Goal: Feedback & Contribution: Submit feedback/report problem

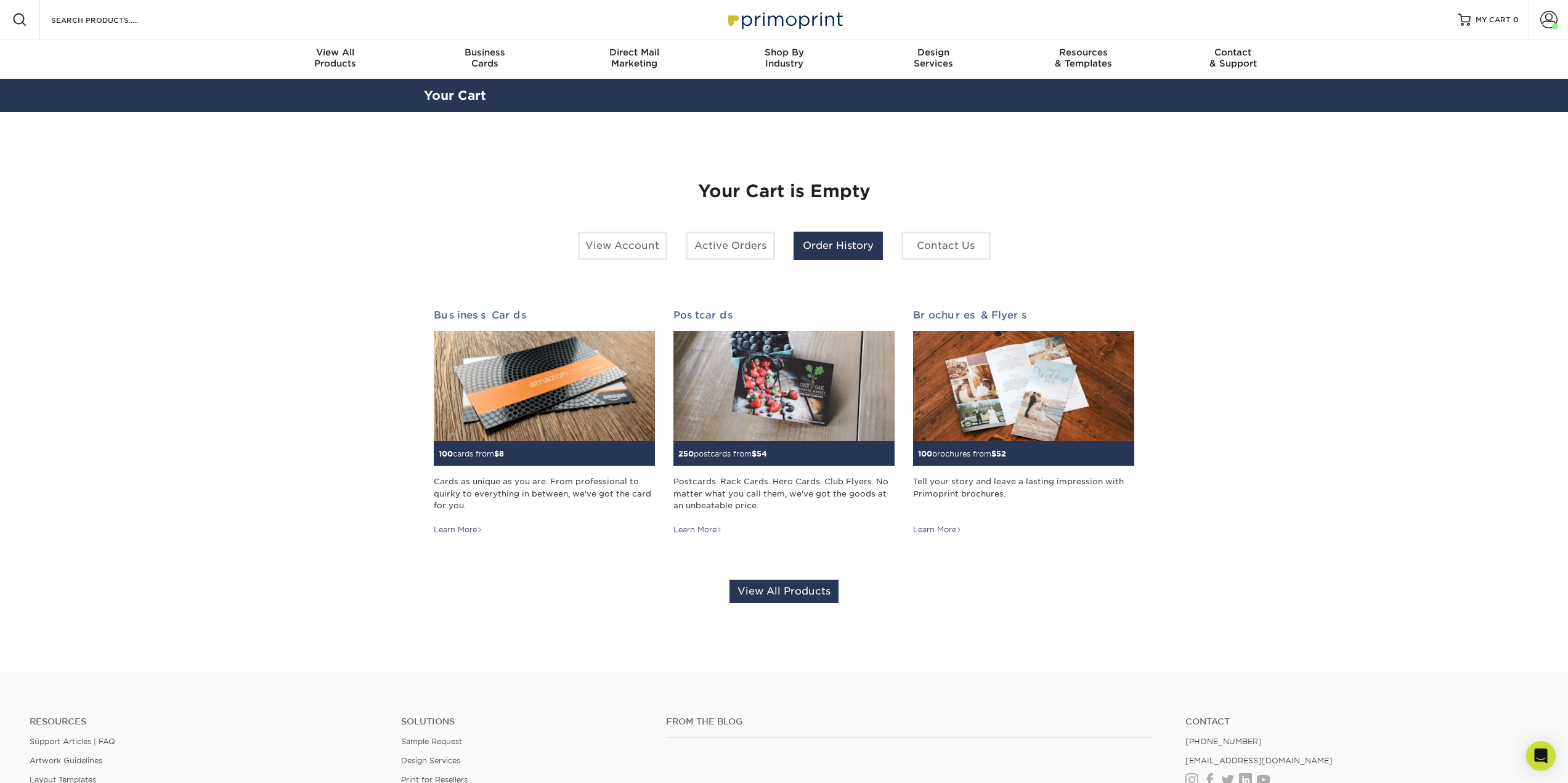
click at [881, 260] on link "Order History" at bounding box center [838, 246] width 89 height 29
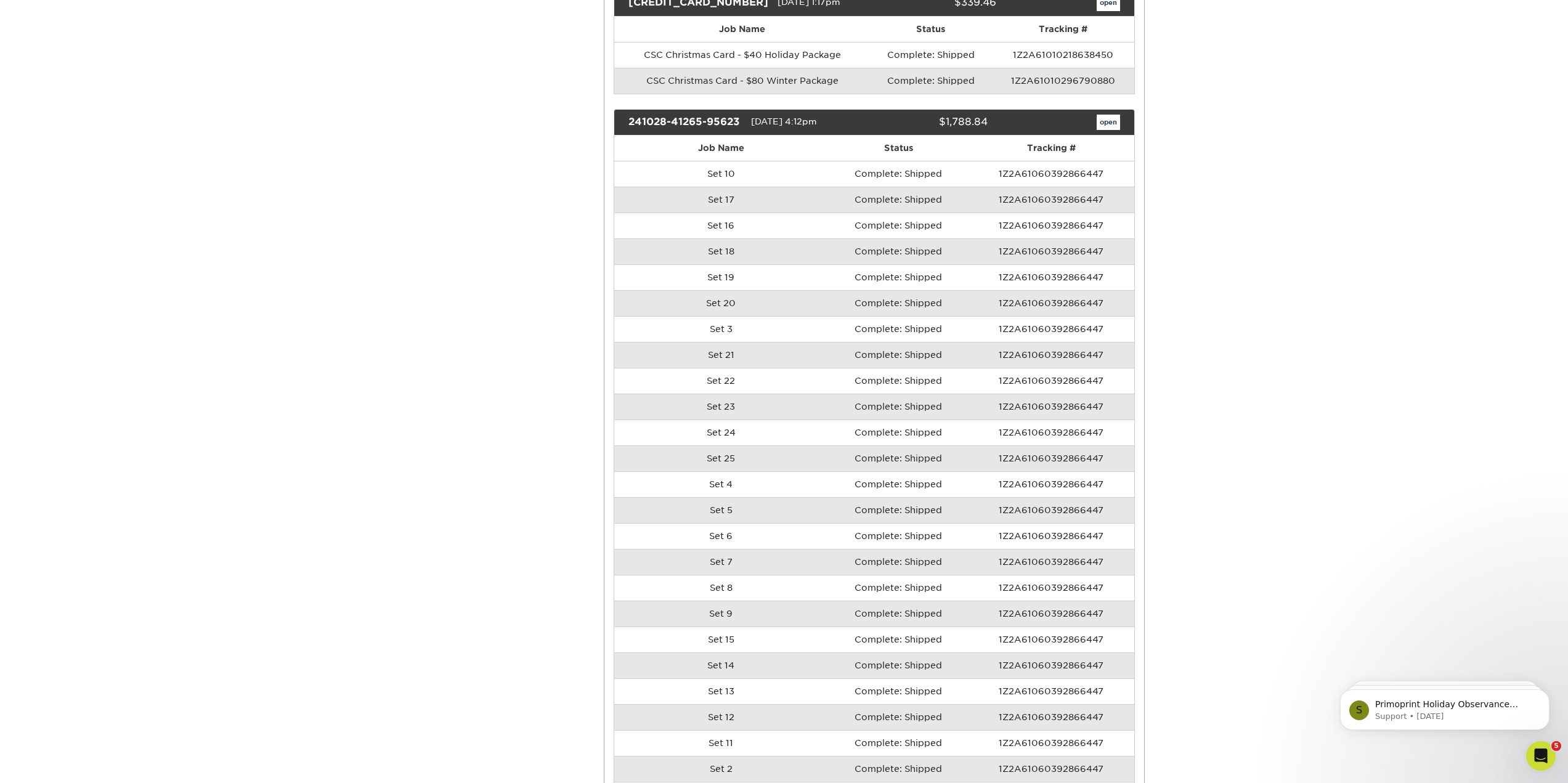
scroll to position [616, 0]
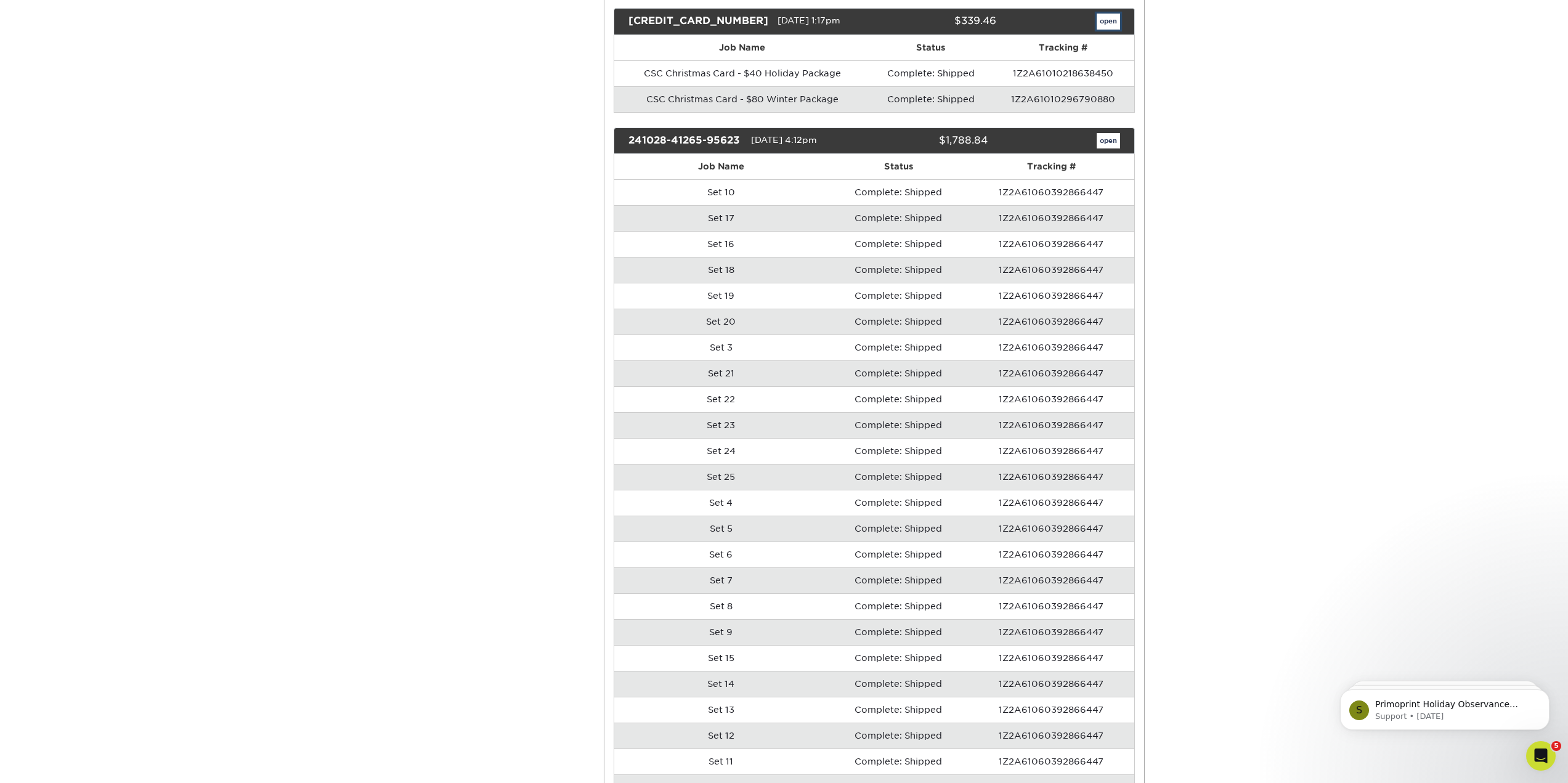
click at [1099, 30] on link "open" at bounding box center [1108, 22] width 23 height 16
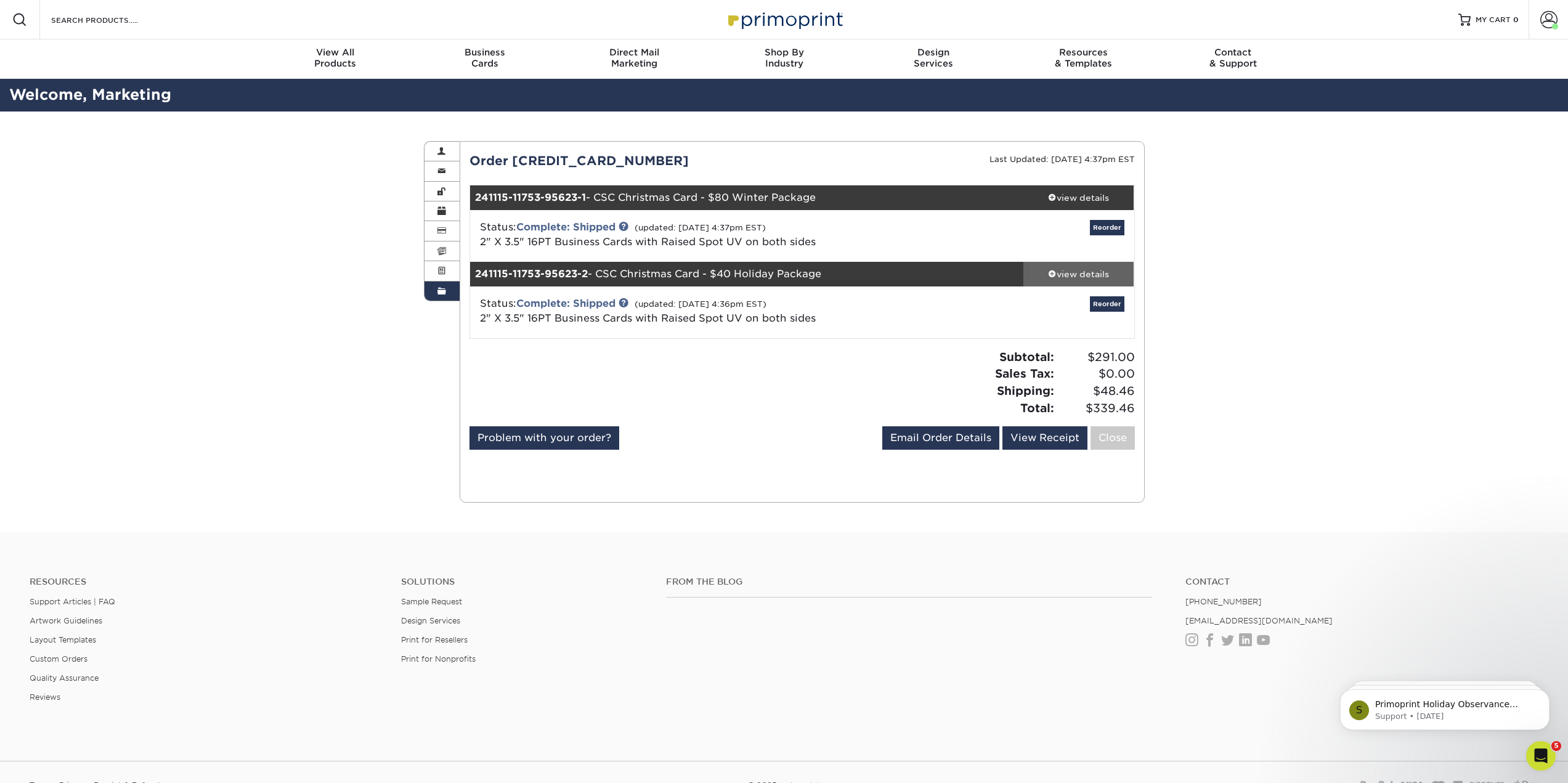
click at [1066, 280] on div "view details" at bounding box center [1078, 273] width 111 height 12
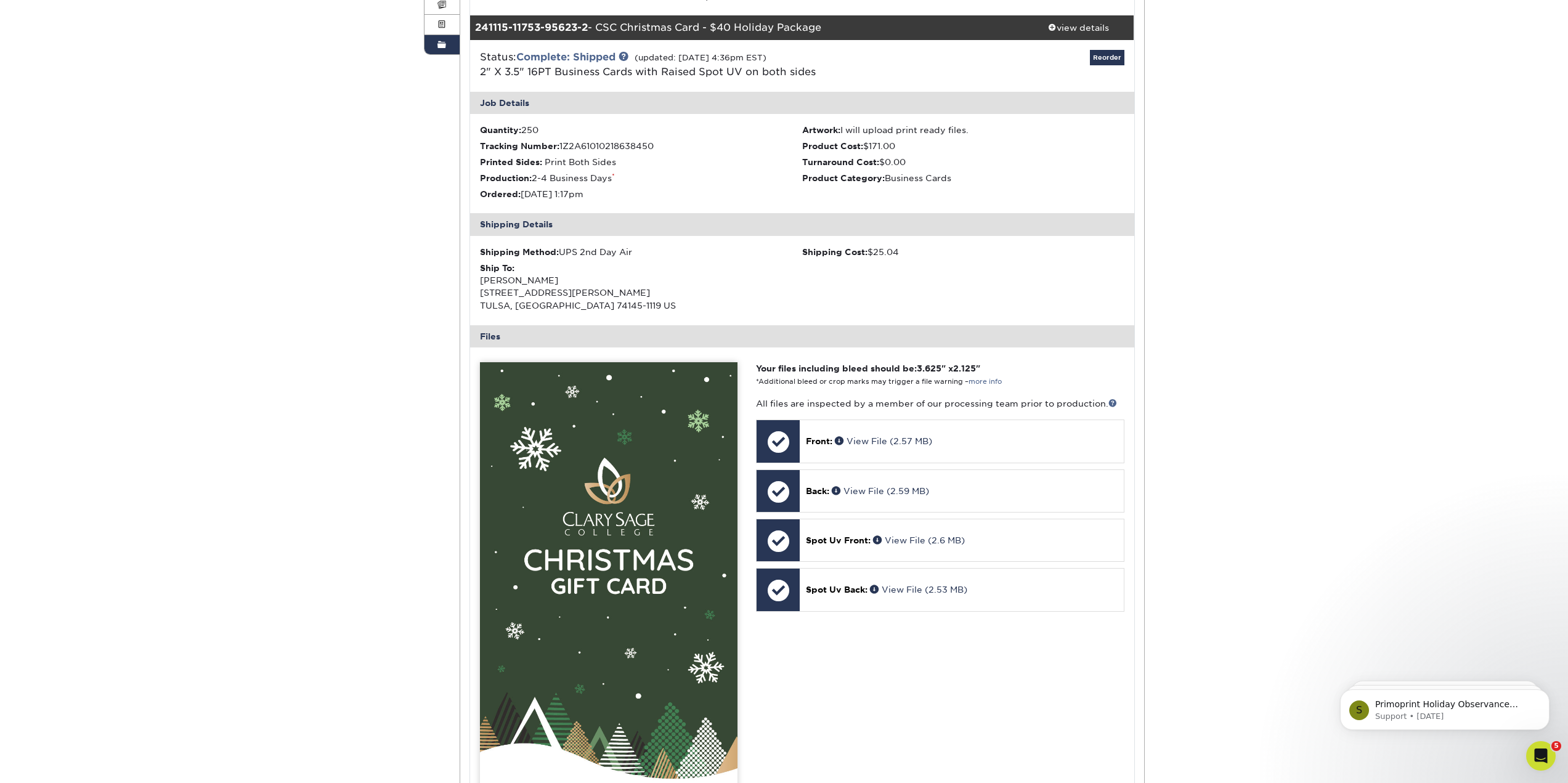
scroll to position [185, 0]
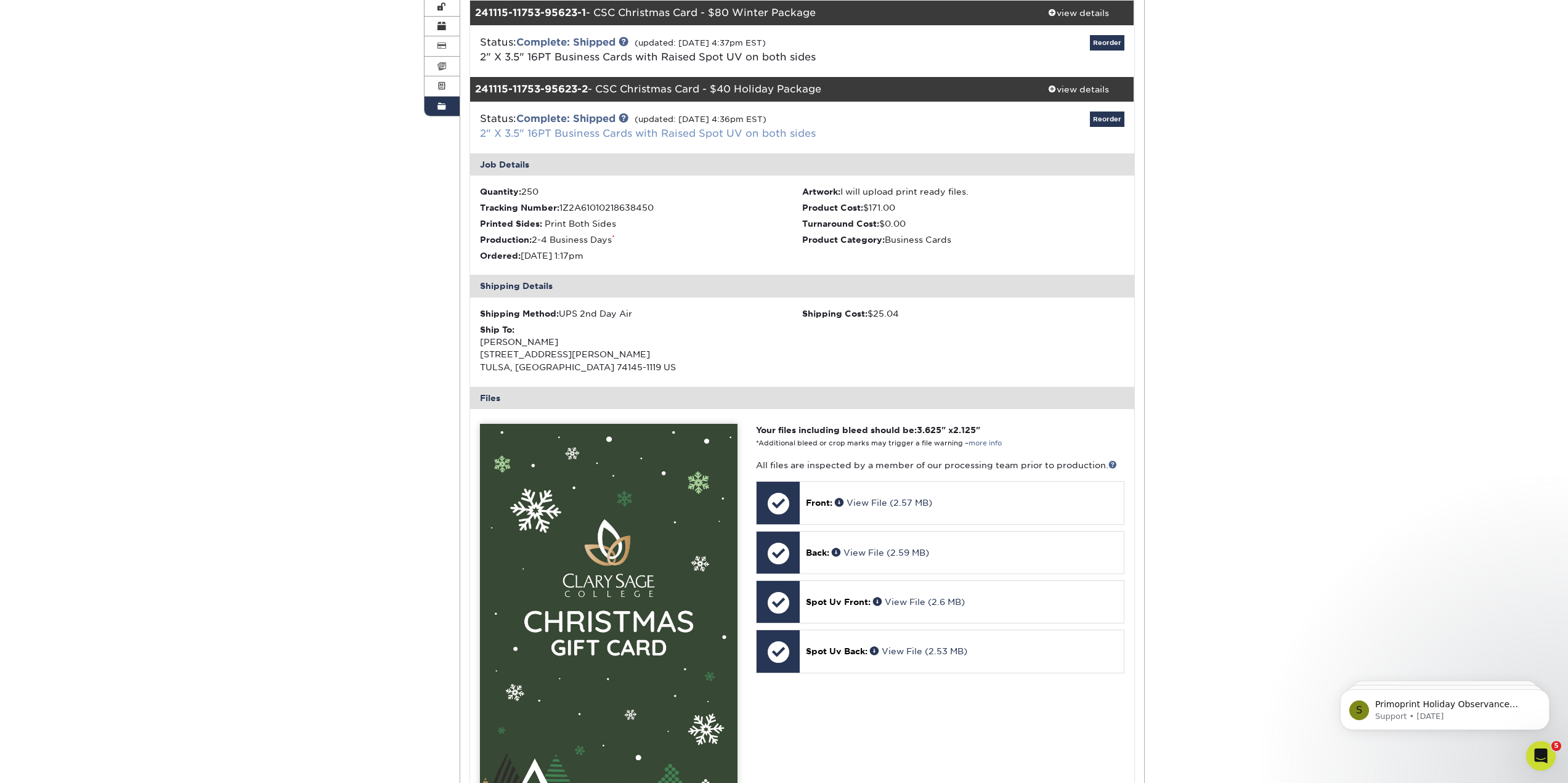
click at [703, 140] on link "2" X 3.5" 16PT Business Cards with Raised Spot UV on both sides" at bounding box center [648, 133] width 336 height 12
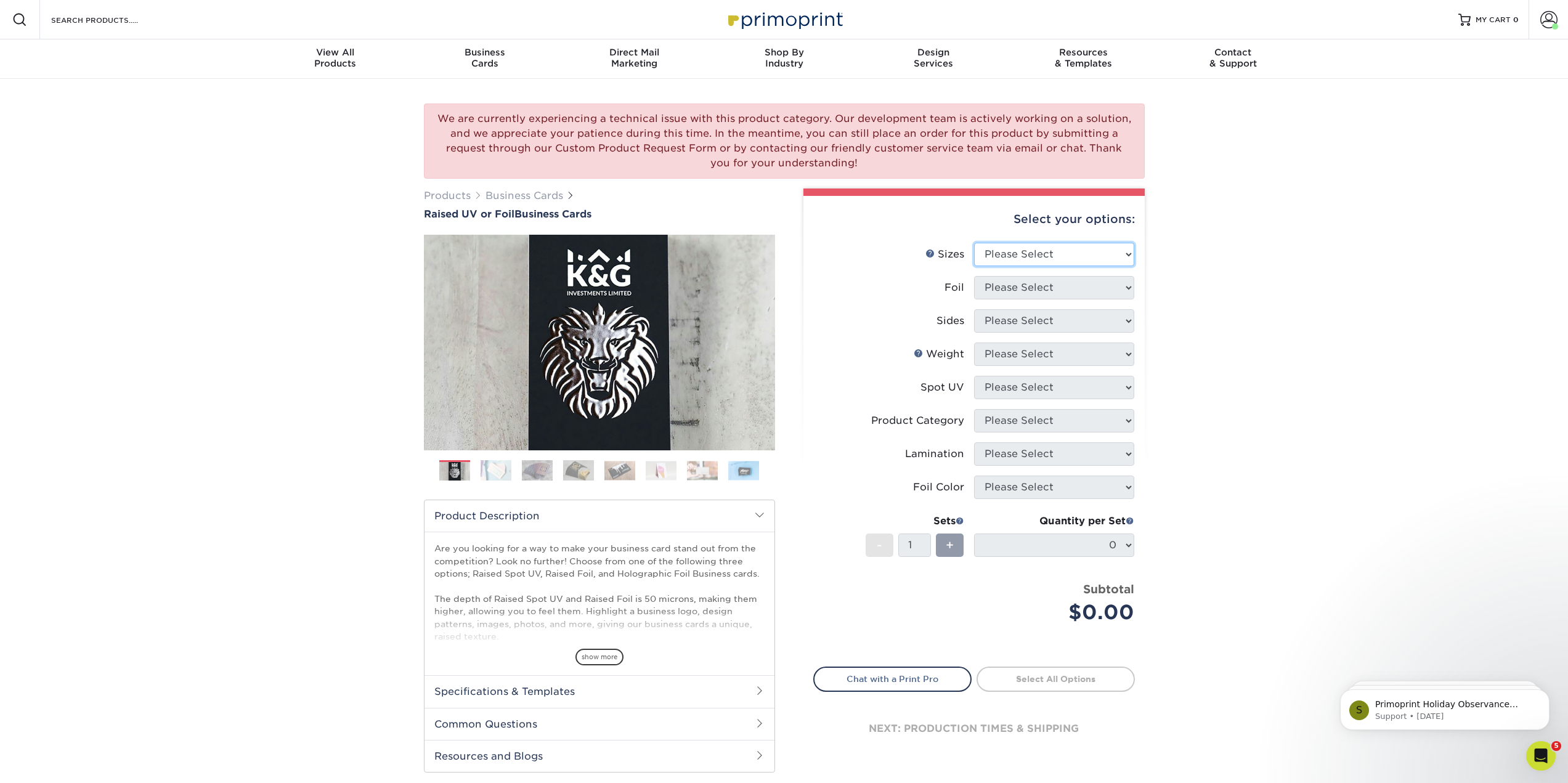
click at [1123, 266] on select "Please Select 2" x 3.5" - Standard" at bounding box center [1054, 254] width 160 height 23
select select "2.00x3.50"
click at [974, 266] on select "Please Select 2" x 3.5" - Standard" at bounding box center [1054, 254] width 160 height 23
click at [1115, 299] on select "Please Select No Yes" at bounding box center [1054, 287] width 160 height 23
select select "0"
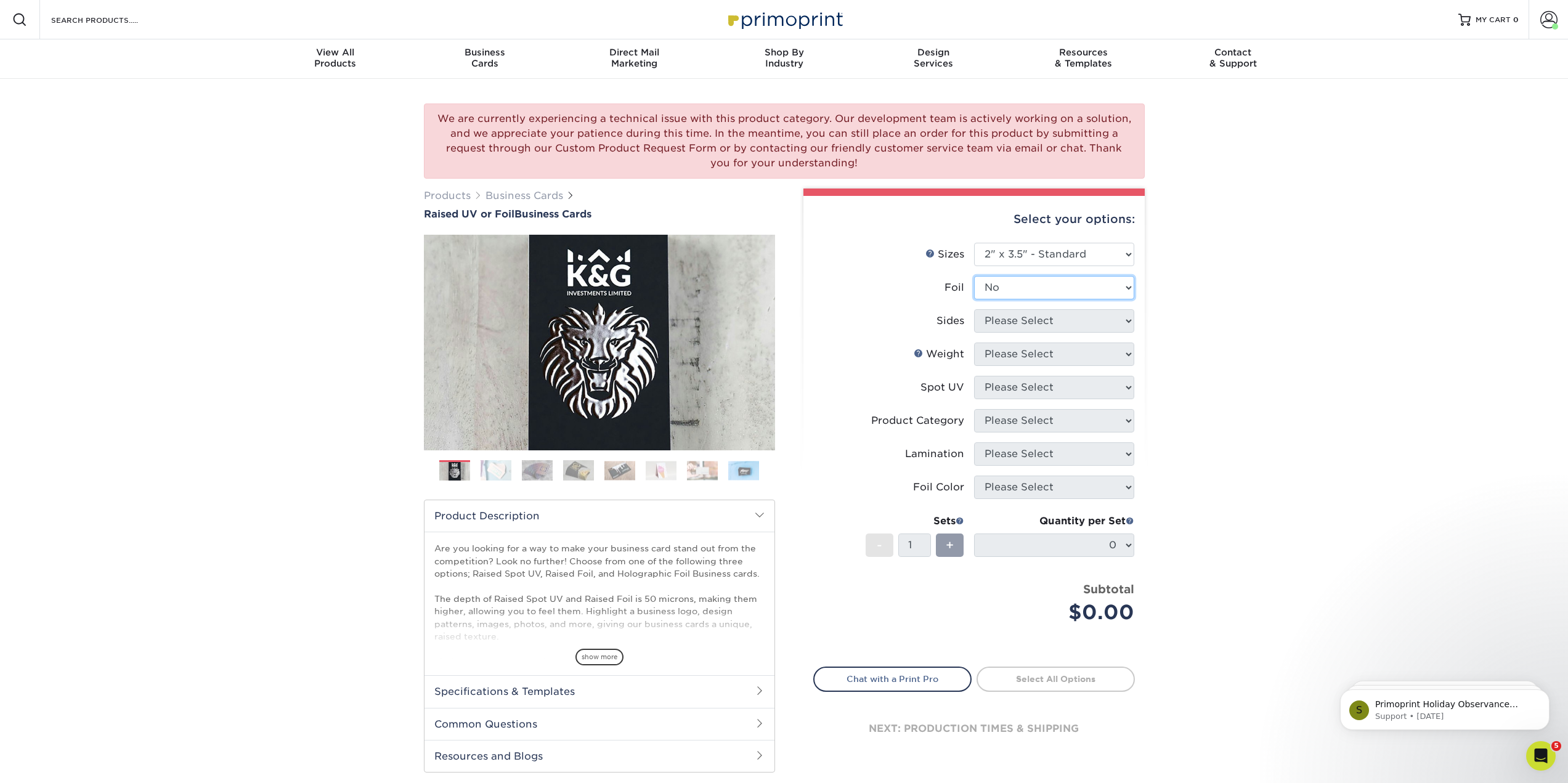
click at [974, 299] on select "Please Select No Yes" at bounding box center [1054, 287] width 160 height 23
click at [1125, 332] on select "Please Select Print Both Sides Print Front Only" at bounding box center [1054, 321] width 160 height 23
select select "13abbda7-1d64-4f25-8bb2-c179b224825d"
click at [974, 332] on select "Please Select Print Both Sides Print Front Only" at bounding box center [1054, 321] width 160 height 23
click at [1120, 366] on select "Please Select 16PT" at bounding box center [1054, 353] width 160 height 23
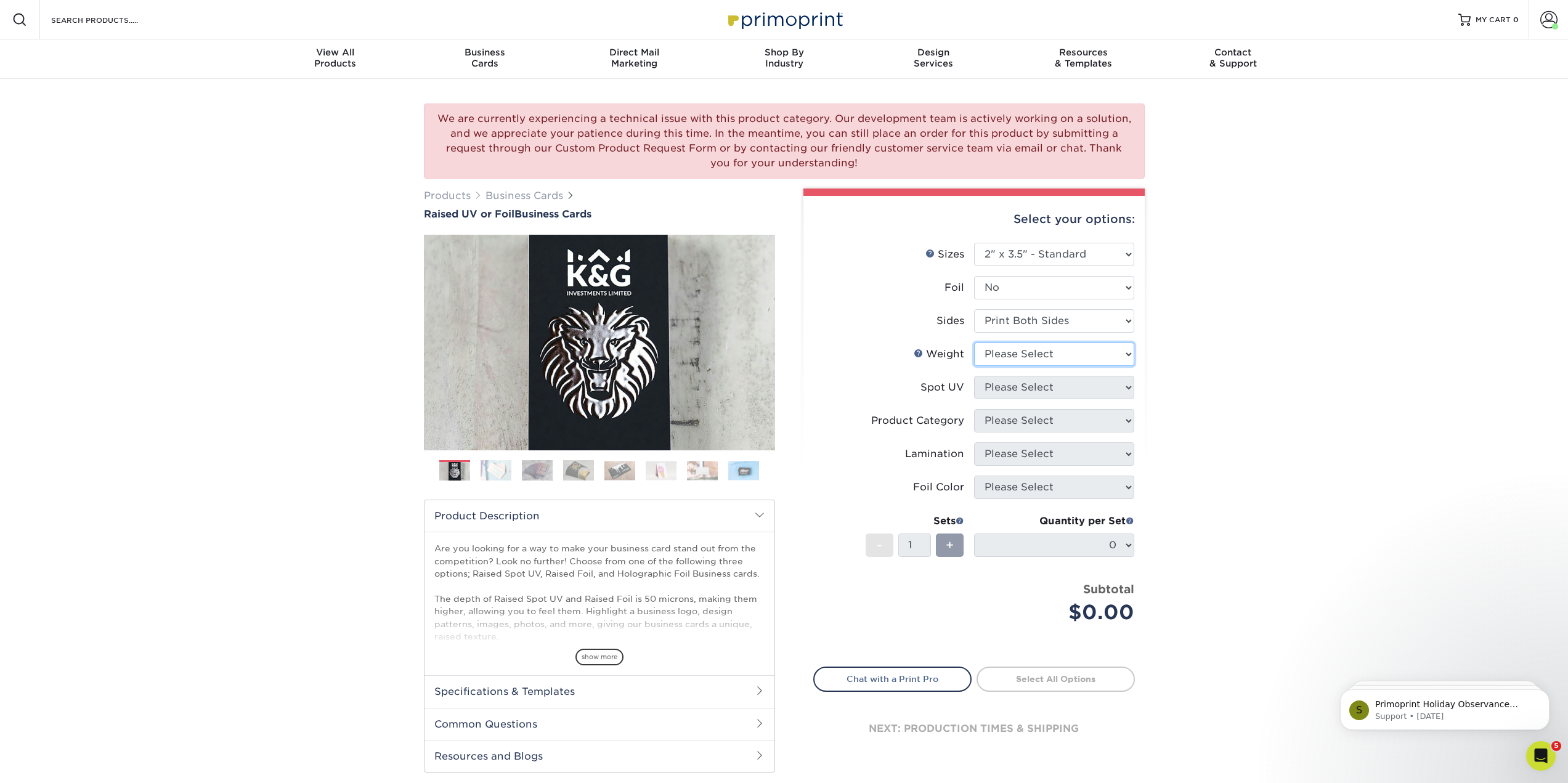
select select "16PT"
click at [974, 366] on select "Please Select 16PT" at bounding box center [1054, 353] width 160 height 23
click at [1130, 399] on select "Please Select No Spot UV Front Only" at bounding box center [1054, 387] width 160 height 23
click at [1178, 458] on div "We are currently experiencing a technical issue with this product category. Our…" at bounding box center [784, 451] width 1568 height 743
click at [1125, 399] on select "Please Select No Spot UV Front Only" at bounding box center [1054, 387] width 160 height 23
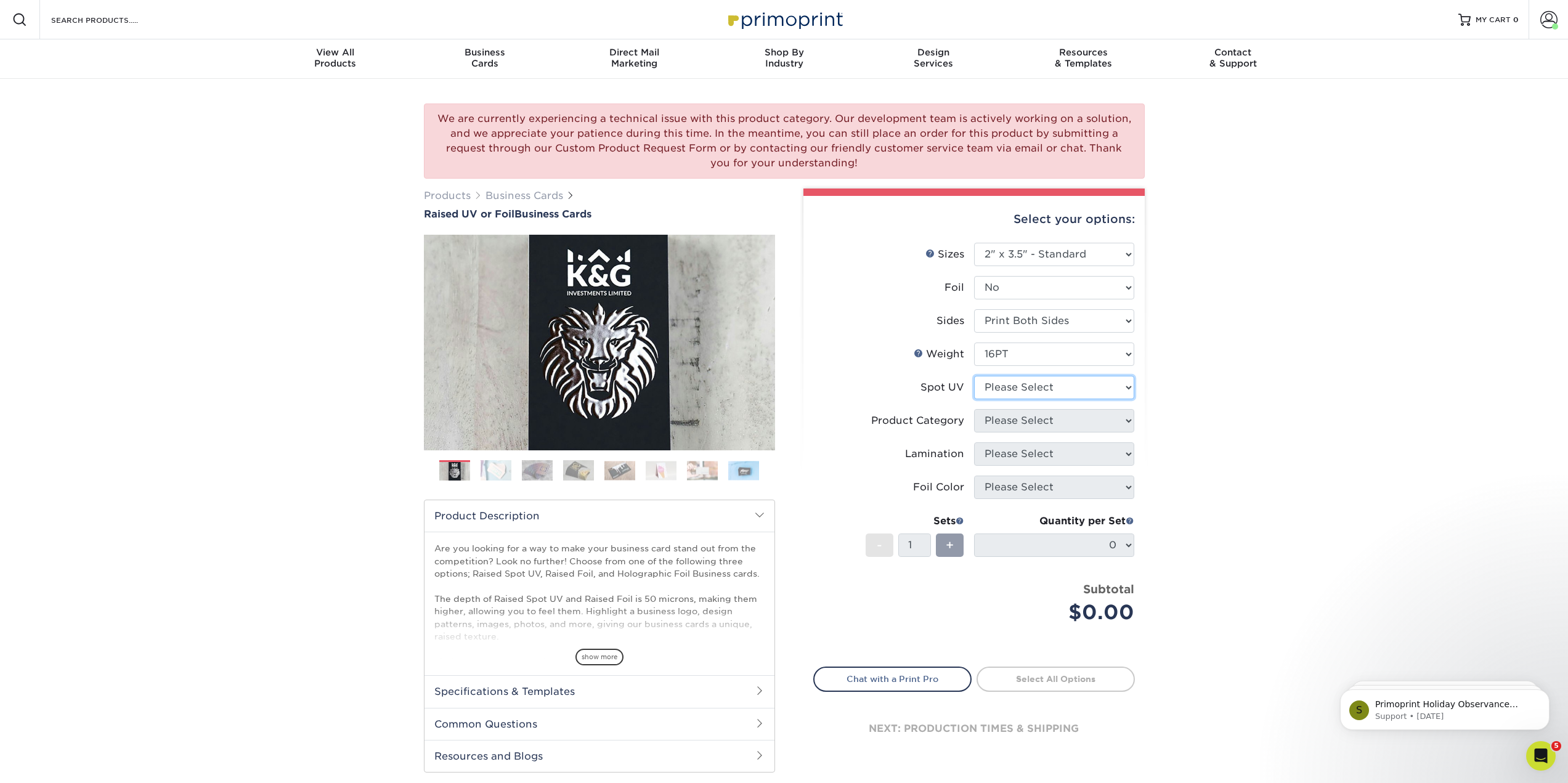
select select "1"
click at [974, 399] on select "Please Select No Spot UV Front Only" at bounding box center [1054, 387] width 160 height 23
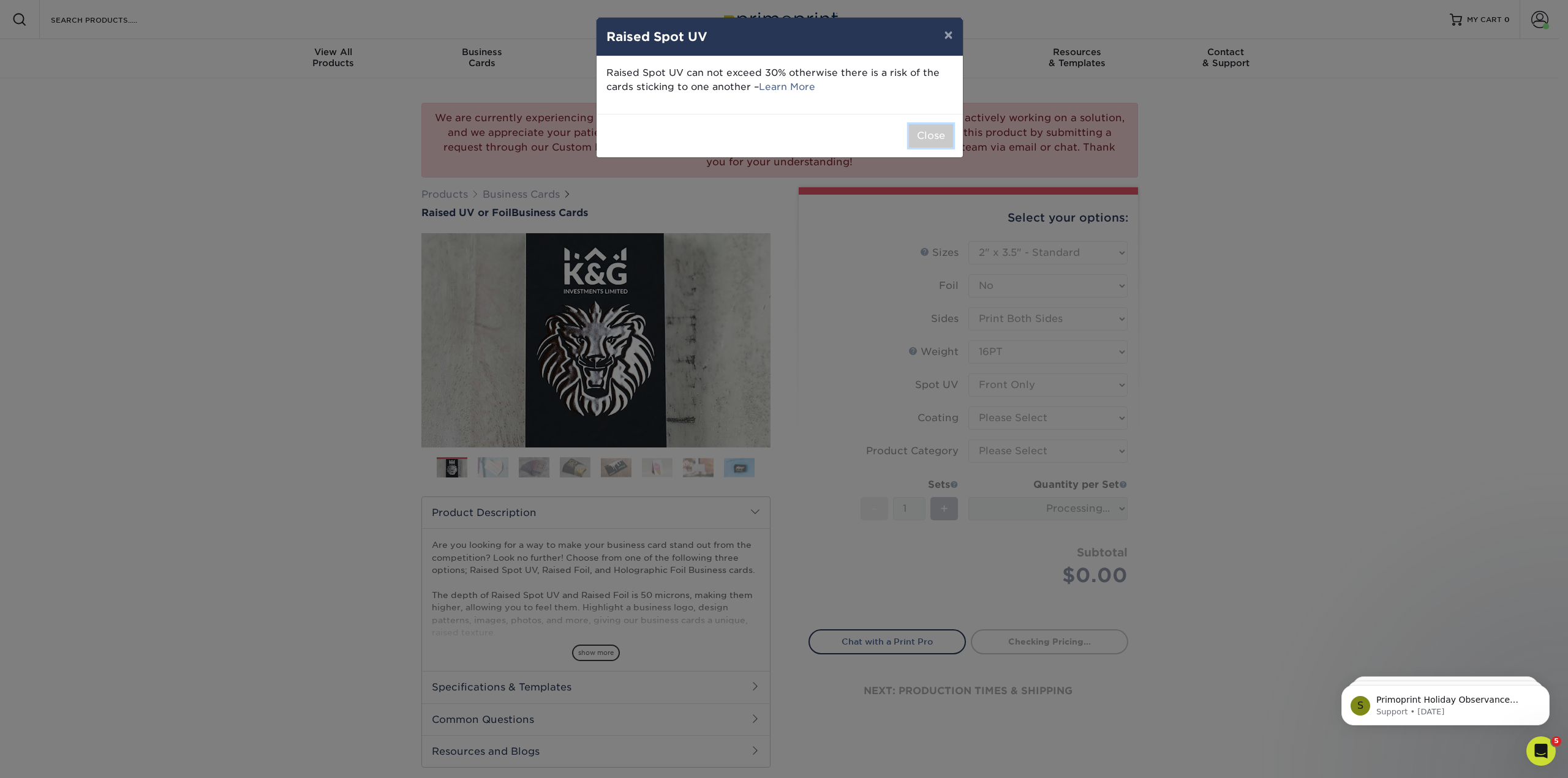
drag, startPoint x: 919, startPoint y: 144, endPoint x: 924, endPoint y: 158, distance: 14.9
click at [920, 147] on button "Close" at bounding box center [931, 135] width 44 height 23
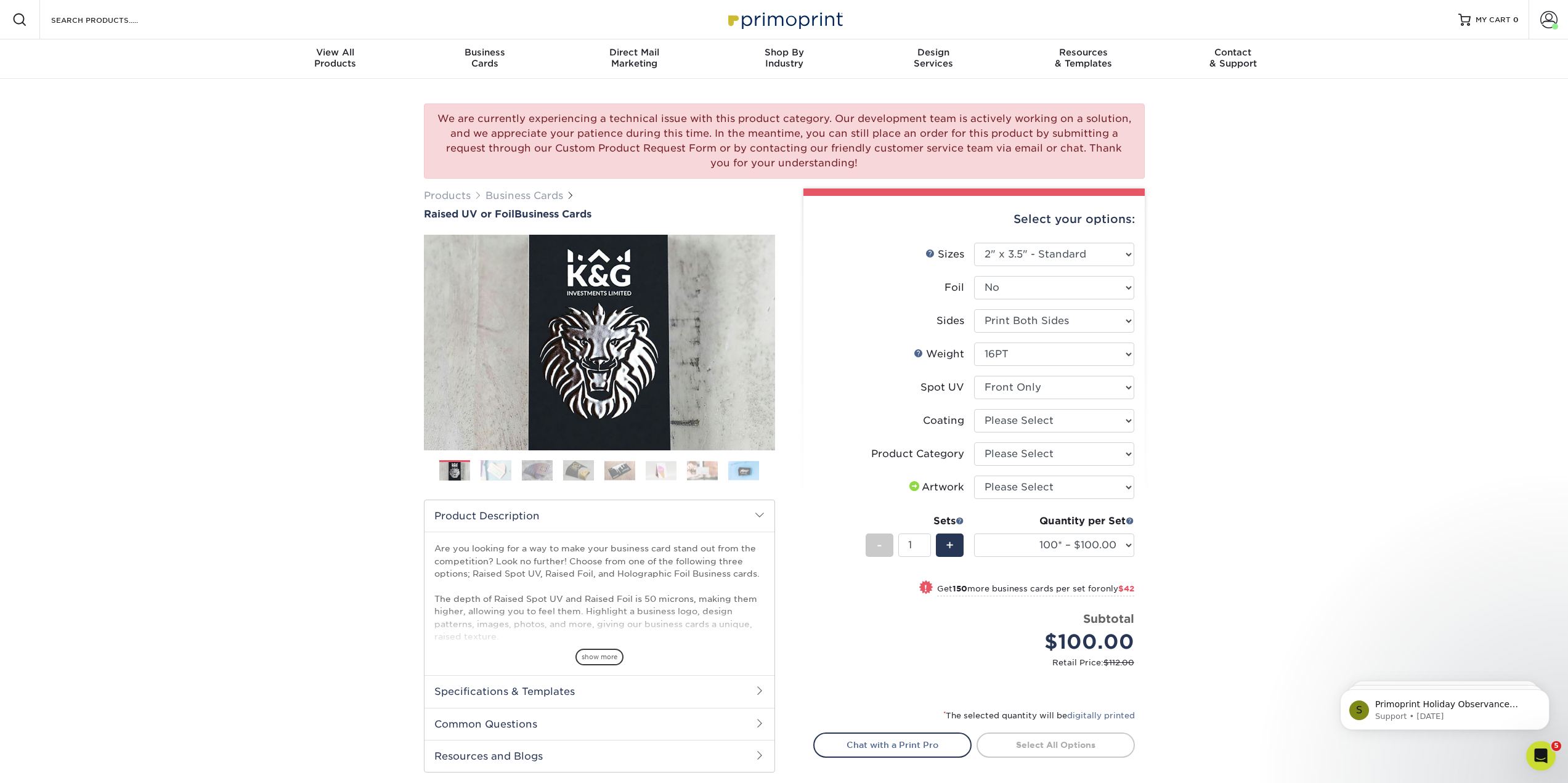
click at [1133, 478] on ul "Sizes Help Sizes Please Select 2" x 3.5" - Standard Foil" at bounding box center [974, 462] width 321 height 441
click at [1121, 432] on select at bounding box center [1054, 420] width 160 height 23
select select "3e7618de-abca-4bda-9f97-8b9129e913d8"
click at [974, 432] on select at bounding box center [1054, 420] width 160 height 23
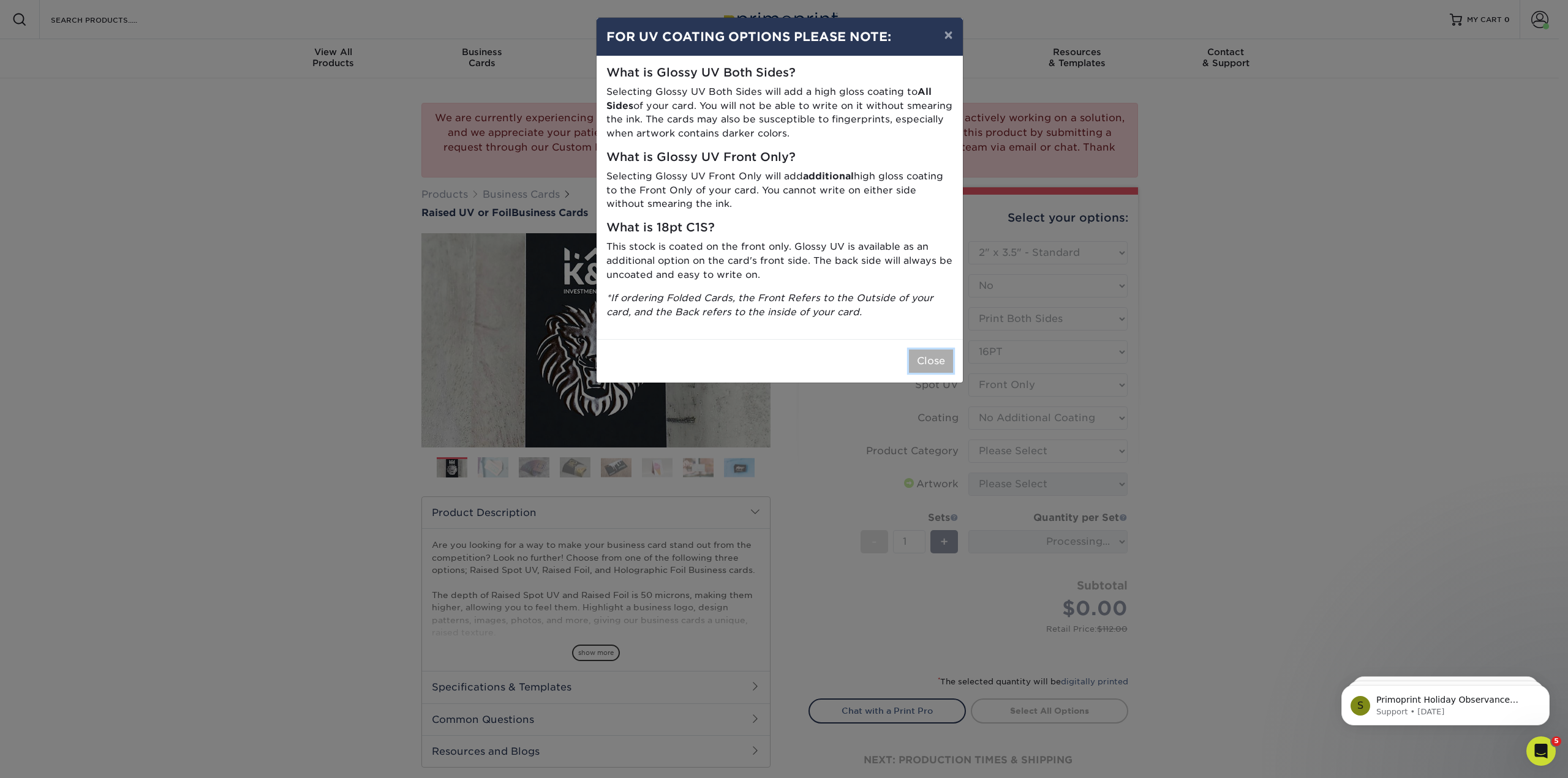
click at [948, 372] on button "Close" at bounding box center [931, 360] width 44 height 23
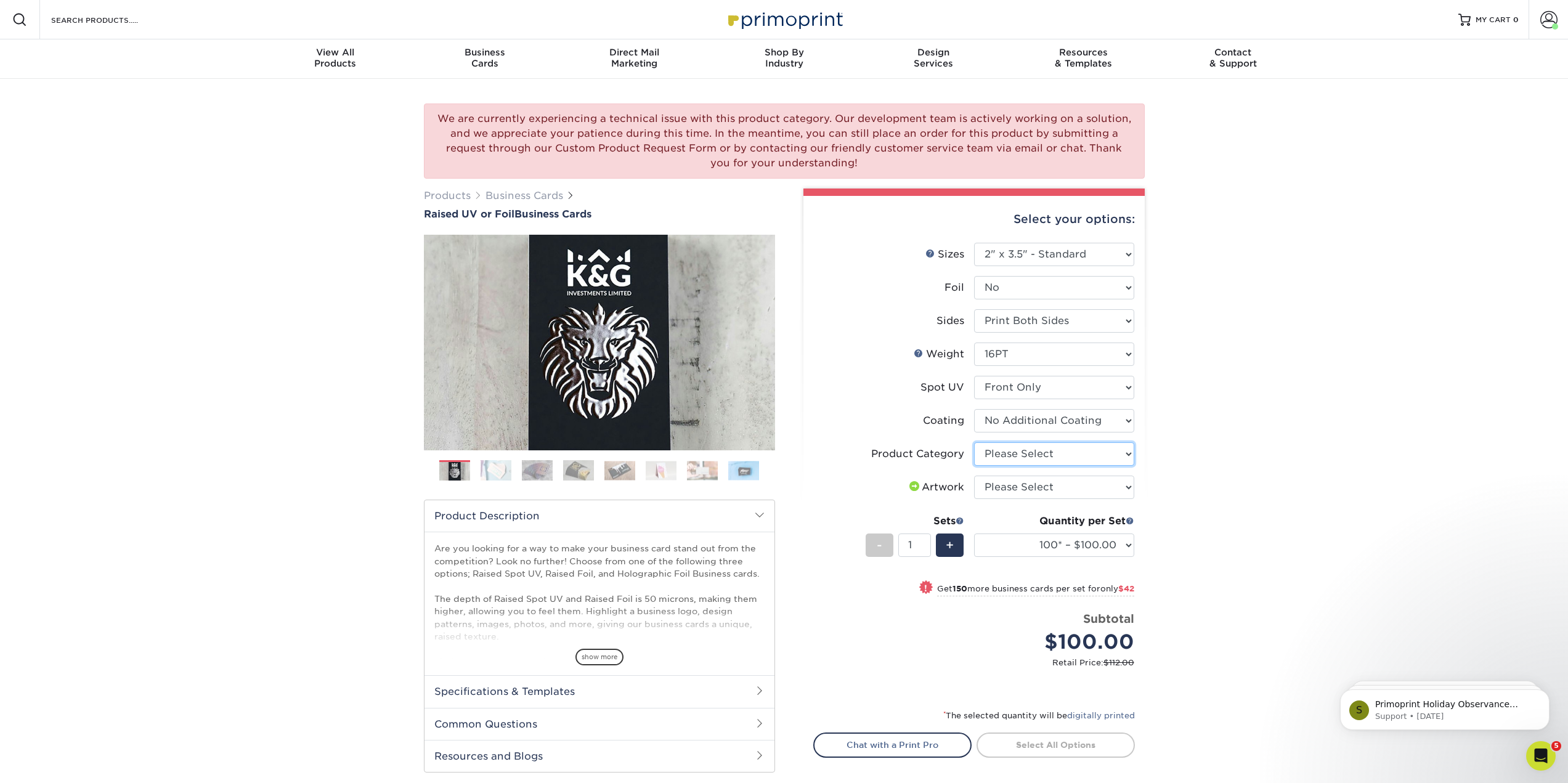
click at [1123, 466] on select "Please Select Business Cards" at bounding box center [1054, 454] width 160 height 23
select select "3b5148f1-0588-4f88-a218-97bcfdce65c1"
click at [974, 466] on select "Please Select Business Cards" at bounding box center [1054, 454] width 160 height 23
click at [1117, 499] on select "Please Select I will upload files I need a design - $100" at bounding box center [1054, 486] width 160 height 23
click at [1204, 523] on div "We are currently experiencing a technical issue with this product category. Our…" at bounding box center [784, 478] width 1568 height 797
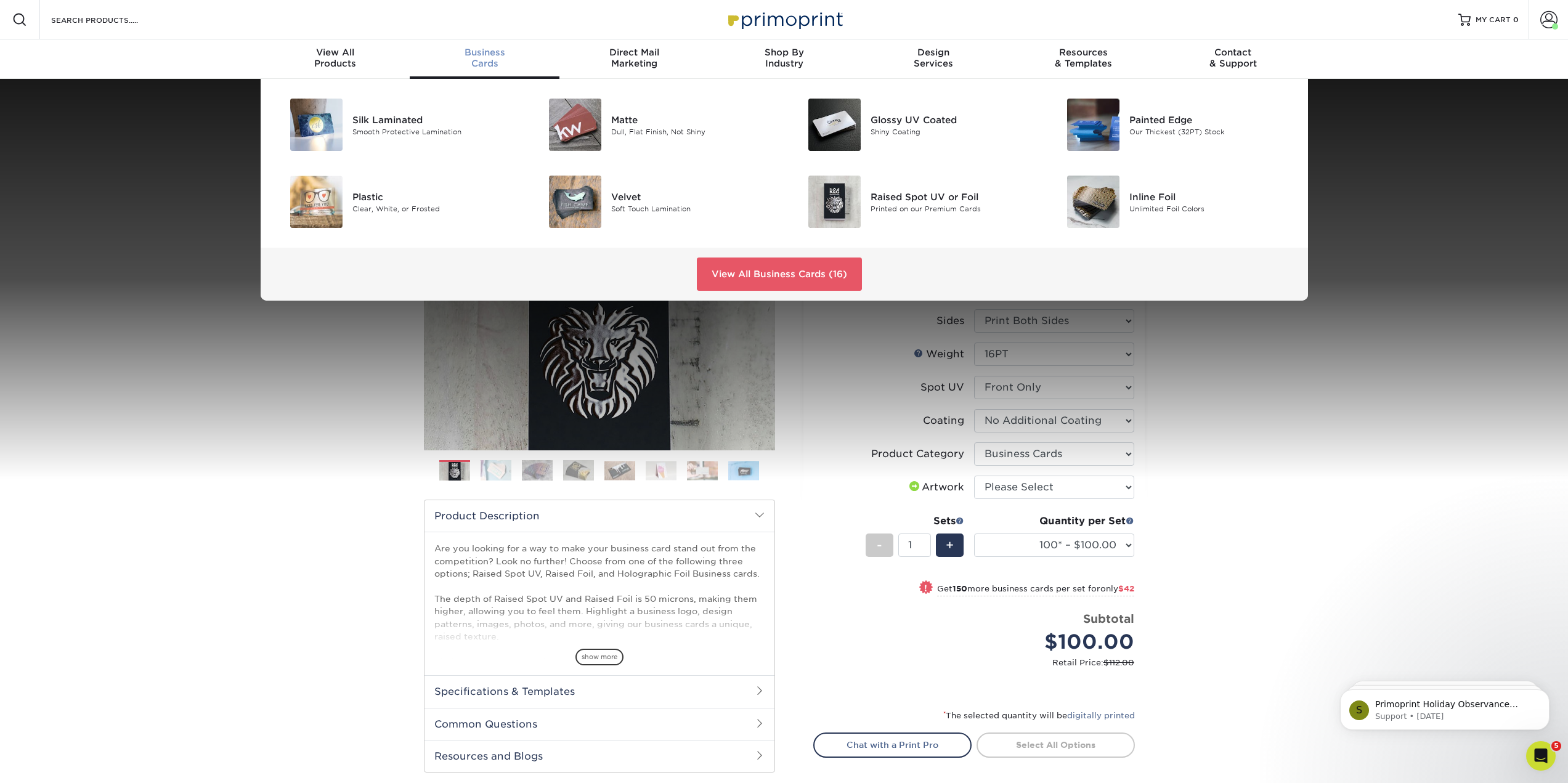
click at [473, 58] on span "Business" at bounding box center [485, 53] width 150 height 11
click at [586, 221] on img at bounding box center [575, 202] width 53 height 53
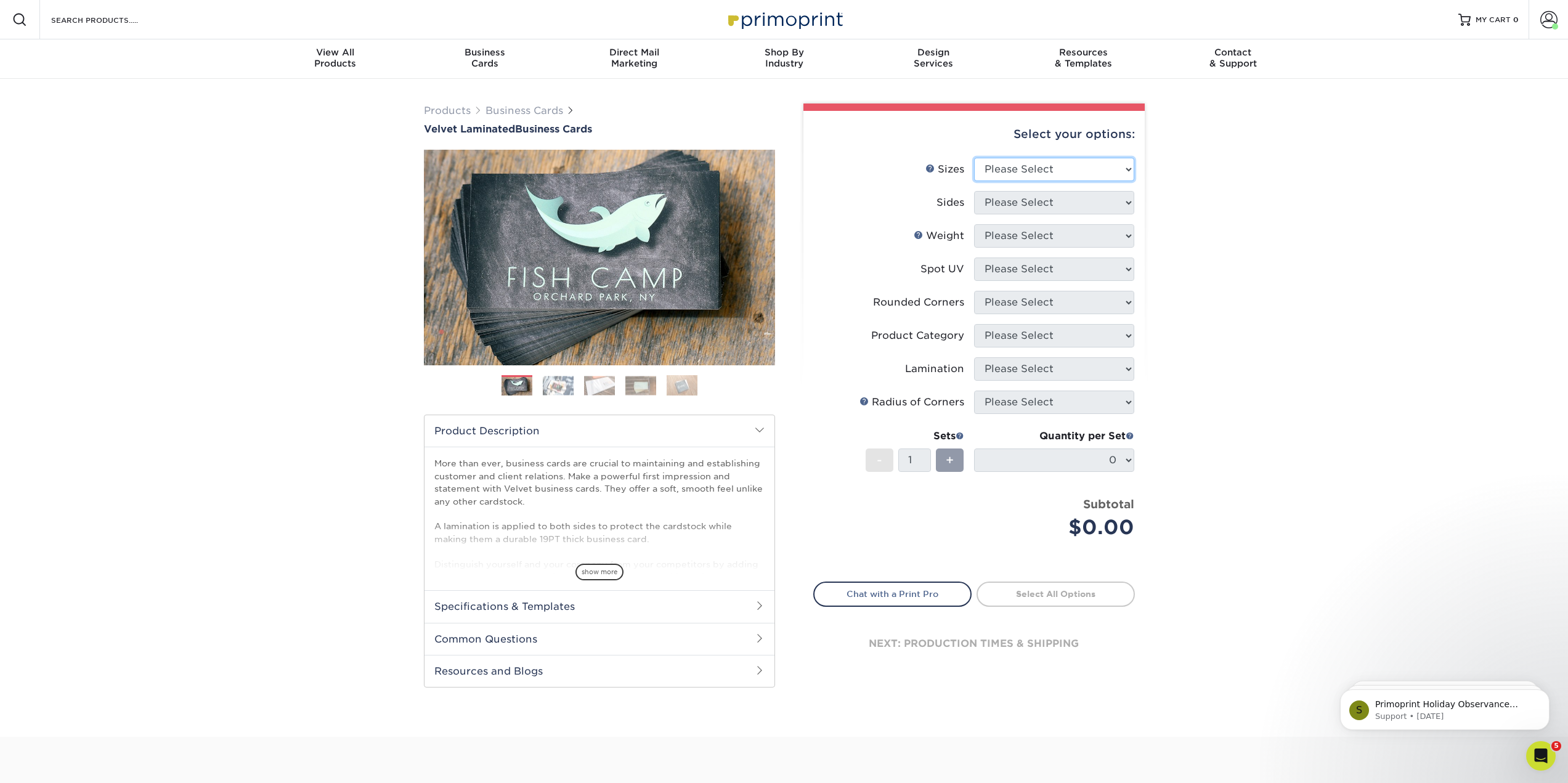
click at [1100, 181] on select "Please Select 1.5" x 3.5" - Mini 1.75" x 3.5" - Mini 2" x 2" - Square 2" x 3" -…" at bounding box center [1054, 169] width 160 height 23
select select "2.00x3.50"
click at [974, 177] on select "Please Select 1.5" x 3.5" - Mini 1.75" x 3.5" - Mini 2" x 2" - Square 2" x 3" -…" at bounding box center [1054, 169] width 160 height 23
click at [1111, 214] on select "Please Select Print Both Sides Print Front Only" at bounding box center [1054, 202] width 160 height 23
select select "13abbda7-1d64-4f25-8bb2-c179b224825d"
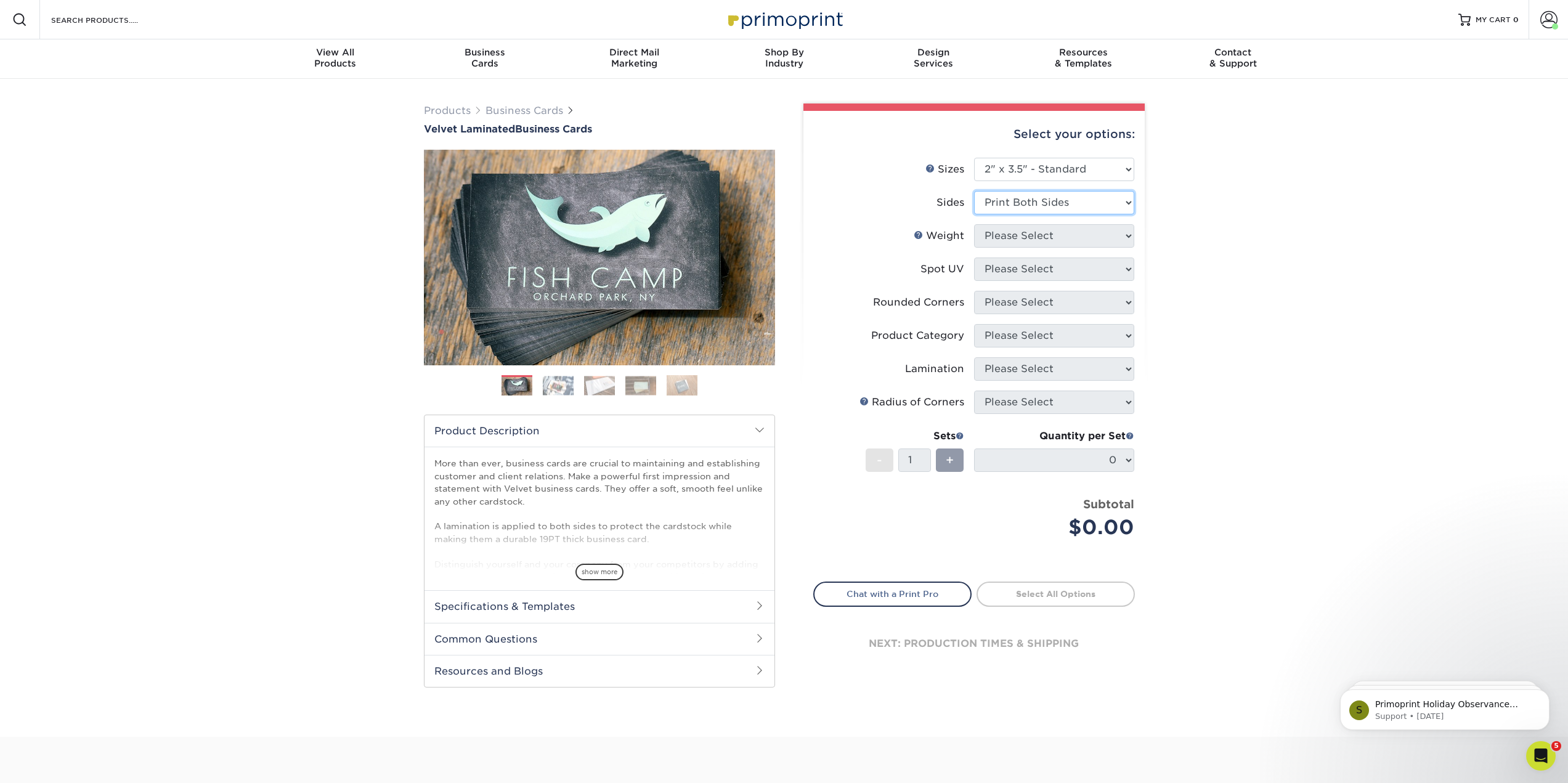
click at [974, 214] on select "Please Select Print Both Sides Print Front Only" at bounding box center [1054, 202] width 160 height 23
click at [1101, 248] on select "Please Select 16PT" at bounding box center [1054, 235] width 160 height 23
select select "16PT"
click at [974, 248] on select "Please Select 16PT" at bounding box center [1054, 235] width 160 height 23
click at [1097, 281] on select "Please Select No Spot UV Front and Back (Both Sides) Front Only Back Only" at bounding box center [1054, 269] width 160 height 23
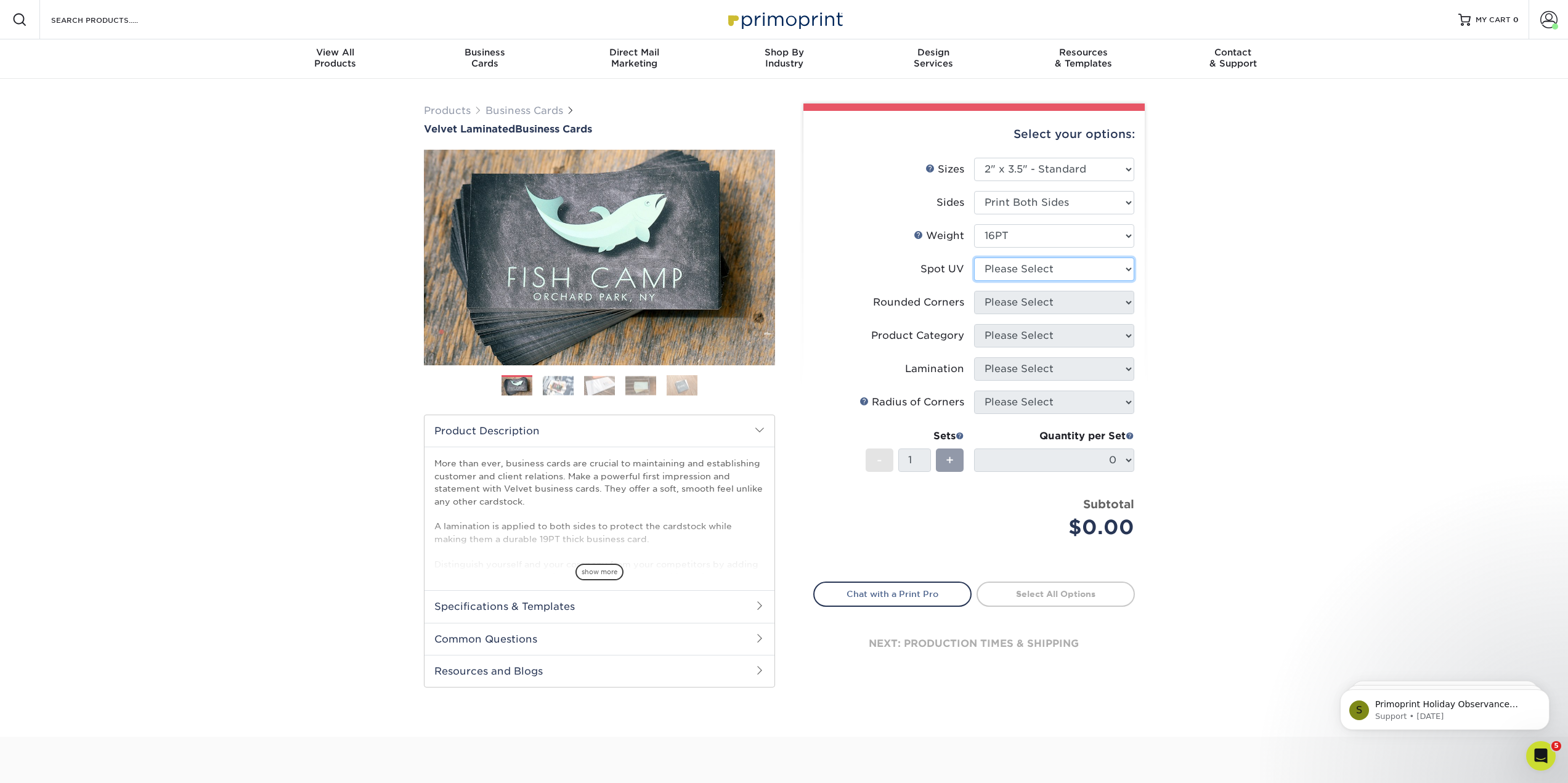
select select "0"
click at [974, 281] on select "Please Select No Spot UV Front and Back (Both Sides) Front Only Back Only" at bounding box center [1054, 269] width 160 height 23
click at [1109, 314] on select "Please Select Yes - Round 2 Corners Yes - Round 4 Corners No" at bounding box center [1054, 302] width 160 height 23
select select "7672df9e-0e0a-464d-8e1f-920c575e4da3"
click at [974, 314] on select "Please Select Yes - Round 2 Corners Yes - Round 4 Corners No" at bounding box center [1054, 302] width 160 height 23
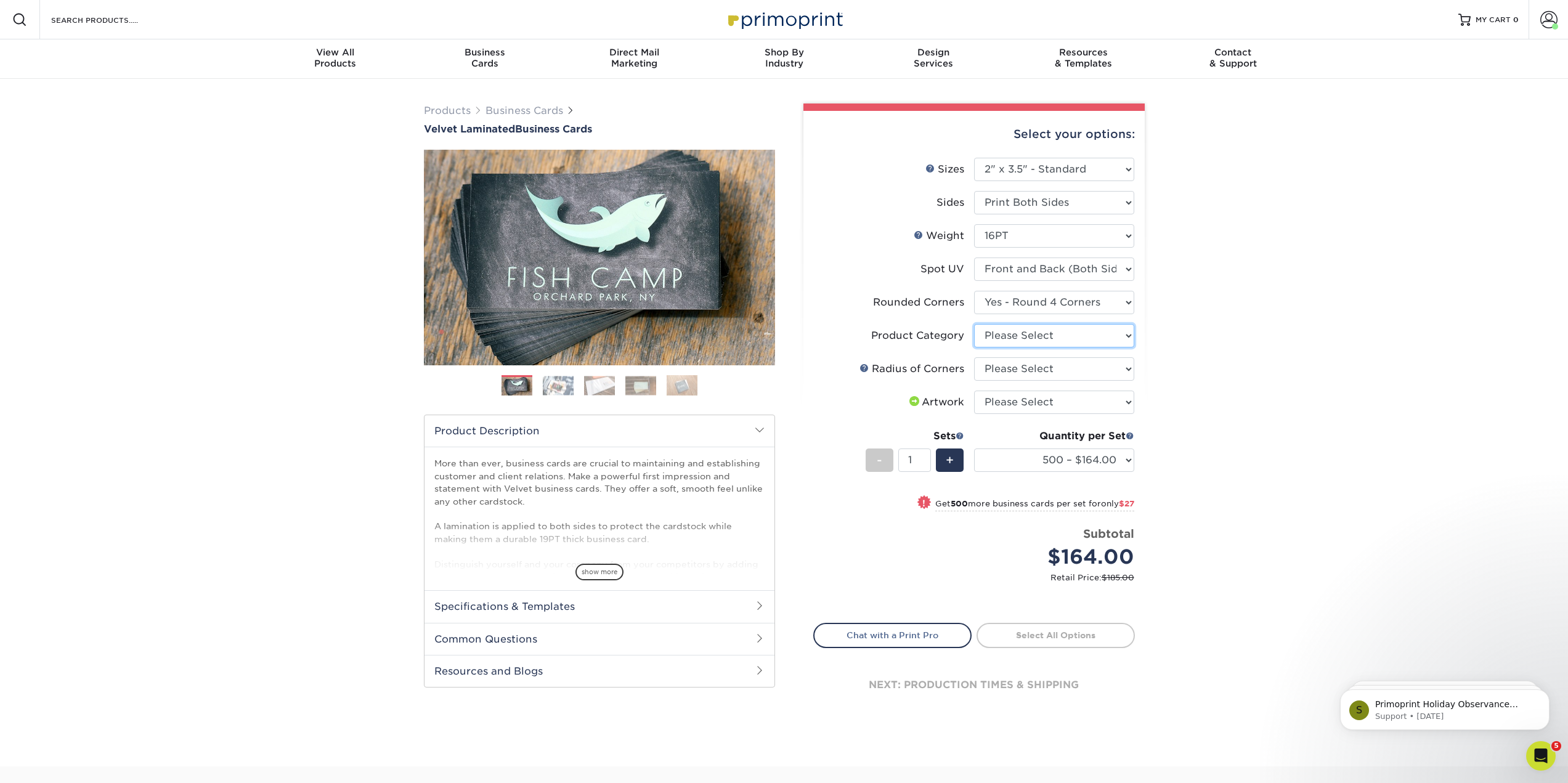
click at [1125, 348] on select "Please Select Business Cards" at bounding box center [1054, 335] width 160 height 23
select select "3b5148f1-0588-4f88-a218-97bcfdce65c1"
click at [974, 348] on select "Please Select Business Cards" at bounding box center [1054, 335] width 160 height 23
click at [1119, 380] on select "Please Select Rounded 1/8" Rounded 1/4"" at bounding box center [1054, 368] width 160 height 23
select select "479fbfe7-6a0c-4895-8c9a-81739b7486c9"
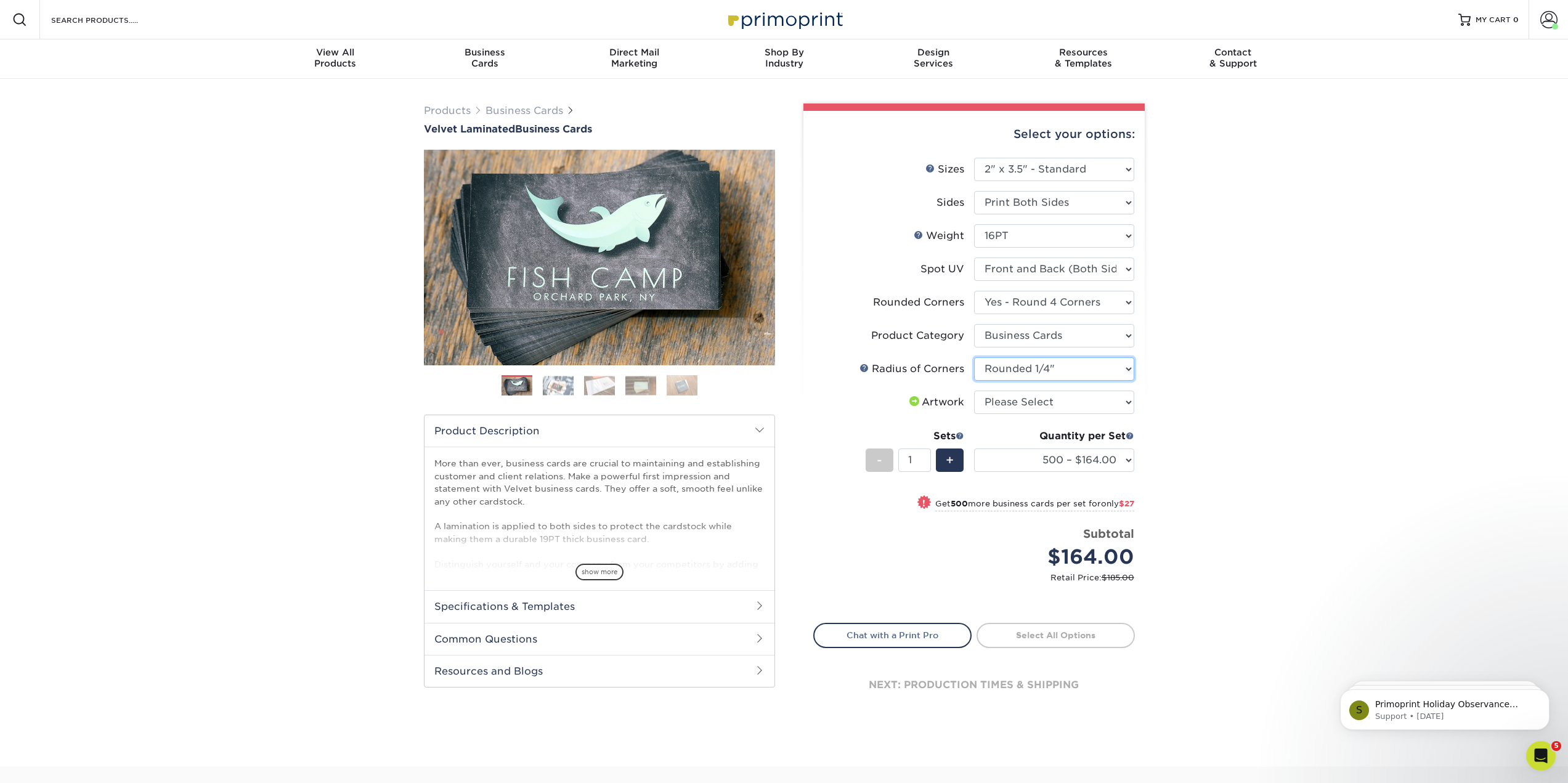
click at [974, 380] on select "Please Select Rounded 1/8" Rounded 1/4"" at bounding box center [1054, 368] width 160 height 23
click at [1116, 414] on select "Please Select I will upload files I need a design - $100" at bounding box center [1054, 402] width 160 height 23
select select "upload"
click at [974, 414] on select "Please Select I will upload files I need a design - $100" at bounding box center [1054, 402] width 160 height 23
click at [1120, 472] on select "500 – $164.00 1000 – $191.00 2500 – $460.00 5000 – $772.00 10000 – $1384.00" at bounding box center [1054, 459] width 160 height 23
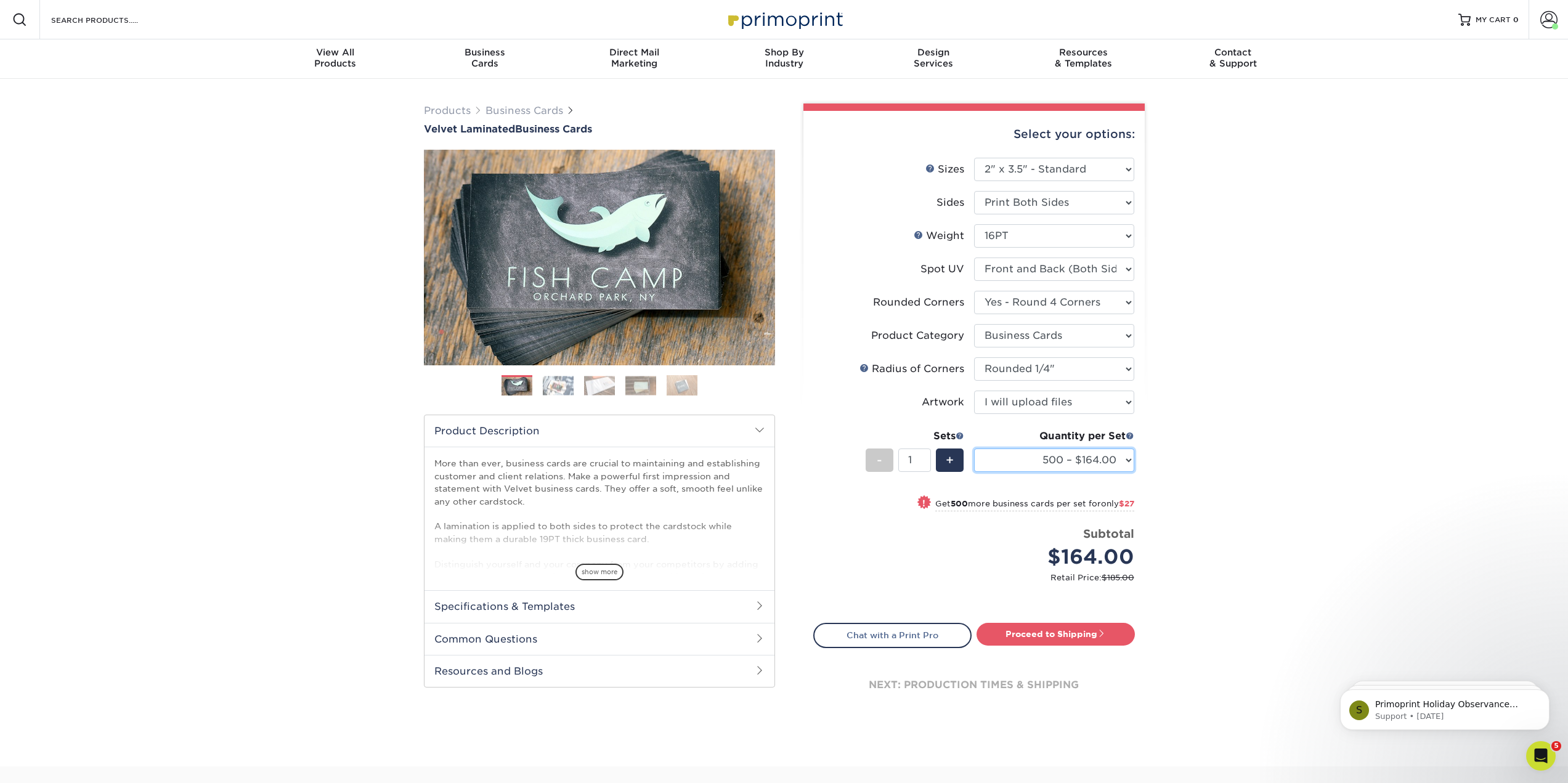
click at [1126, 472] on select "500 – $164.00 1000 – $191.00 2500 – $460.00 5000 – $772.00 10000 – $1384.00" at bounding box center [1054, 459] width 160 height 23
click at [1147, 510] on div "Select your options: Sizes Help Sizes Please Select 1.5" x 3.5" - Mini -" at bounding box center [968, 418] width 369 height 628
click at [1101, 281] on select "Please Select No Spot UV Front and Back (Both Sides) Front Only Back Only" at bounding box center [1054, 269] width 160 height 23
click at [1214, 325] on div "Products Business Cards Velvet Laminated Business Cards Previous Next" at bounding box center [784, 423] width 1568 height 687
click at [695, 622] on h2 "Specifications & Templates" at bounding box center [599, 606] width 350 height 32
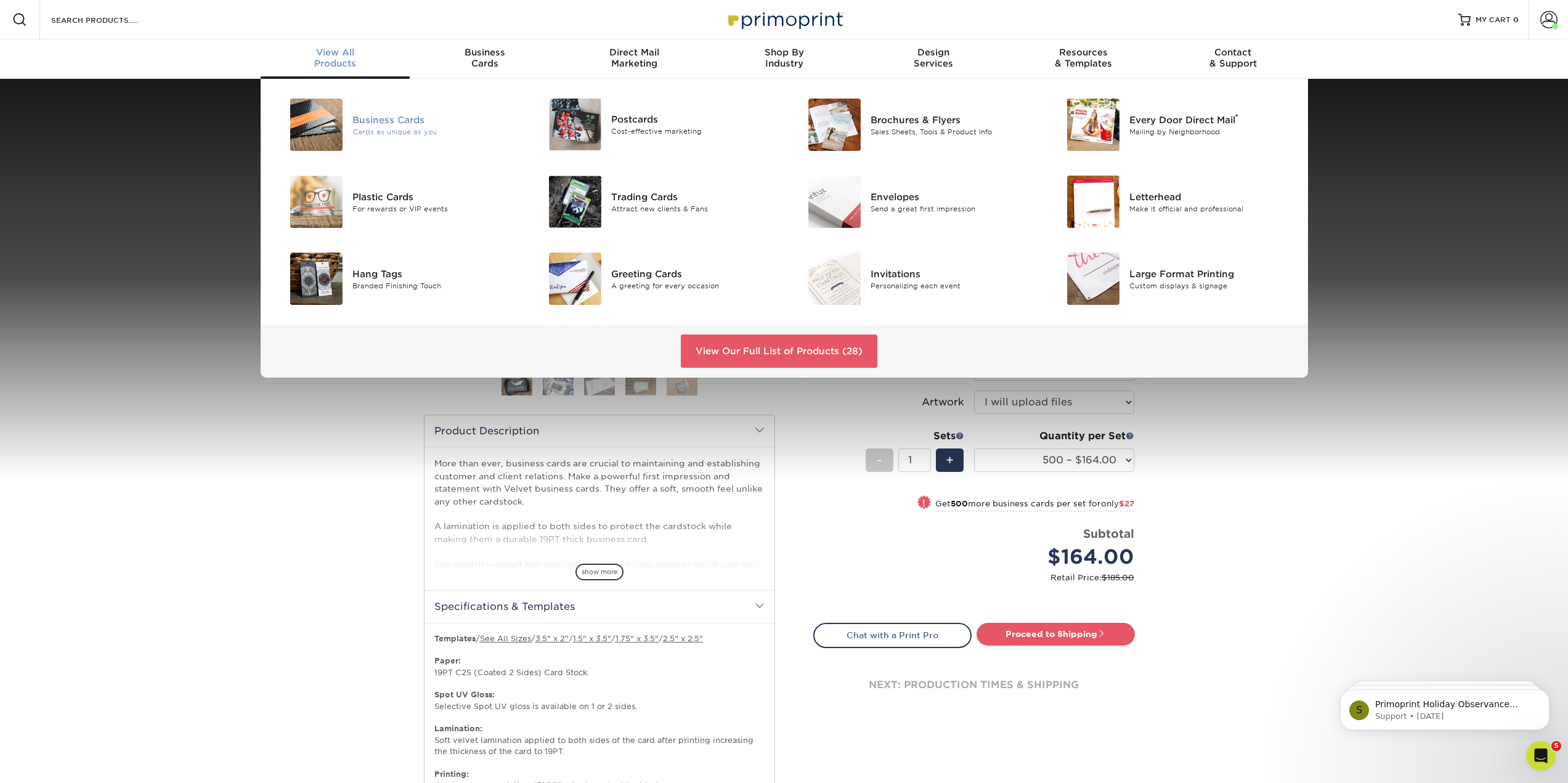
click at [408, 126] on div "Business Cards" at bounding box center [434, 119] width 163 height 14
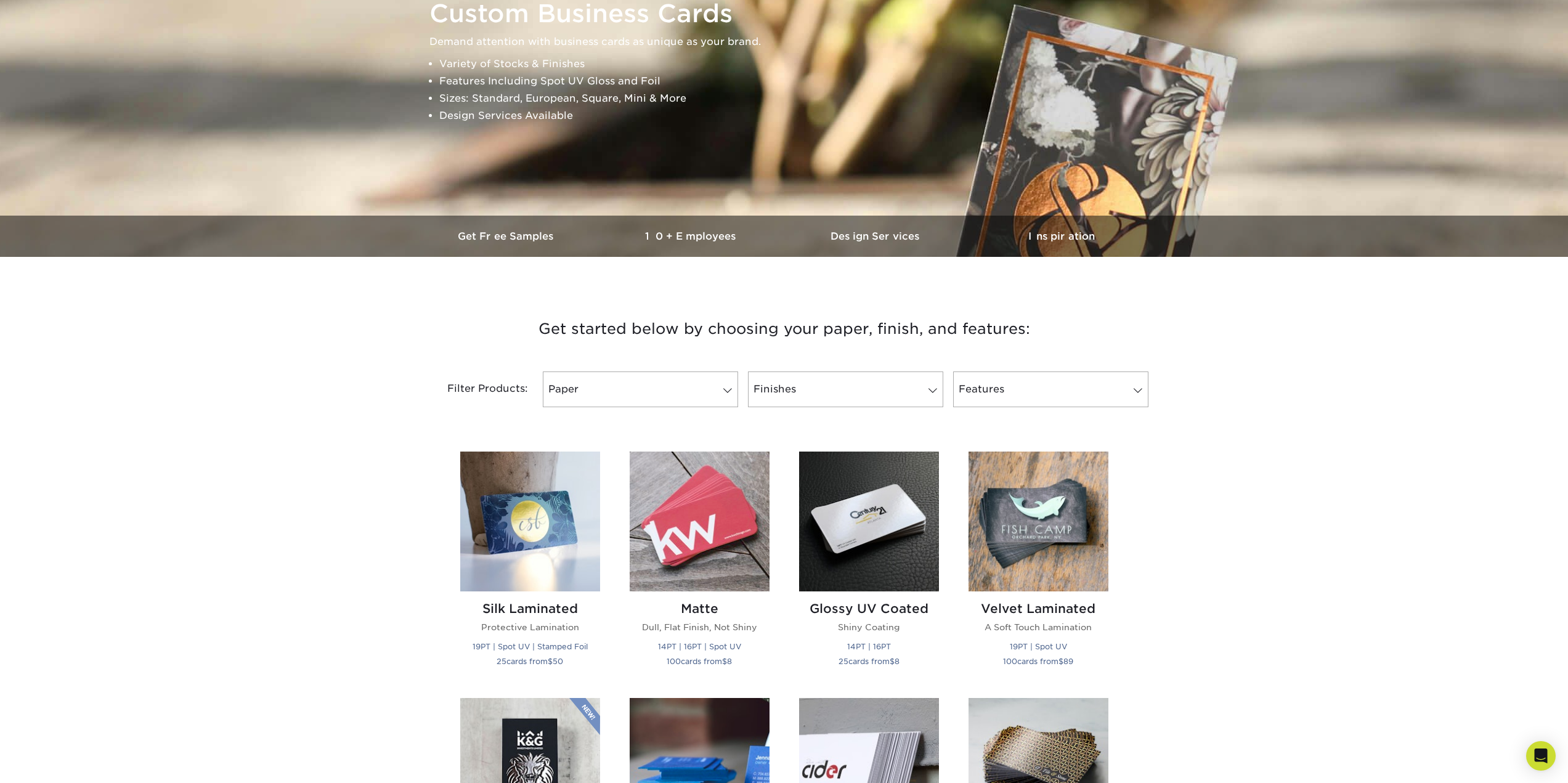
scroll to position [185, 0]
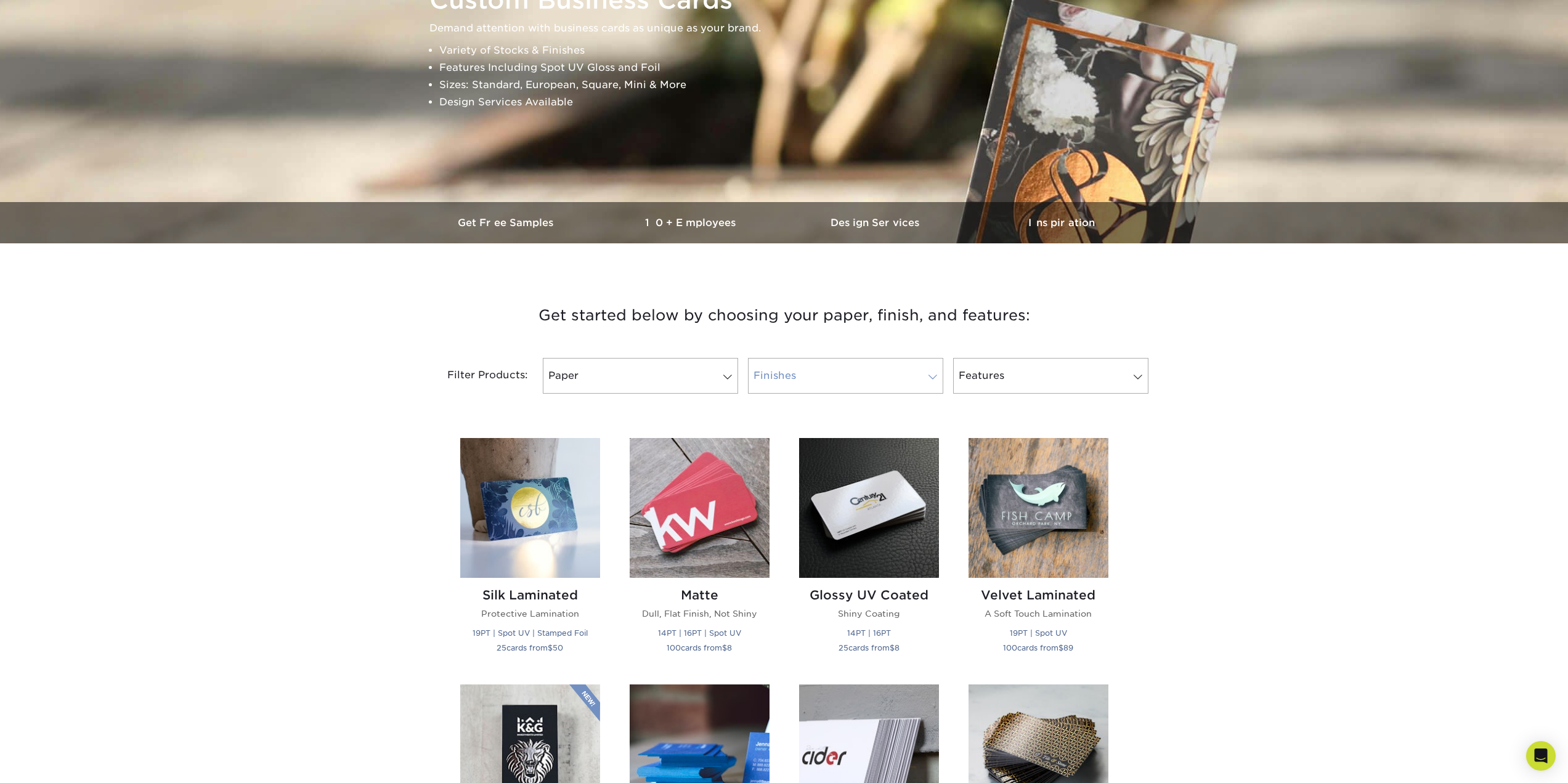
click at [863, 394] on link "Finishes" at bounding box center [845, 376] width 195 height 36
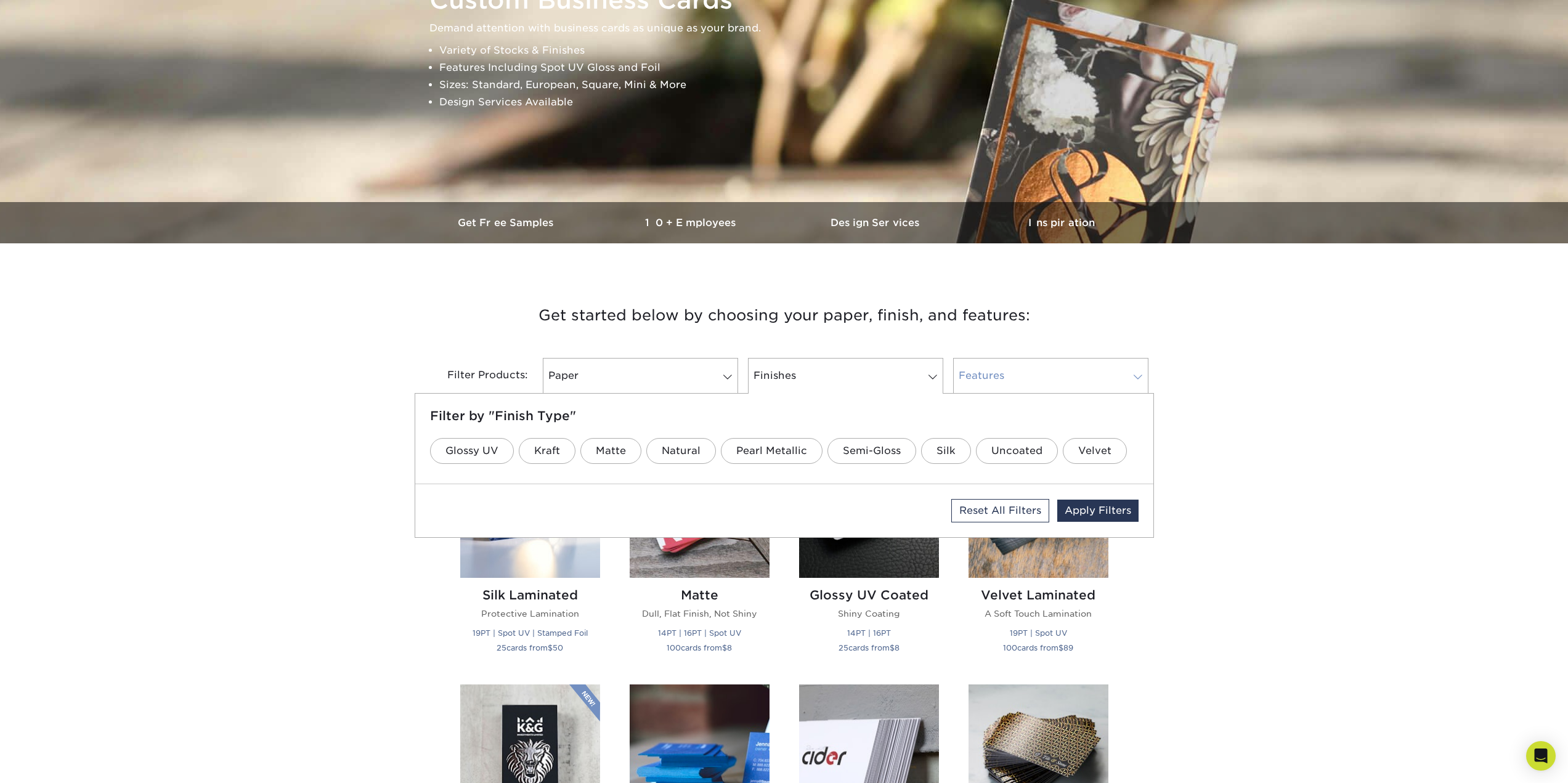
click at [1054, 394] on link "Features" at bounding box center [1050, 376] width 195 height 36
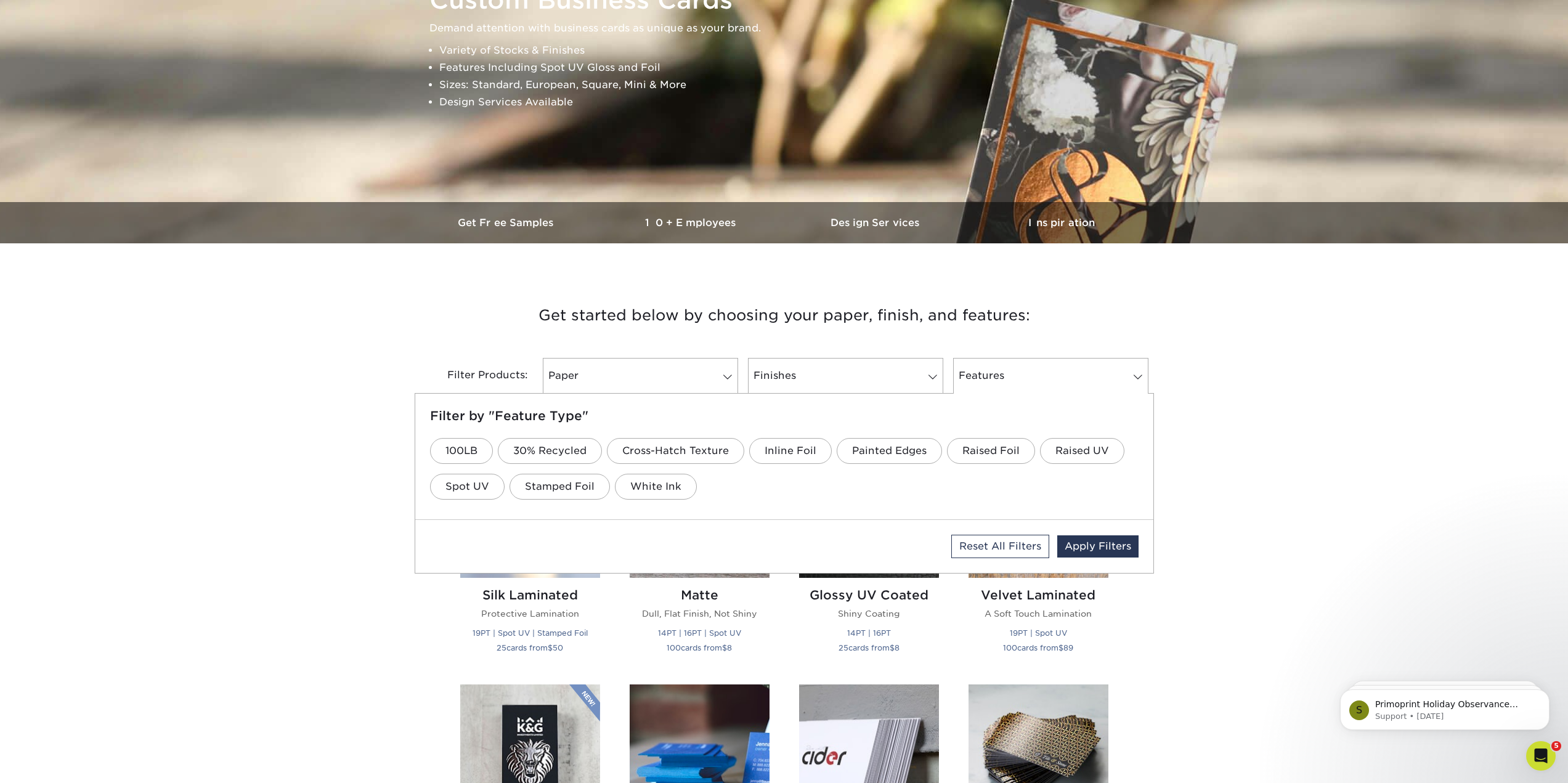
scroll to position [0, 0]
click at [1040, 464] on link "Raised UV" at bounding box center [1082, 451] width 85 height 26
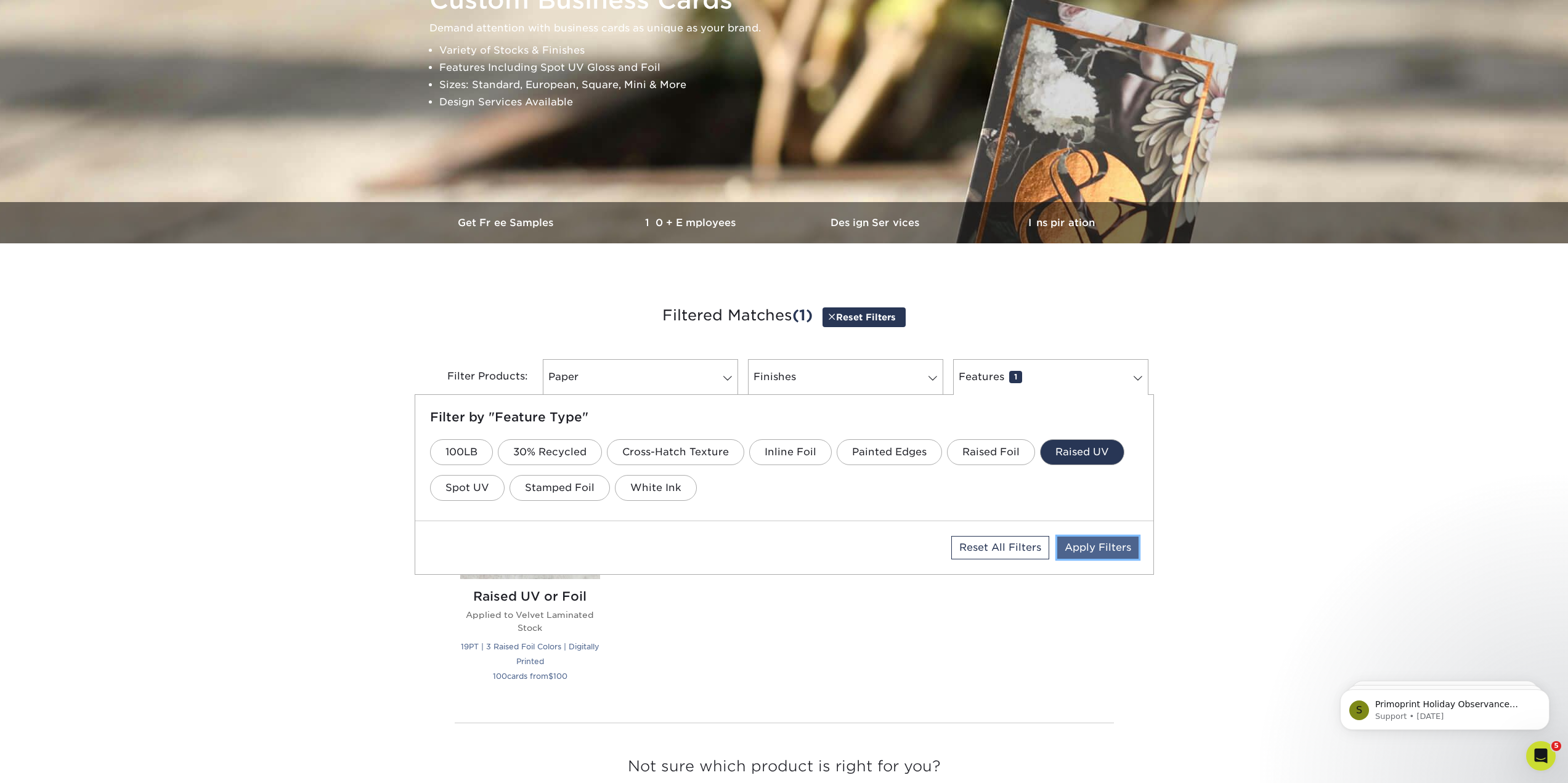
click at [1084, 559] on link "Apply Filters" at bounding box center [1098, 548] width 81 height 22
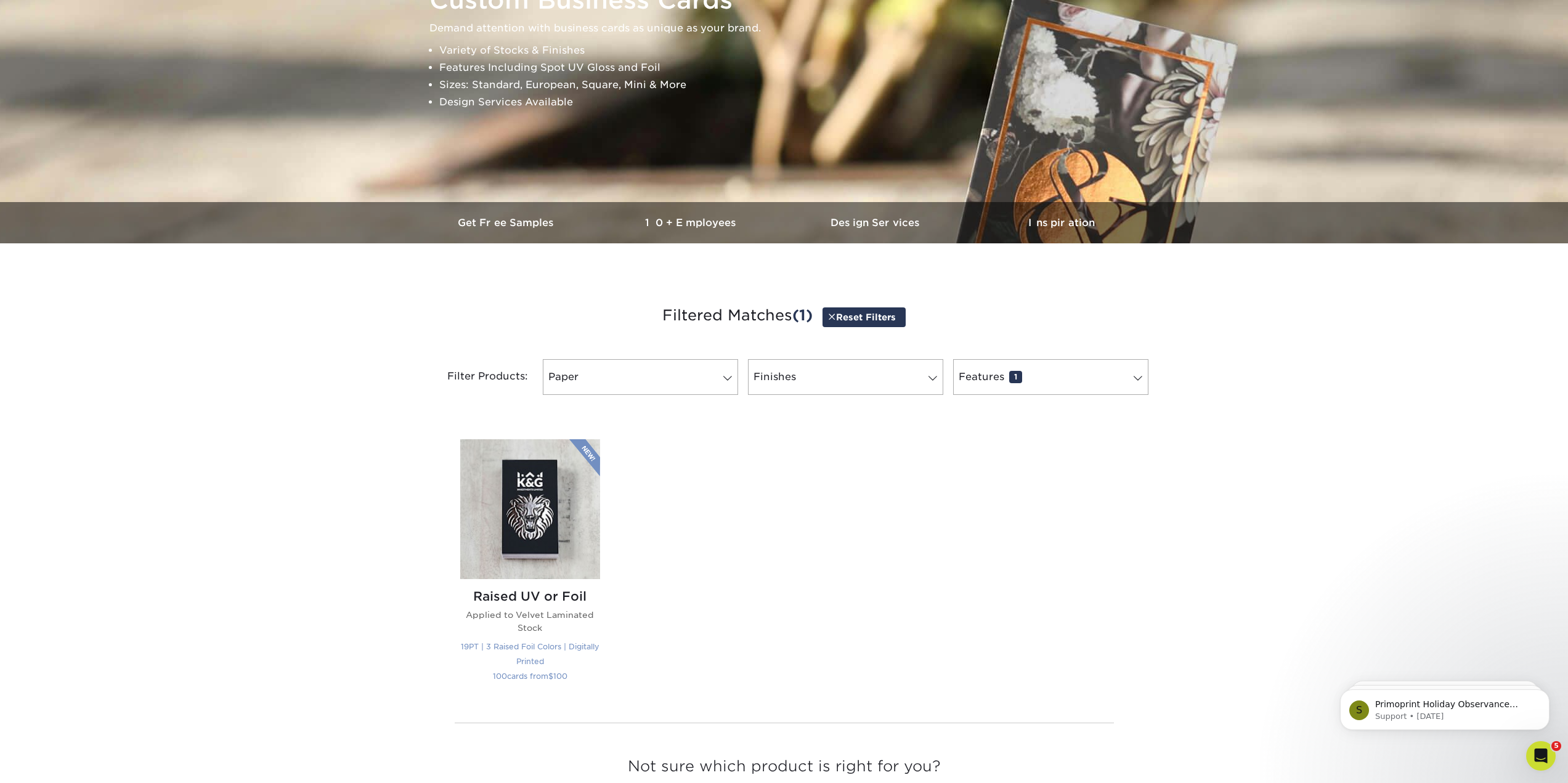
click at [524, 579] on img at bounding box center [530, 509] width 140 height 140
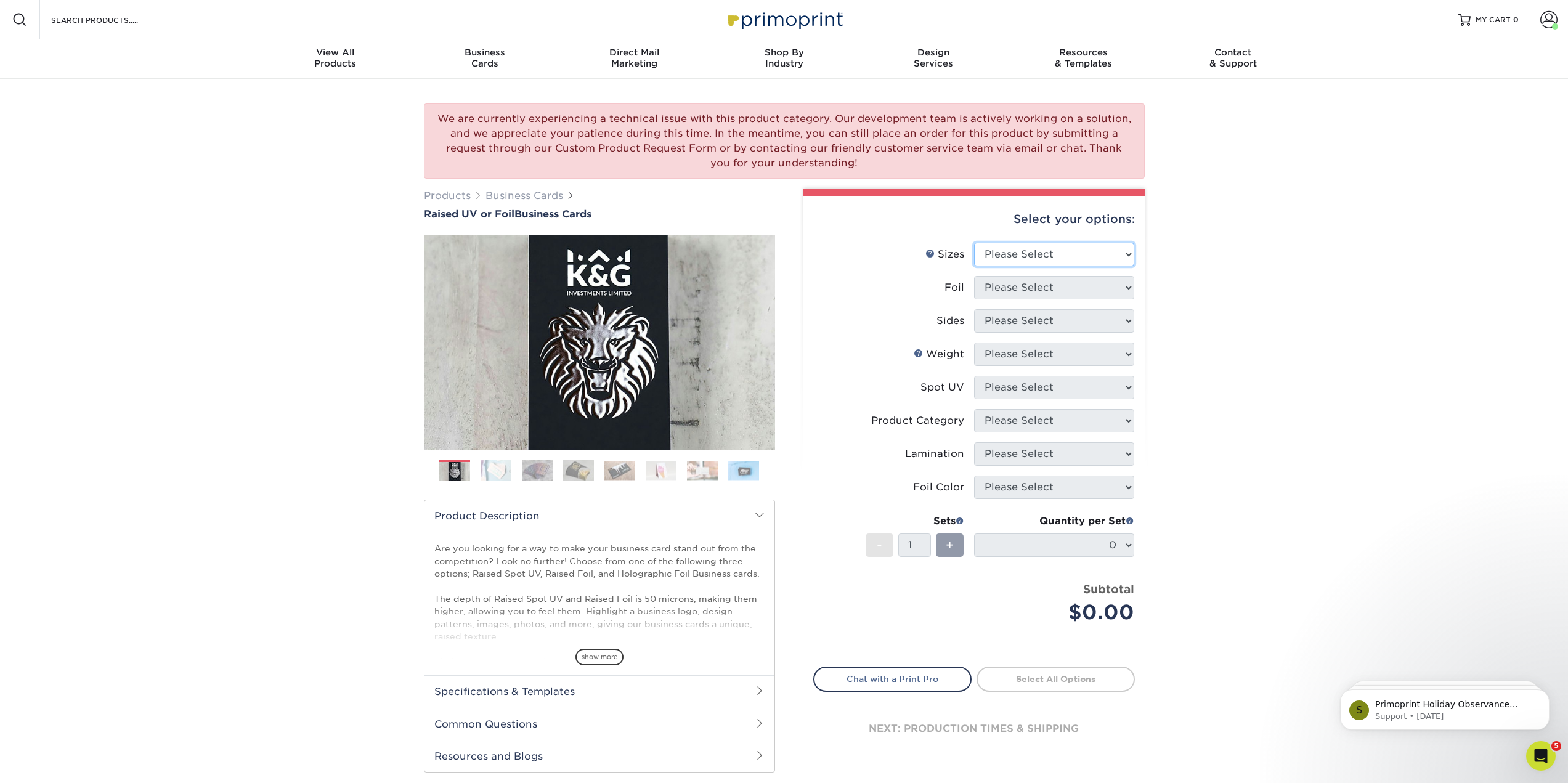
click at [1101, 266] on select "Please Select 2" x 3.5" - Standard" at bounding box center [1054, 254] width 160 height 23
select select "2.00x3.50"
click at [974, 266] on select "Please Select 2" x 3.5" - Standard" at bounding box center [1054, 254] width 160 height 23
click at [1094, 299] on select "Please Select No Yes" at bounding box center [1054, 287] width 160 height 23
select select "0"
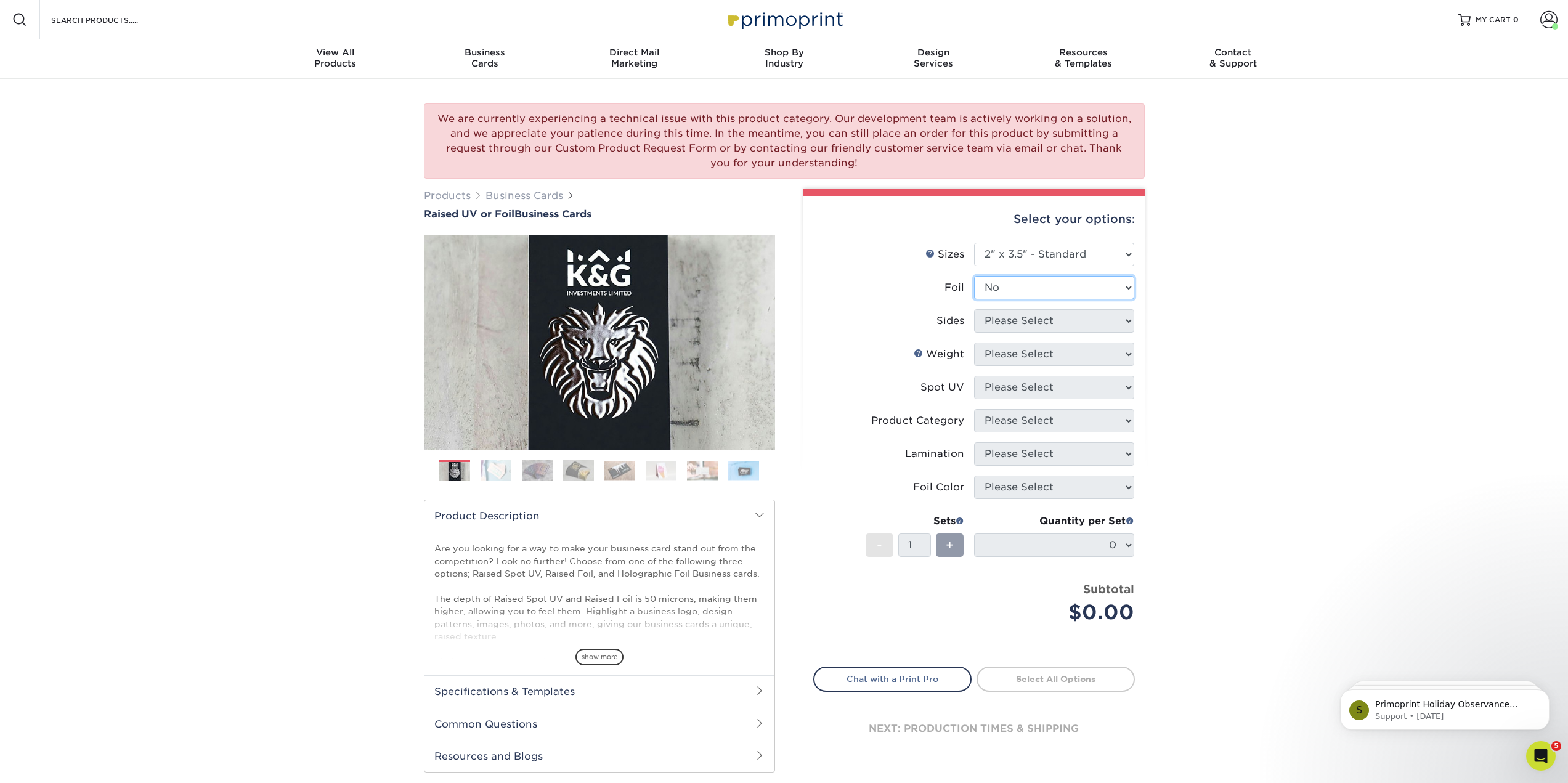
click at [974, 299] on select "Please Select No Yes" at bounding box center [1054, 287] width 160 height 23
click at [1078, 332] on select "Please Select Print Both Sides Print Front Only" at bounding box center [1054, 321] width 160 height 23
select select "13abbda7-1d64-4f25-8bb2-c179b224825d"
click at [974, 332] on select "Please Select Print Both Sides Print Front Only" at bounding box center [1054, 321] width 160 height 23
click at [1081, 366] on select "Please Select 16PT" at bounding box center [1054, 353] width 160 height 23
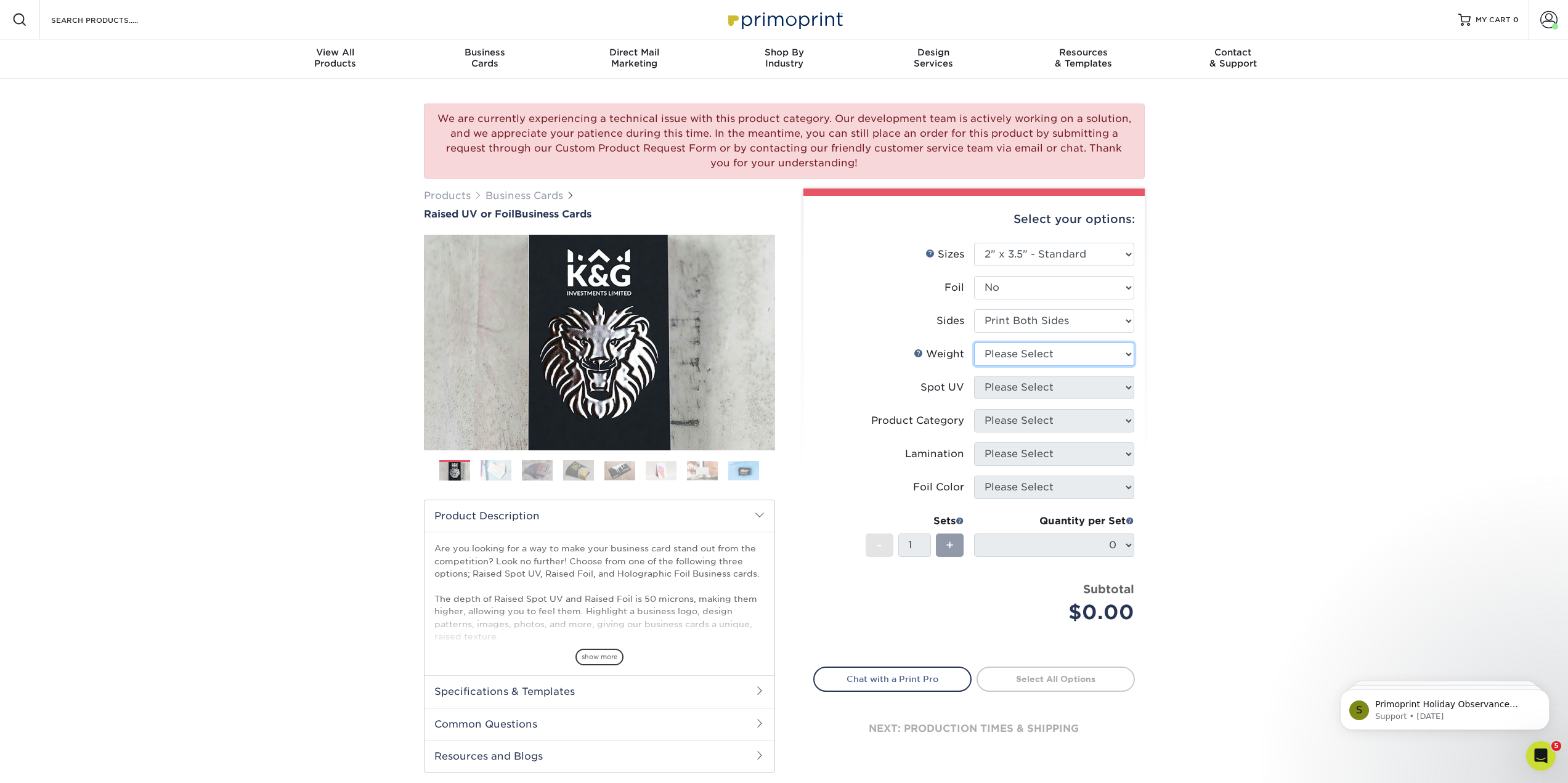
select select "16PT"
click at [974, 366] on select "Please Select 16PT" at bounding box center [1054, 353] width 160 height 23
click at [1064, 399] on select "Please Select No Spot UV Front Only" at bounding box center [1054, 387] width 160 height 23
select select "1"
click at [974, 399] on select "Please Select No Spot UV Front Only" at bounding box center [1054, 387] width 160 height 23
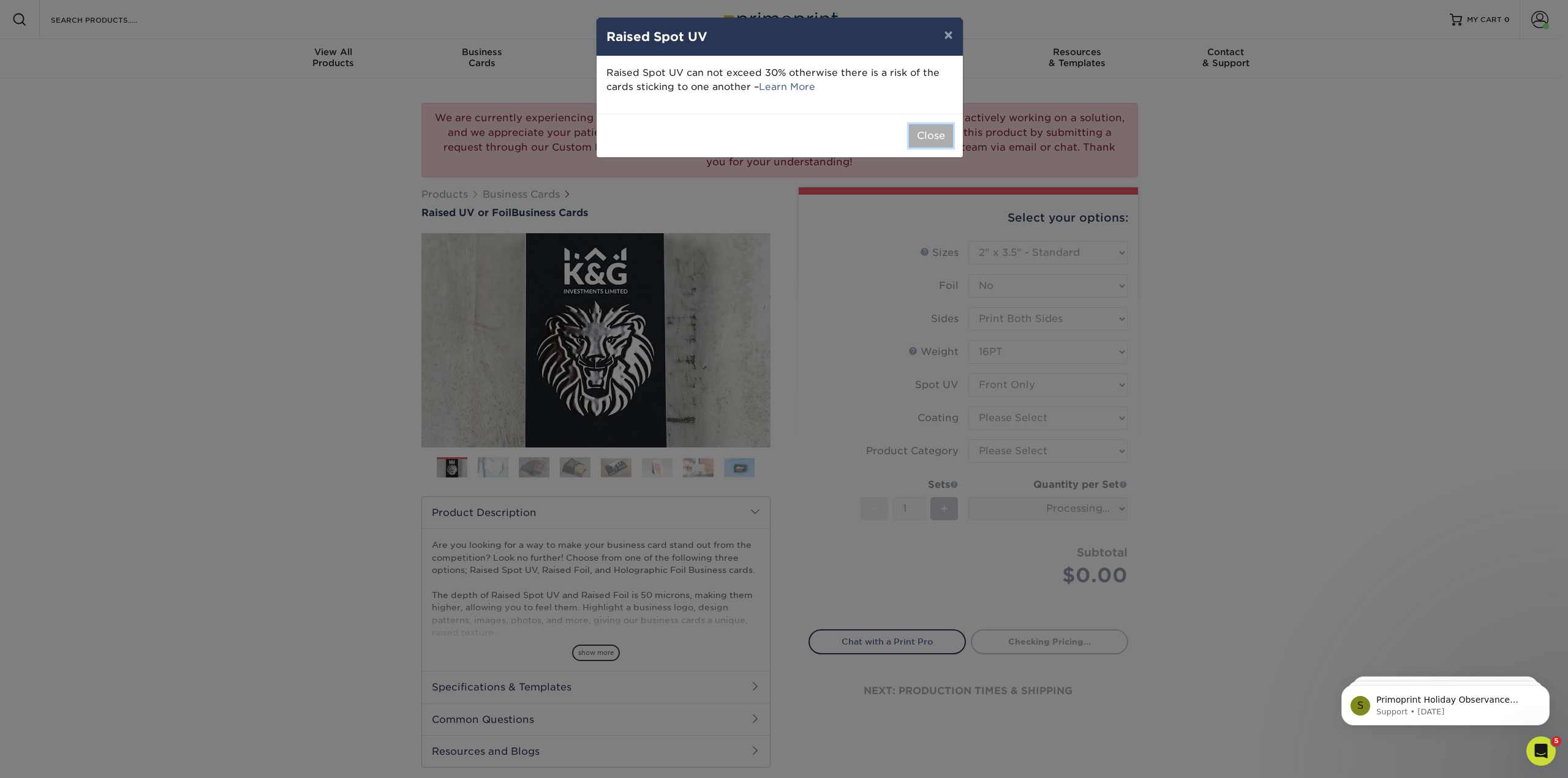
click at [939, 147] on button "Close" at bounding box center [931, 135] width 44 height 23
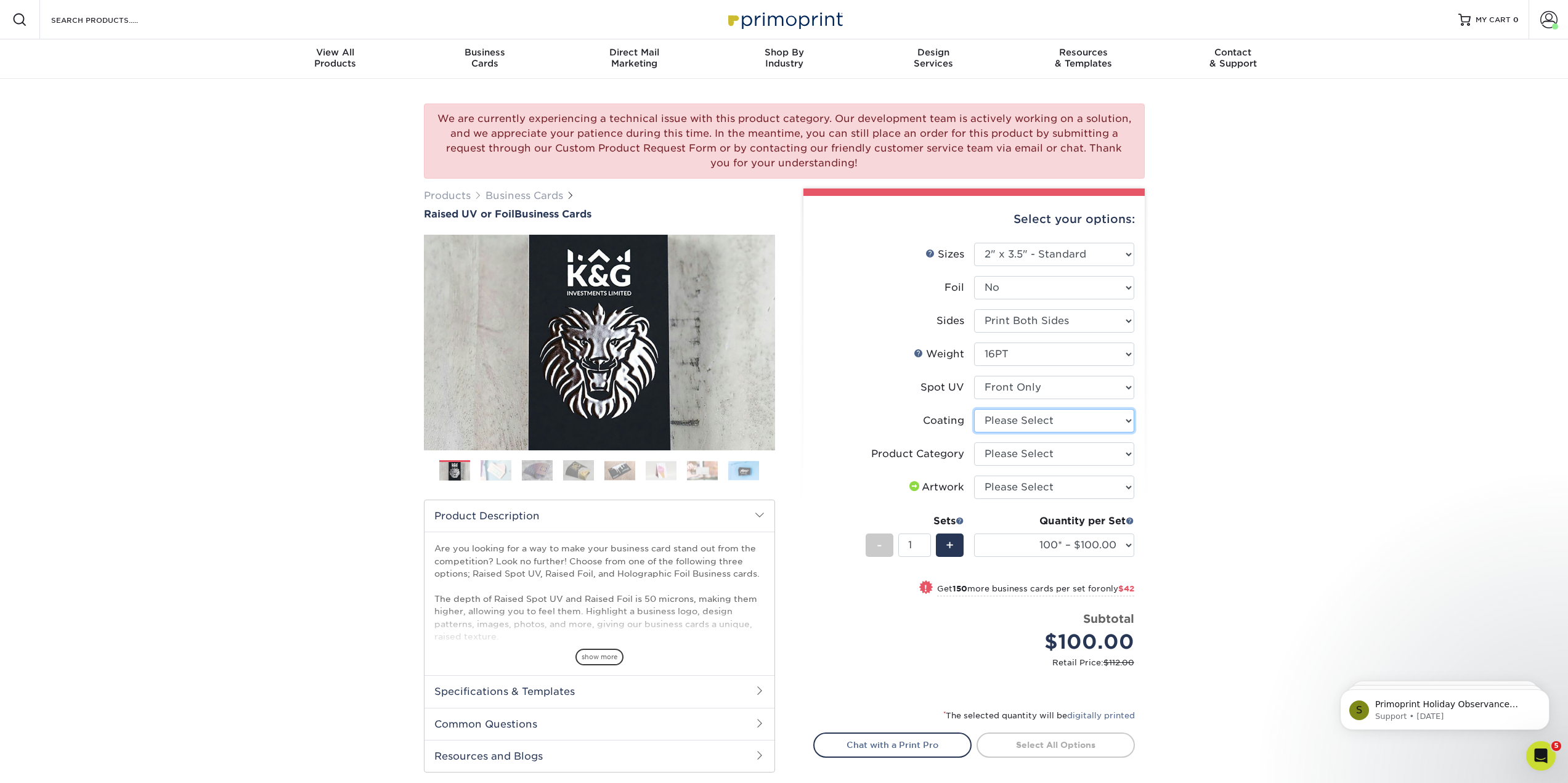
click at [1072, 432] on select at bounding box center [1054, 420] width 160 height 23
select select "3e7618de-abca-4bda-9f97-8b9129e913d8"
click at [974, 432] on select at bounding box center [1054, 420] width 160 height 23
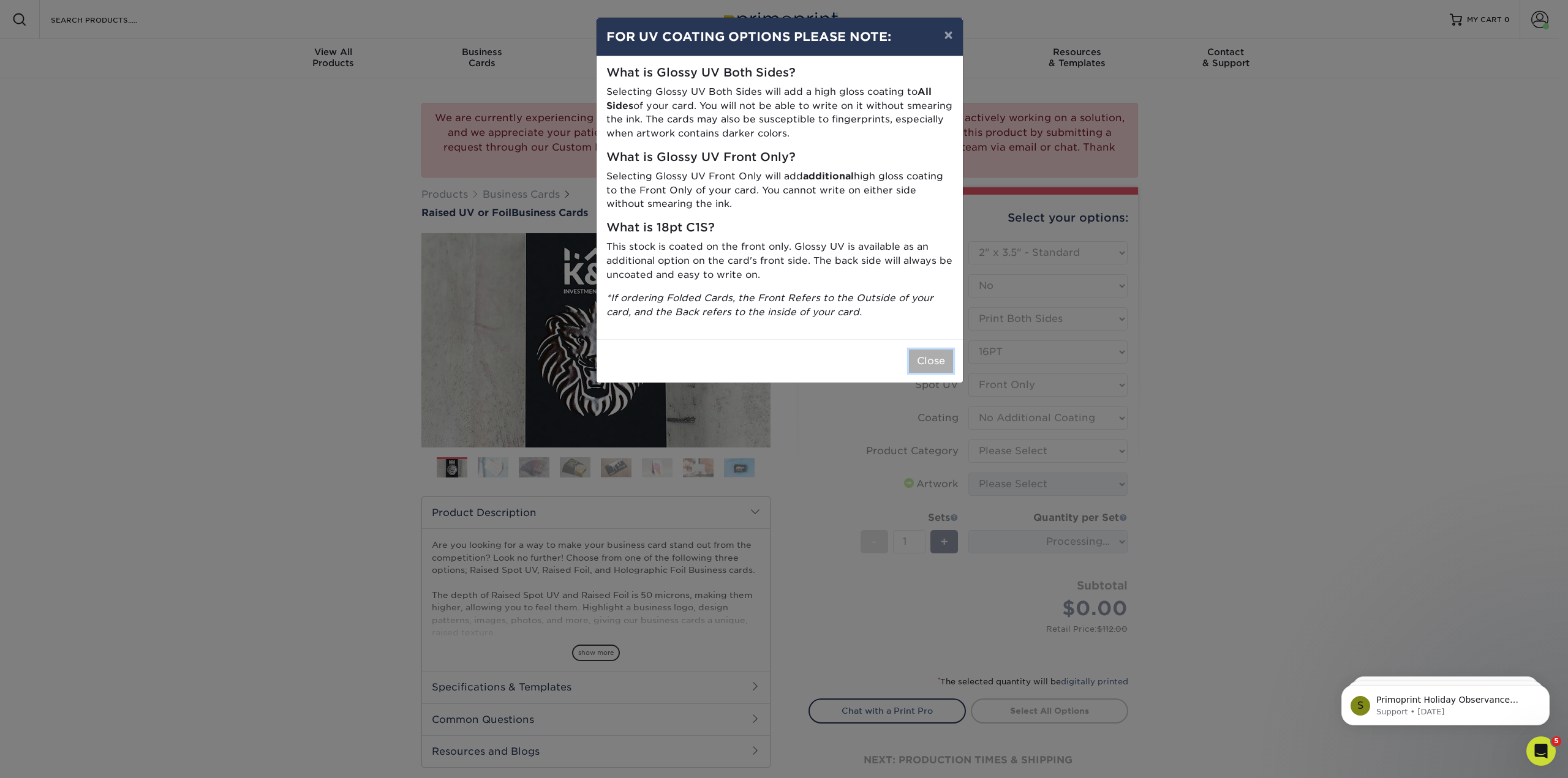
click at [920, 372] on button "Close" at bounding box center [931, 360] width 44 height 23
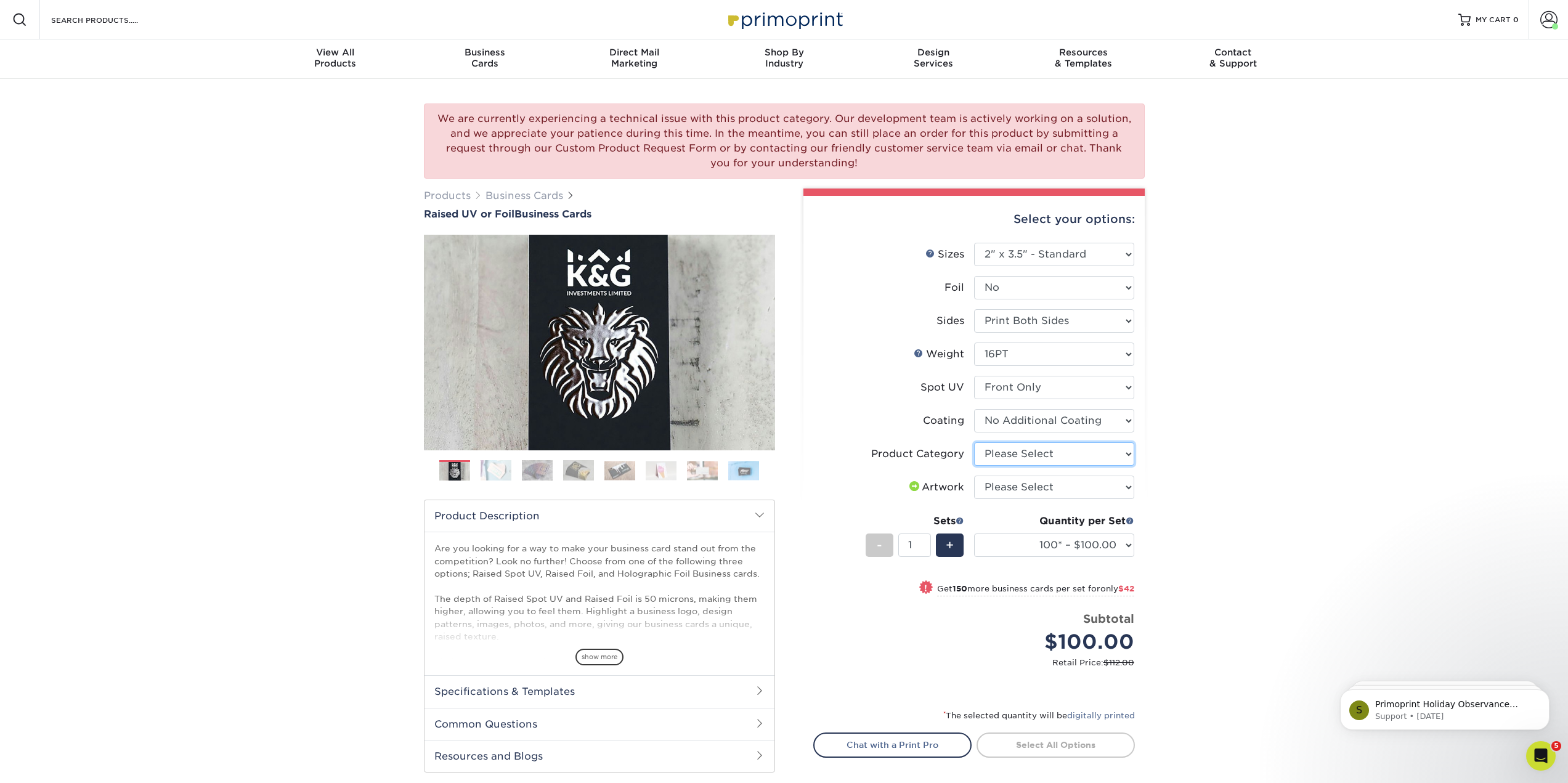
click at [1125, 466] on select "Please Select Business Cards" at bounding box center [1054, 454] width 160 height 23
select select "3b5148f1-0588-4f88-a218-97bcfdce65c1"
click at [974, 466] on select "Please Select Business Cards" at bounding box center [1054, 454] width 160 height 23
click at [1116, 499] on select "Please Select I will upload files I need a design - $100" at bounding box center [1054, 486] width 160 height 23
select select "upload"
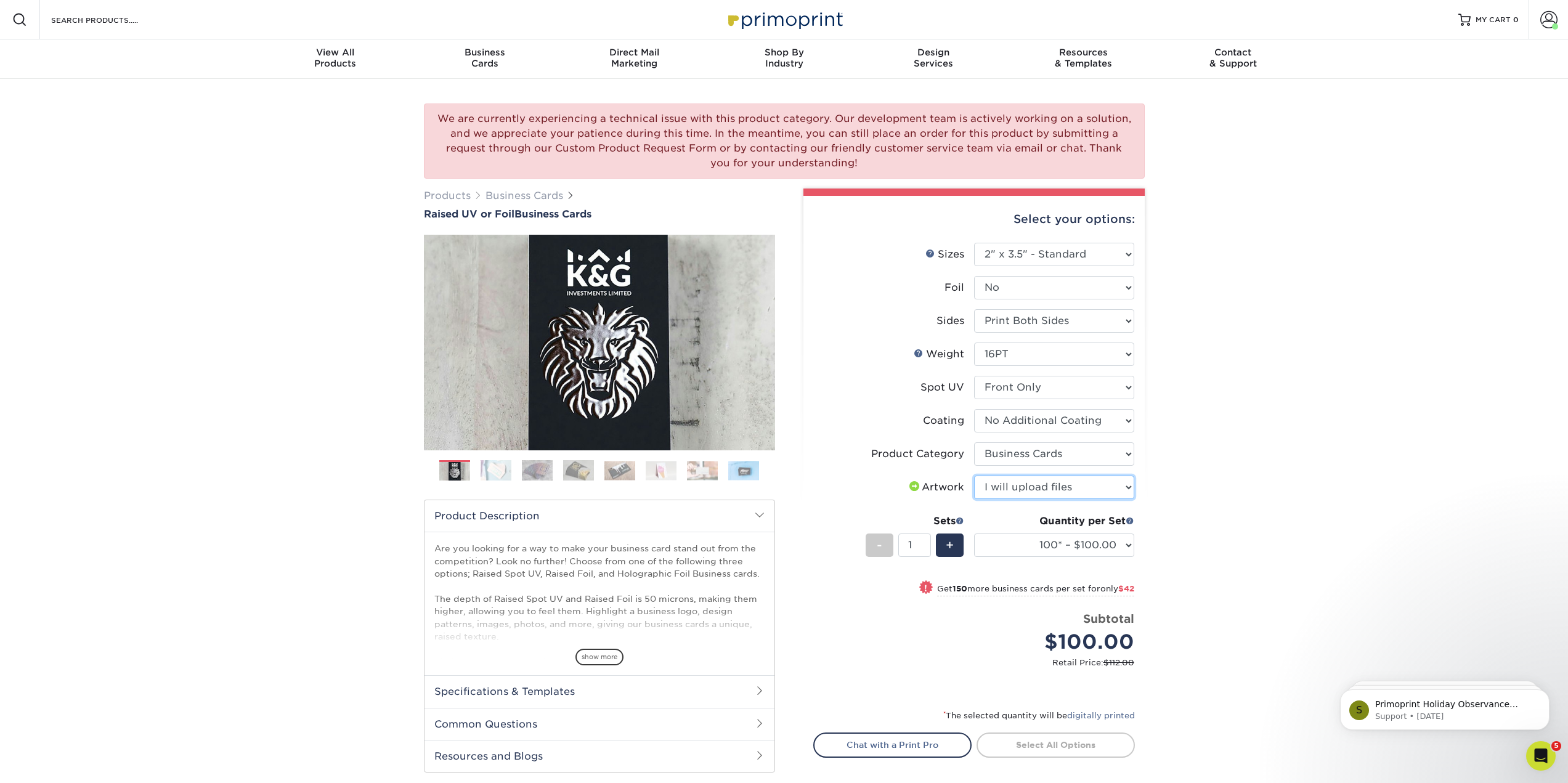
click at [974, 499] on select "Please Select I will upload files I need a design - $100" at bounding box center [1054, 486] width 160 height 23
click at [1126, 557] on select "100* – $100.00 250* – $142.00 500* – $192.00" at bounding box center [1054, 545] width 160 height 23
select select "250* – $142.00"
click at [974, 557] on select "100* – $100.00 250* – $142.00 500* – $192.00" at bounding box center [1054, 545] width 160 height 23
click at [1169, 608] on div "We are currently experiencing a technical issue with this product category. Our…" at bounding box center [784, 478] width 1568 height 797
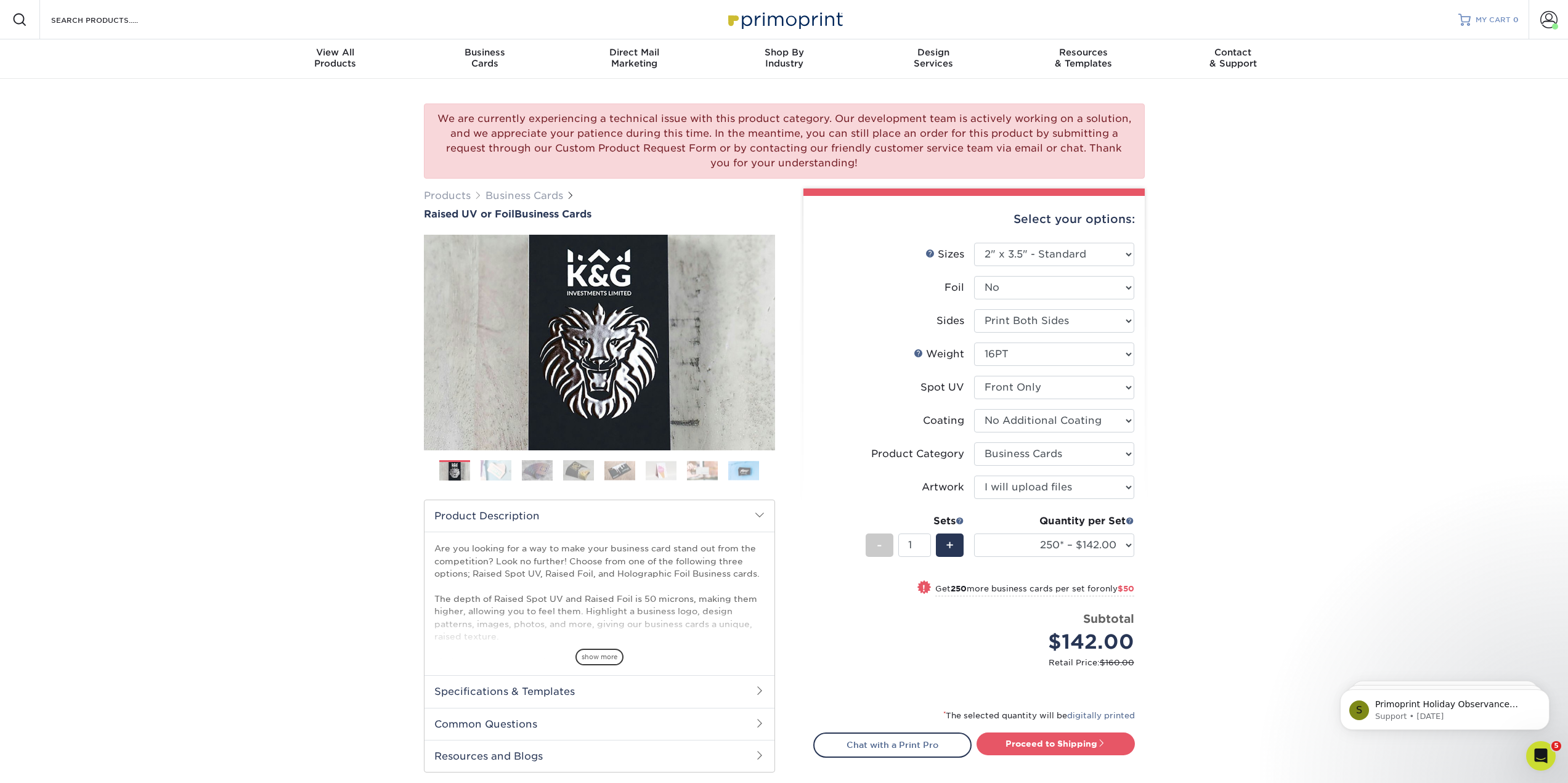
click at [1475, 23] on span "MY CART" at bounding box center [1493, 20] width 35 height 10
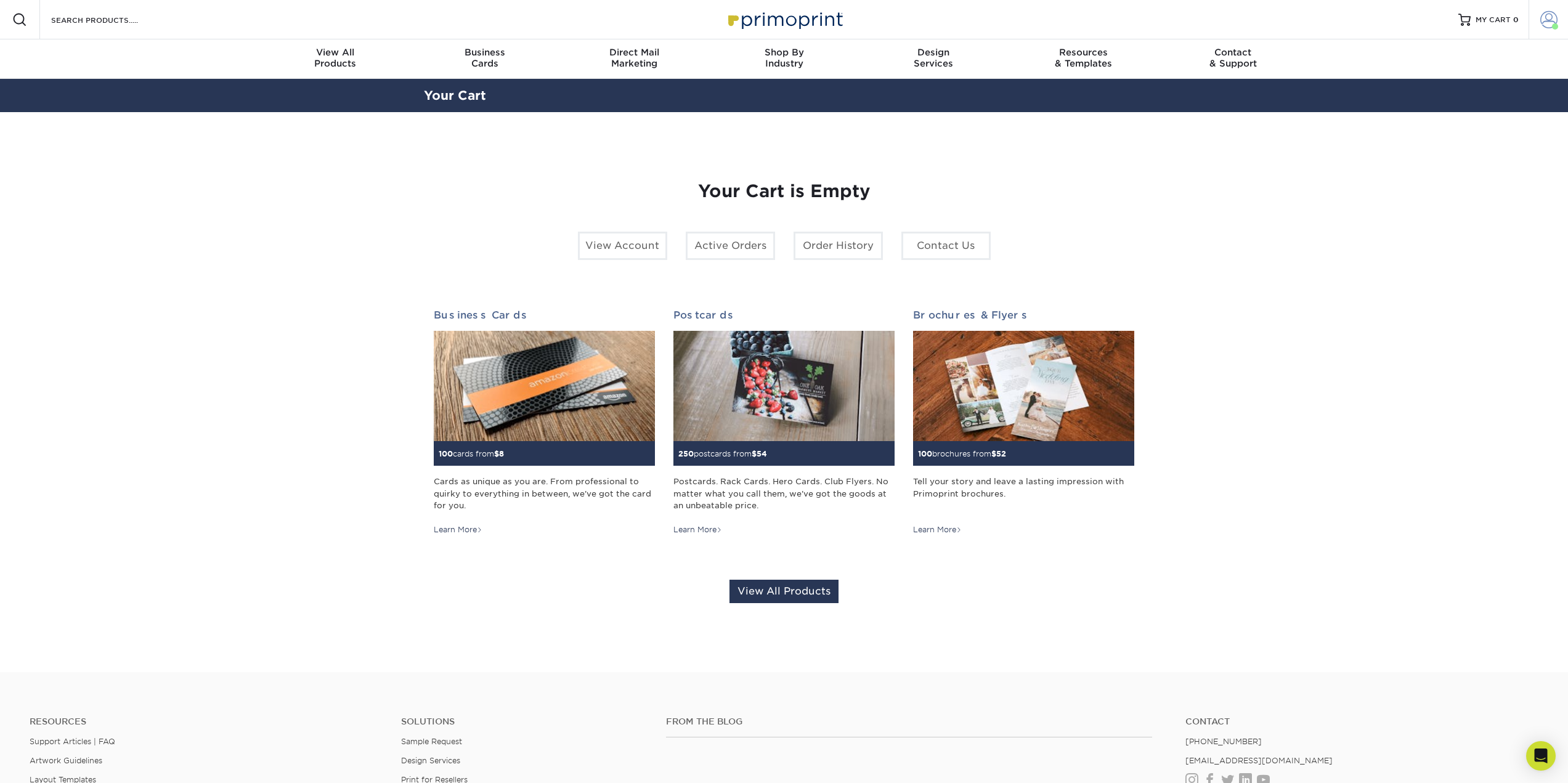
click at [1542, 19] on span at bounding box center [1549, 20] width 18 height 18
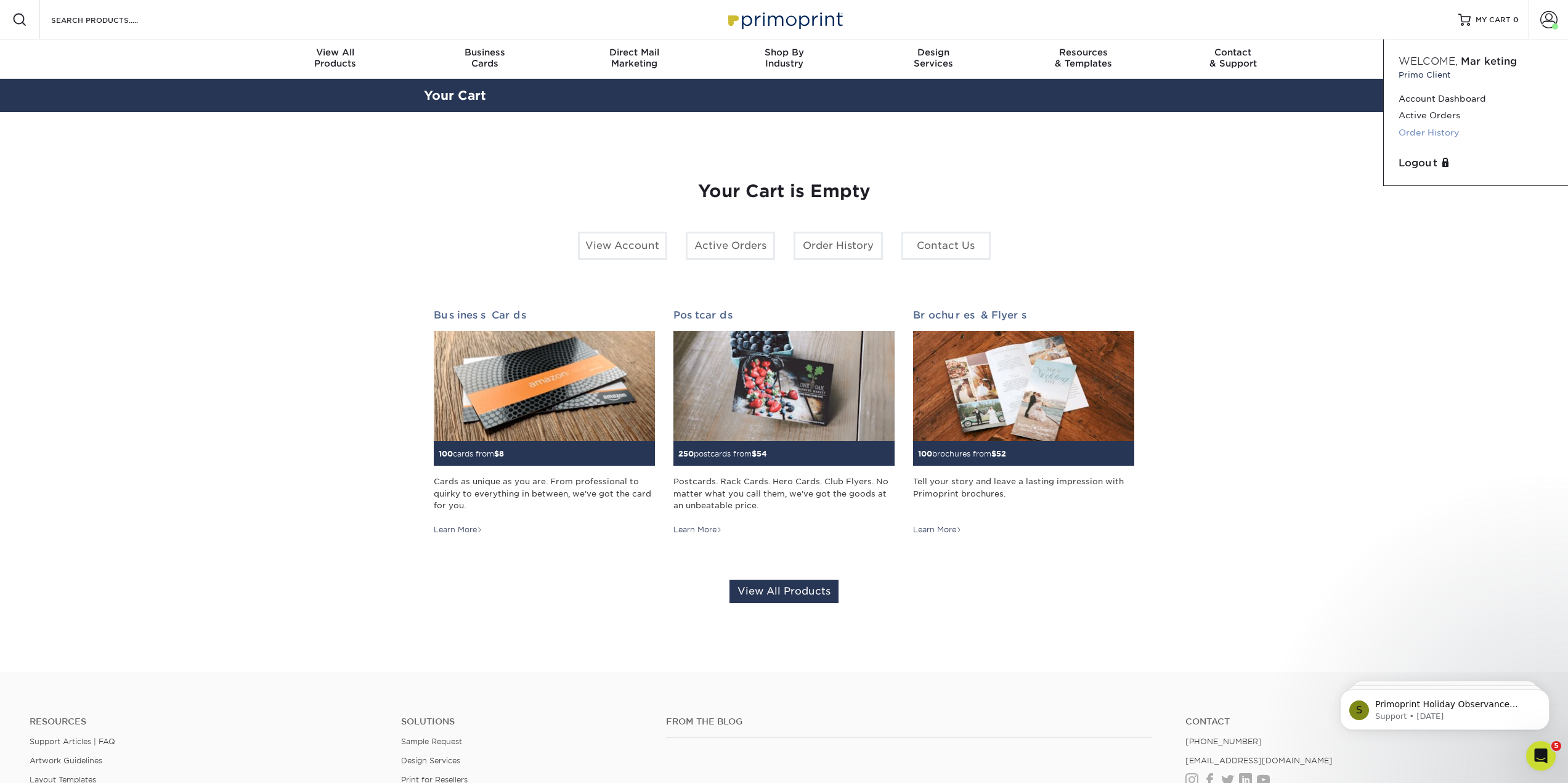
click at [1438, 141] on link "Order History" at bounding box center [1476, 132] width 155 height 17
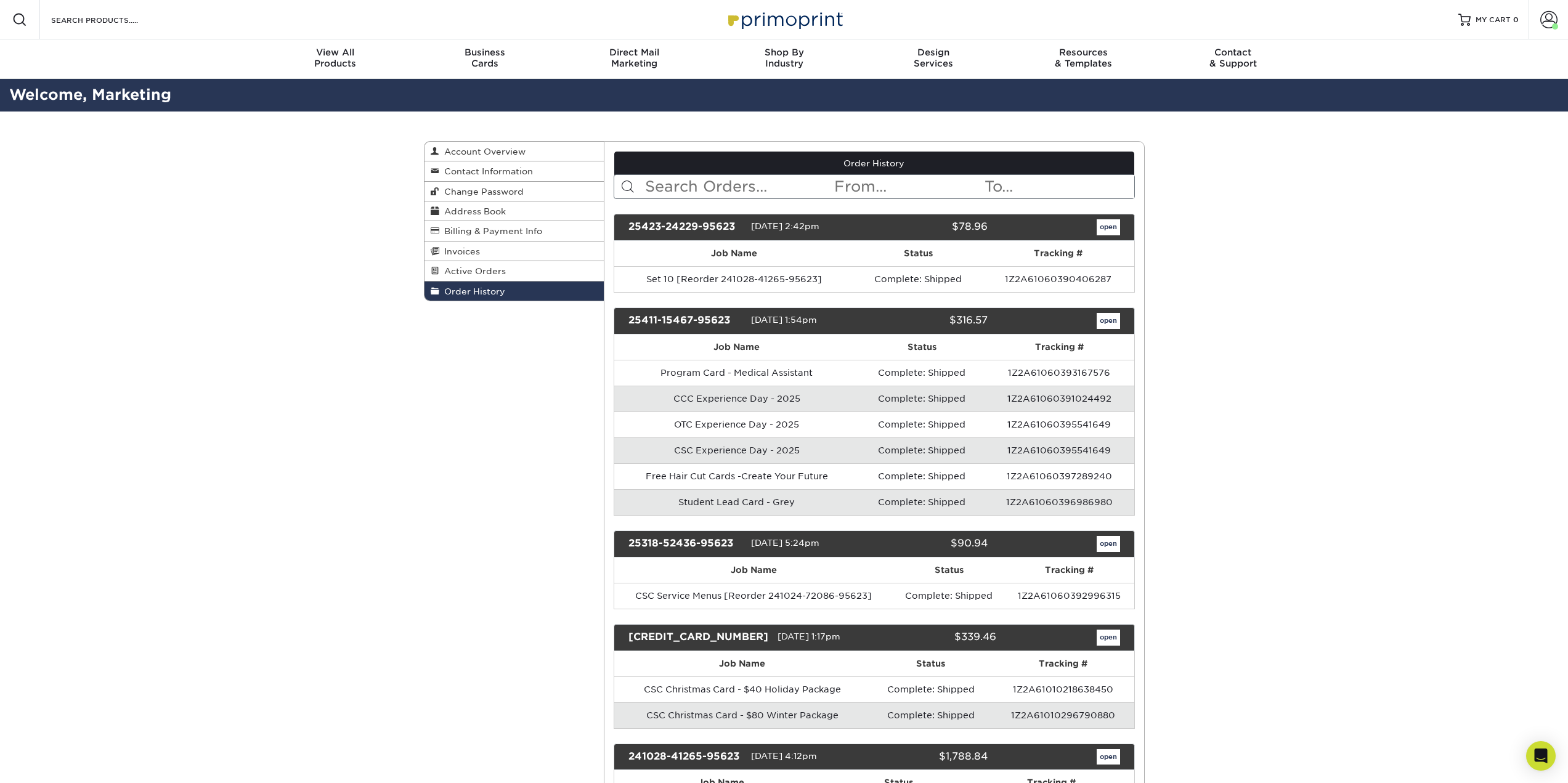
click at [706, 199] on input "text" at bounding box center [738, 186] width 189 height 23
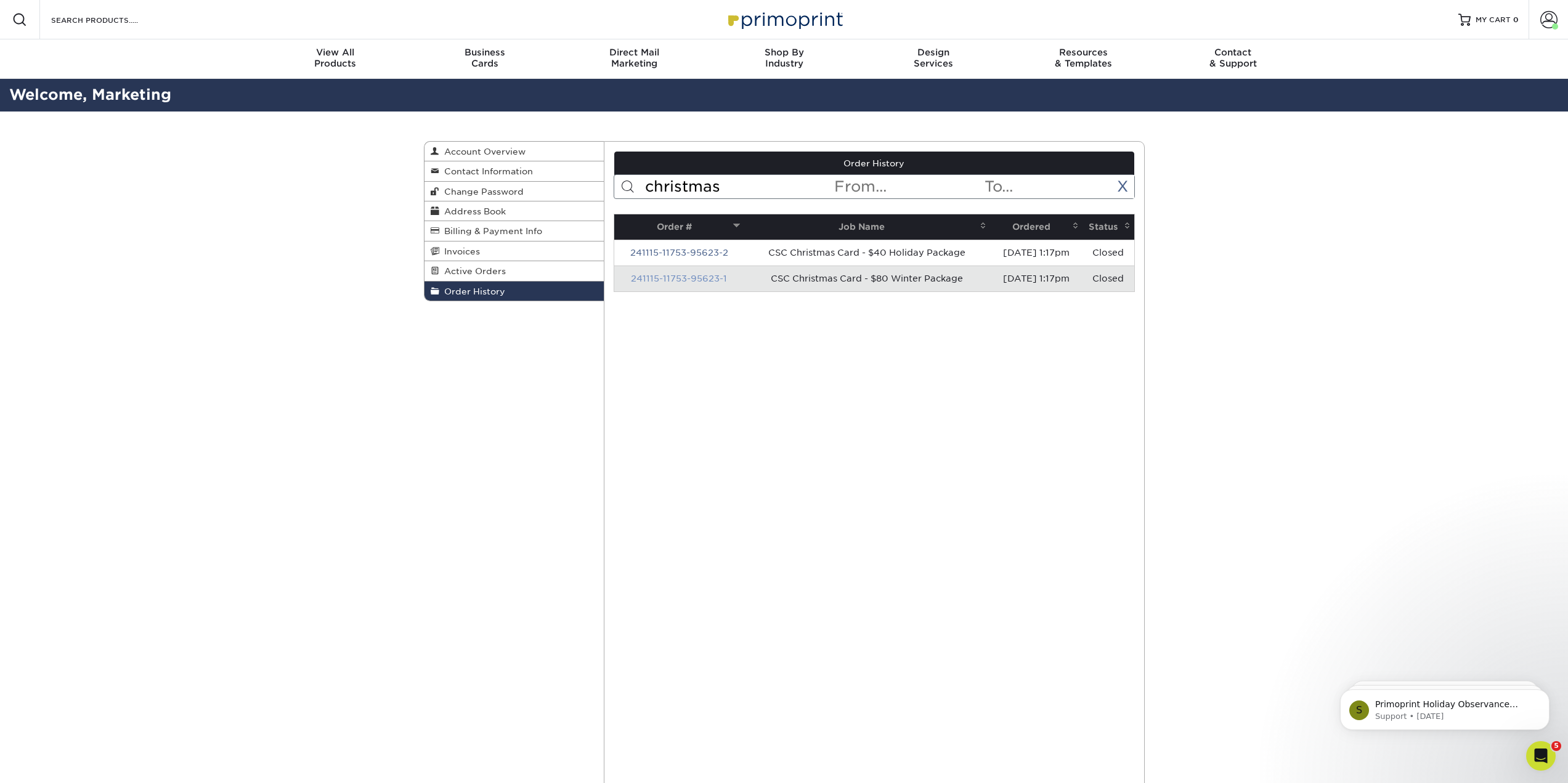
type input "christmas"
click at [695, 283] on link "241115-11753-95623-1" at bounding box center [679, 278] width 97 height 10
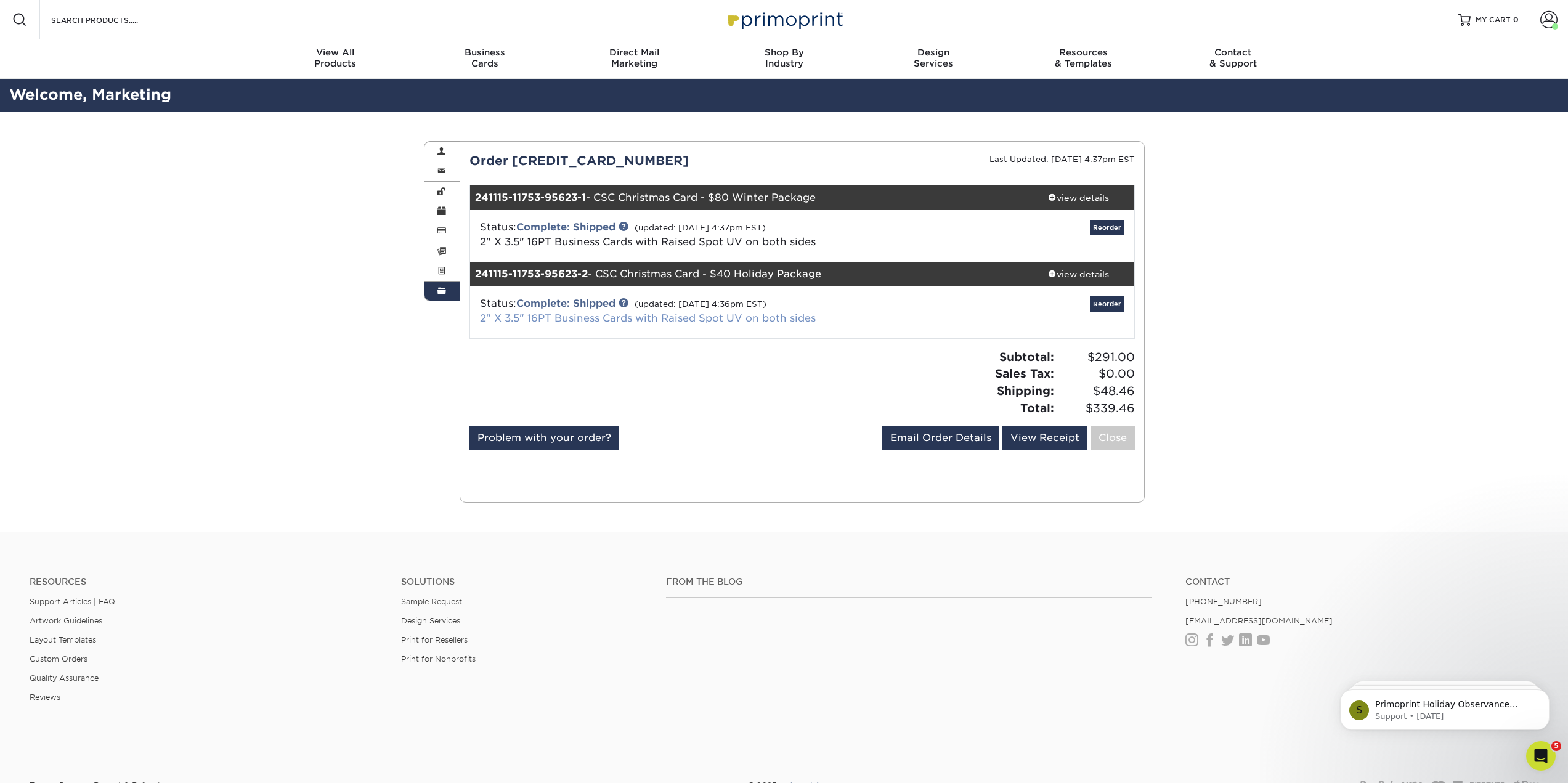
click at [790, 324] on link "2" X 3.5" 16PT Business Cards with Raised Spot UV on both sides" at bounding box center [648, 318] width 336 height 12
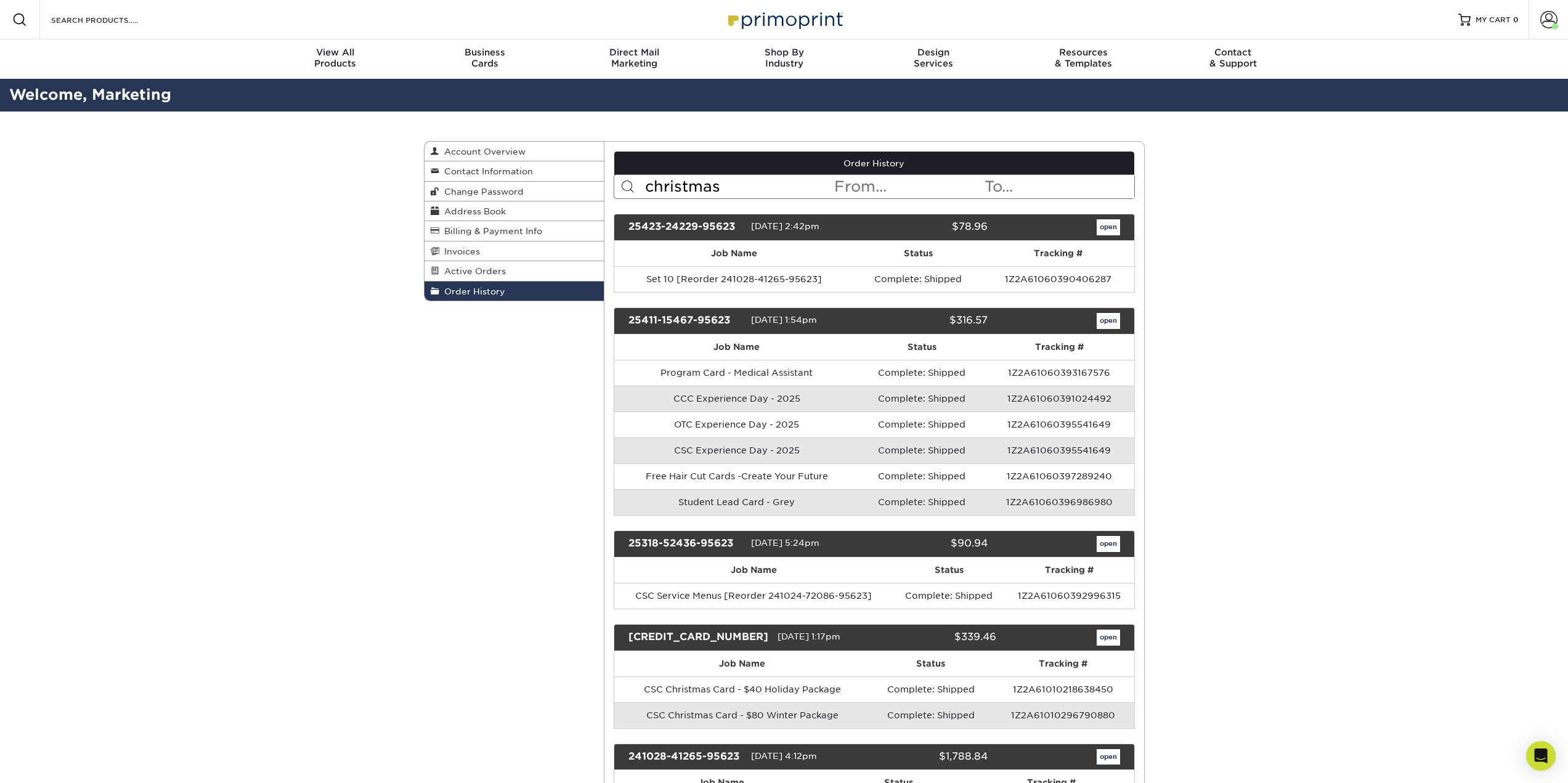
click at [755, 199] on input "christmas" at bounding box center [738, 186] width 189 height 23
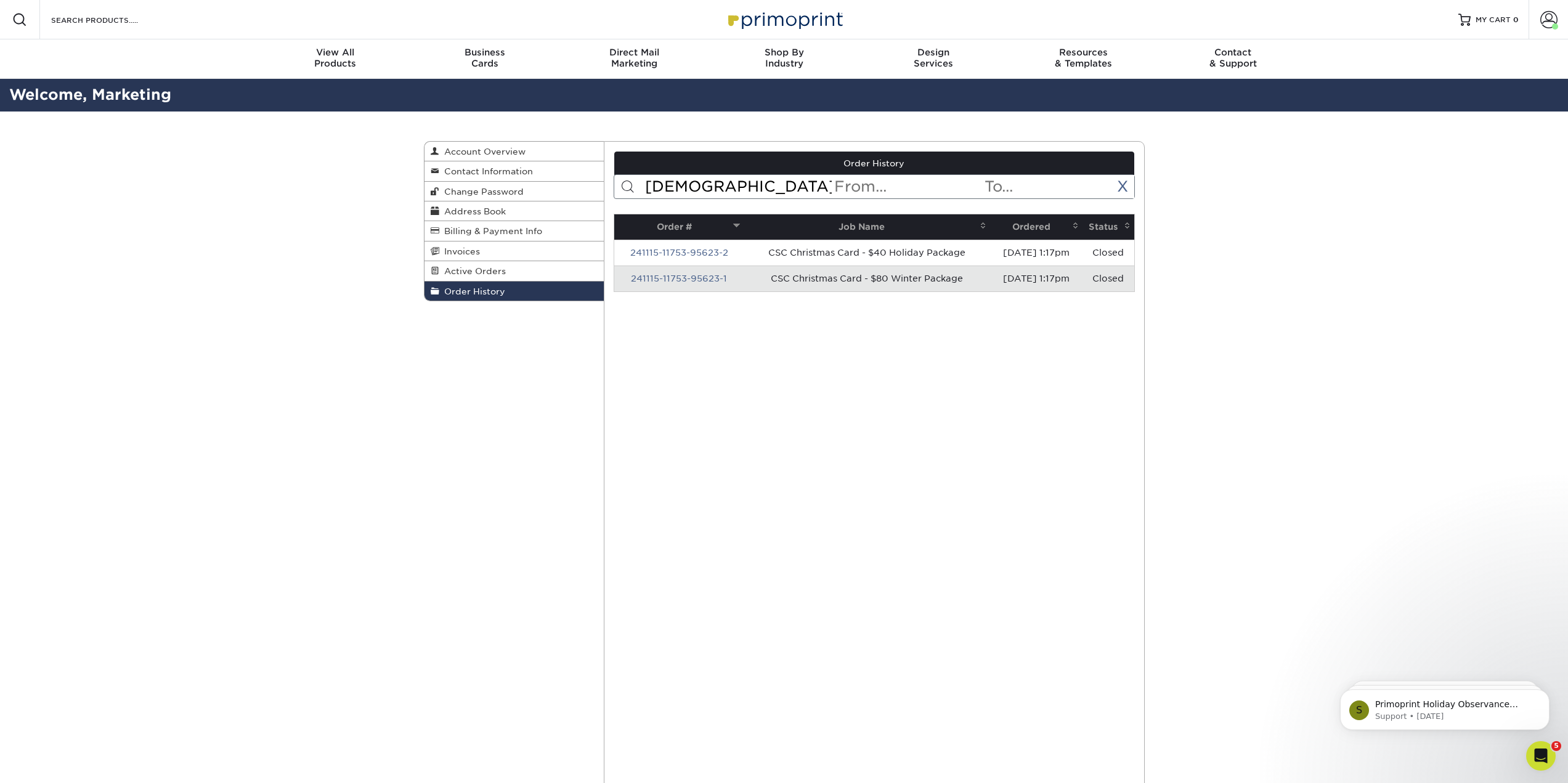
type input "christmas"
drag, startPoint x: 728, startPoint y: 305, endPoint x: 629, endPoint y: 309, distance: 99.1
click at [629, 291] on td "241115-11753-95623-1" at bounding box center [679, 278] width 129 height 26
copy link "241115-11753-95623-1"
click at [1539, 753] on icon "Open Intercom Messenger" at bounding box center [1538, 753] width 20 height 20
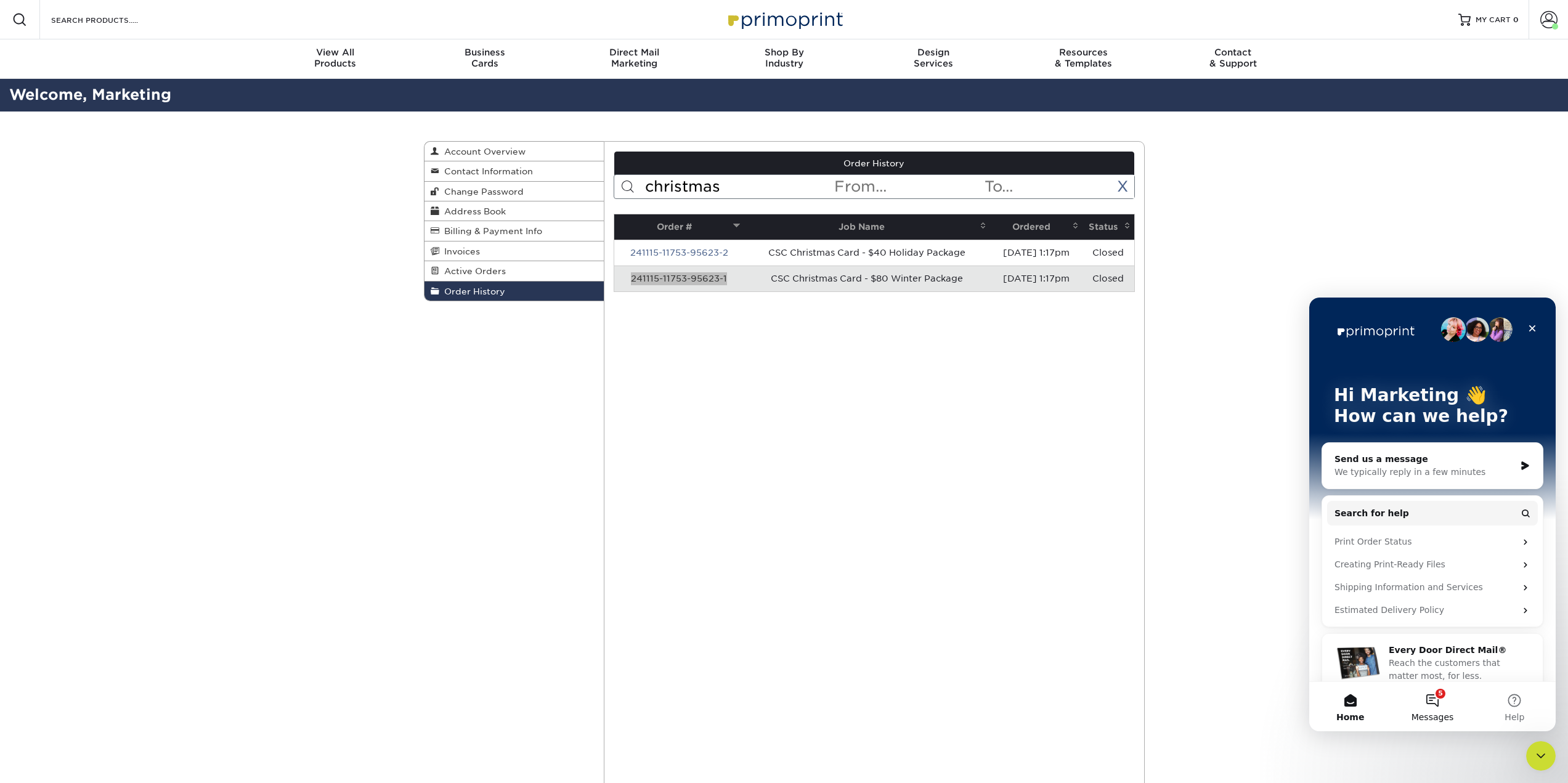
click at [1437, 703] on button "5 Messages" at bounding box center [1432, 706] width 82 height 49
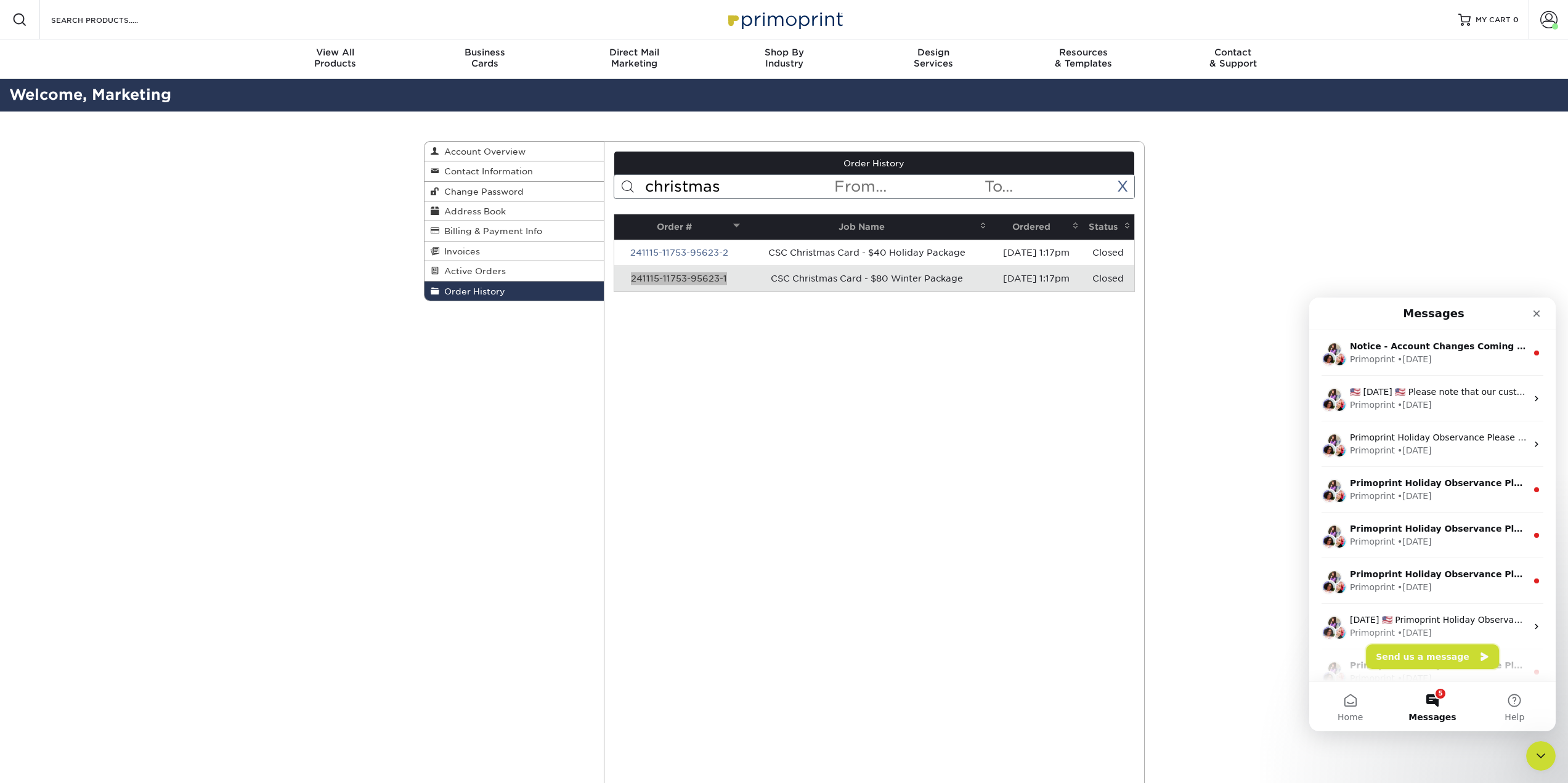
click at [1479, 655] on icon "Send us a message" at bounding box center [1484, 656] width 10 height 10
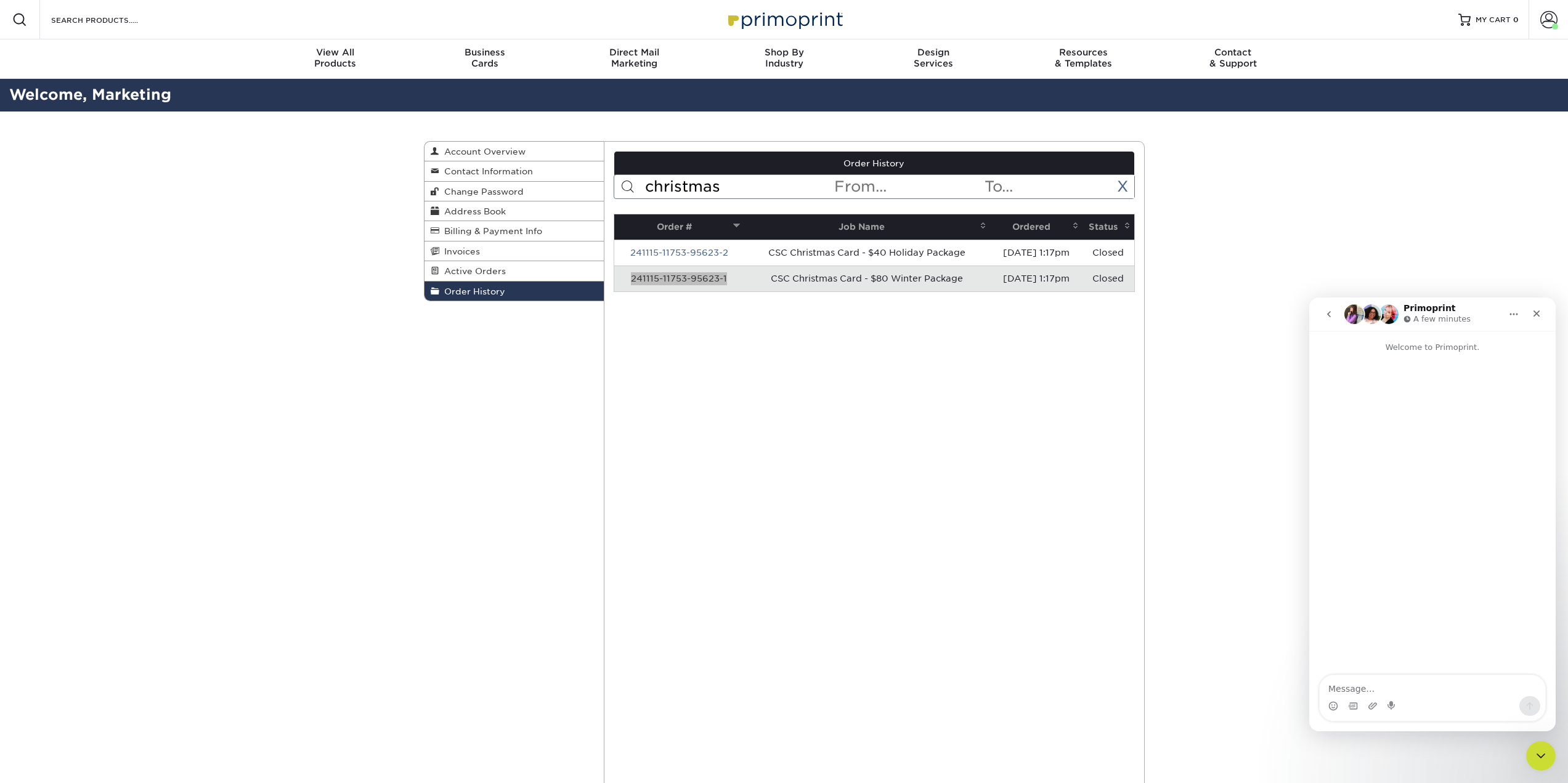
click at [1418, 691] on textarea "Message…" at bounding box center [1432, 686] width 226 height 21
drag, startPoint x: 1376, startPoint y: 695, endPoint x: 1327, endPoint y: 651, distance: 65.9
click at [1327, 651] on textarea "Hello, i'm trying to duplicate the order - 241115-11753-95623-1, but with new a…" at bounding box center [1432, 667] width 226 height 58
click at [1336, 663] on textarea "Hello, i'm trying to duplicate the order - 241115-11753-95623-1, but with new a…" at bounding box center [1432, 667] width 226 height 58
click at [1360, 651] on textarea "Hello, i'm trying to duplicate the order - 241115-11753-95623-1, but with new a…" at bounding box center [1432, 667] width 226 height 58
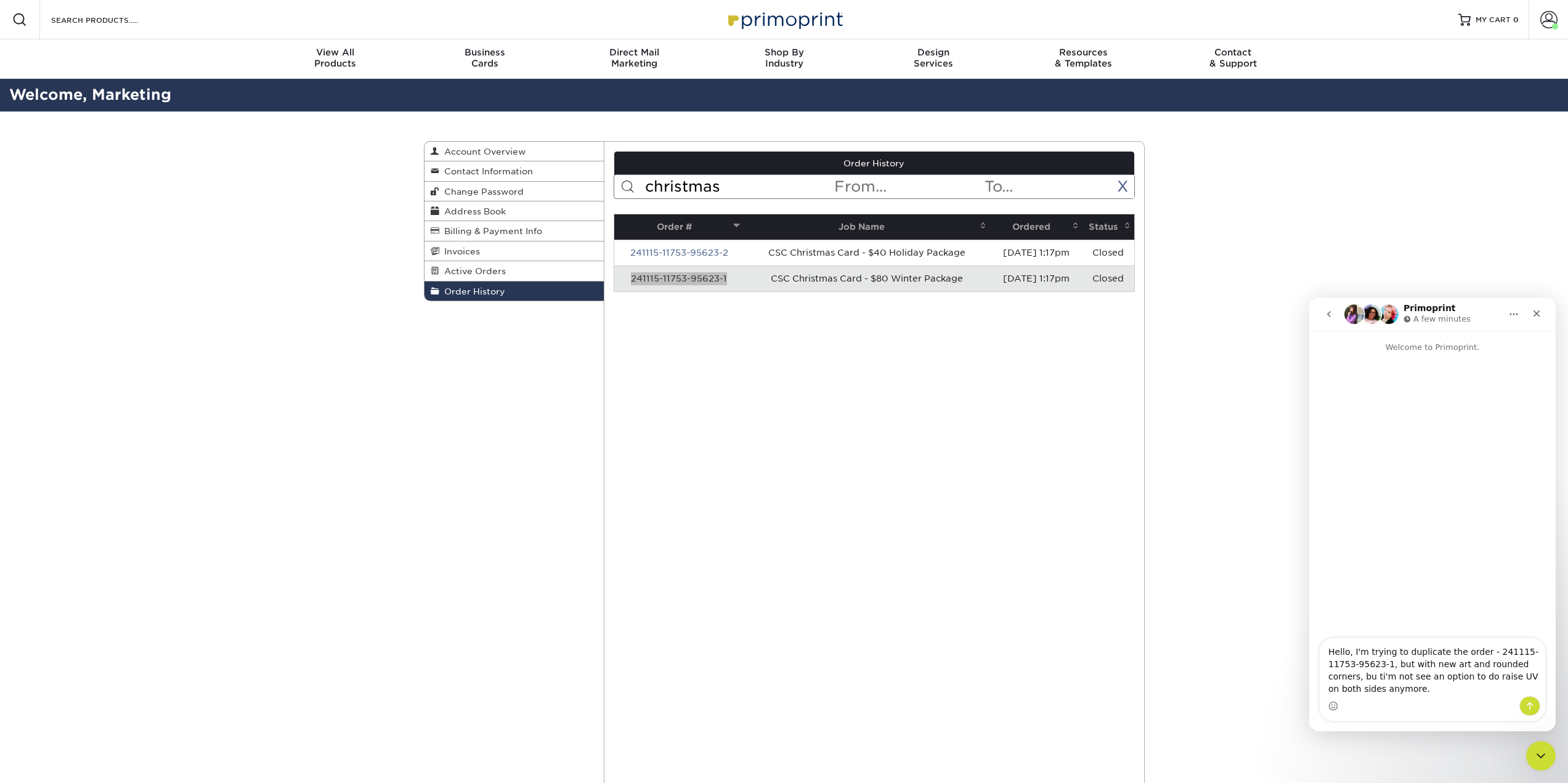
click at [1526, 664] on textarea "Hello, I'm trying to duplicate the order - 241115-11753-95623-1, but with new a…" at bounding box center [1432, 667] width 226 height 58
type textarea "Hello, I'm trying to duplicate the order - 241115-11753-95623-1, but with new a…"
click at [1532, 702] on icon "Send a message…" at bounding box center [1530, 706] width 10 height 10
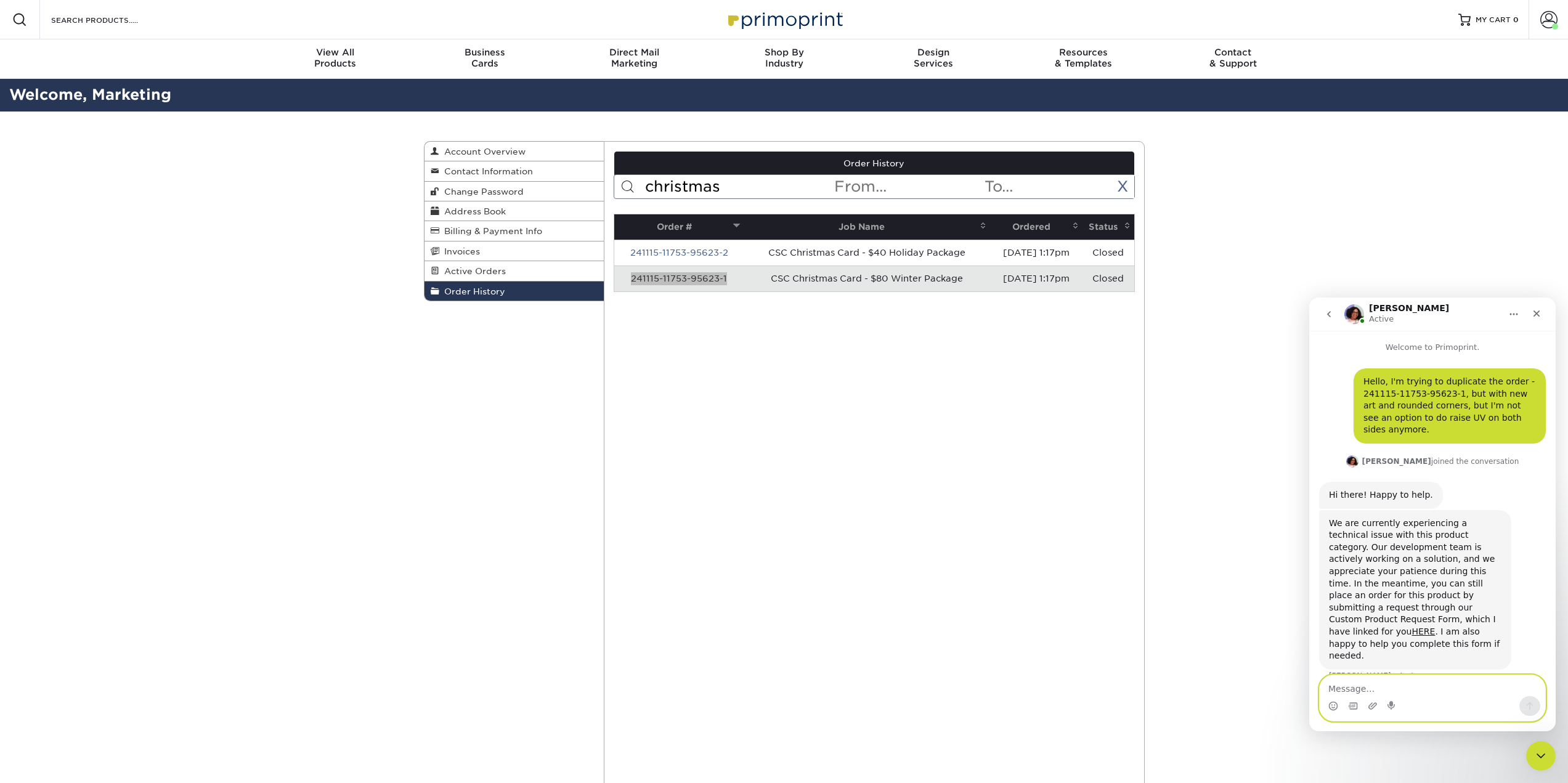
click at [1369, 688] on textarea "Message…" at bounding box center [1432, 686] width 226 height 21
type textarea "the issue is with the raised UV? i'm trying to get a quote"
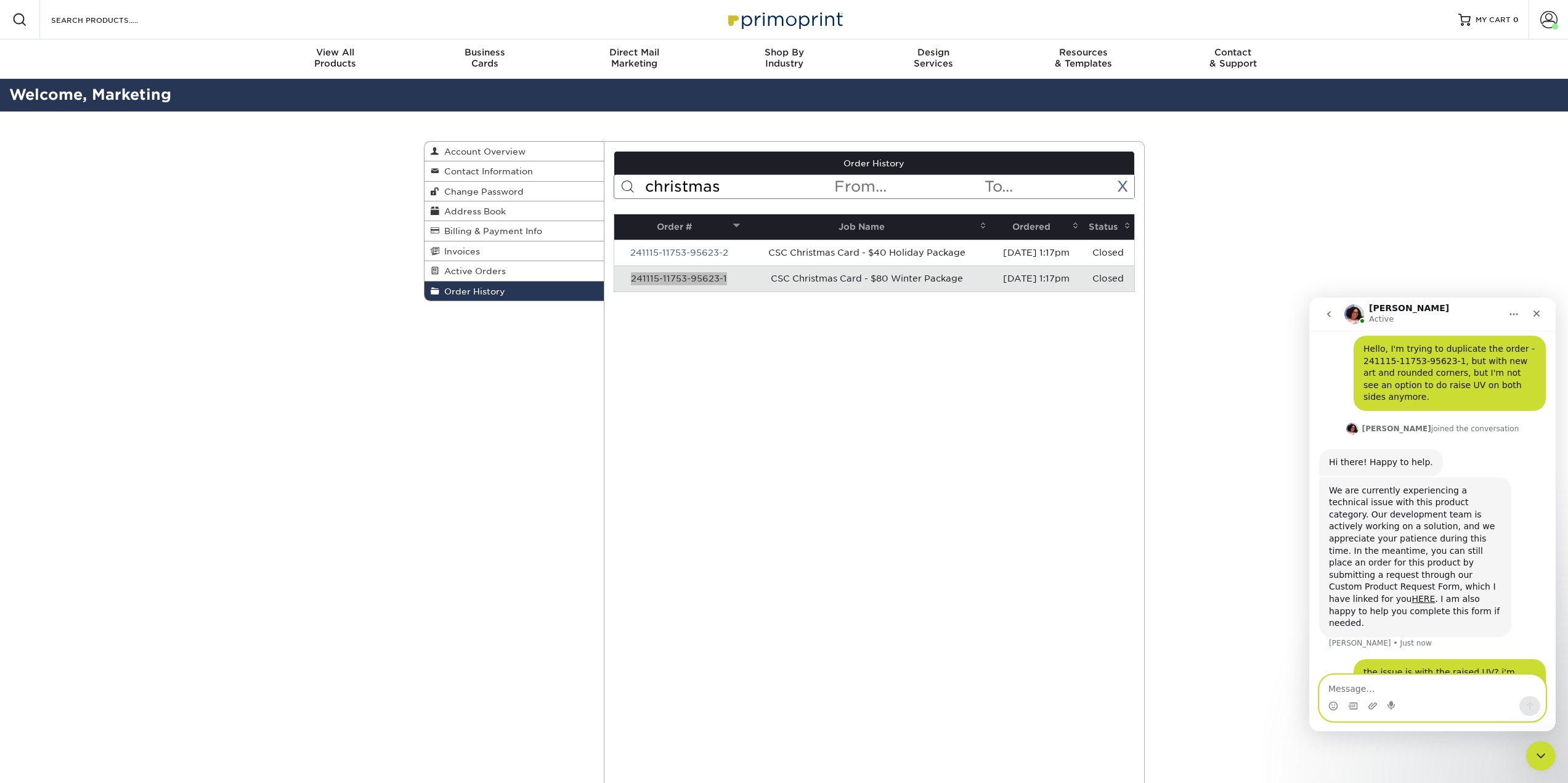
scroll to position [80, 0]
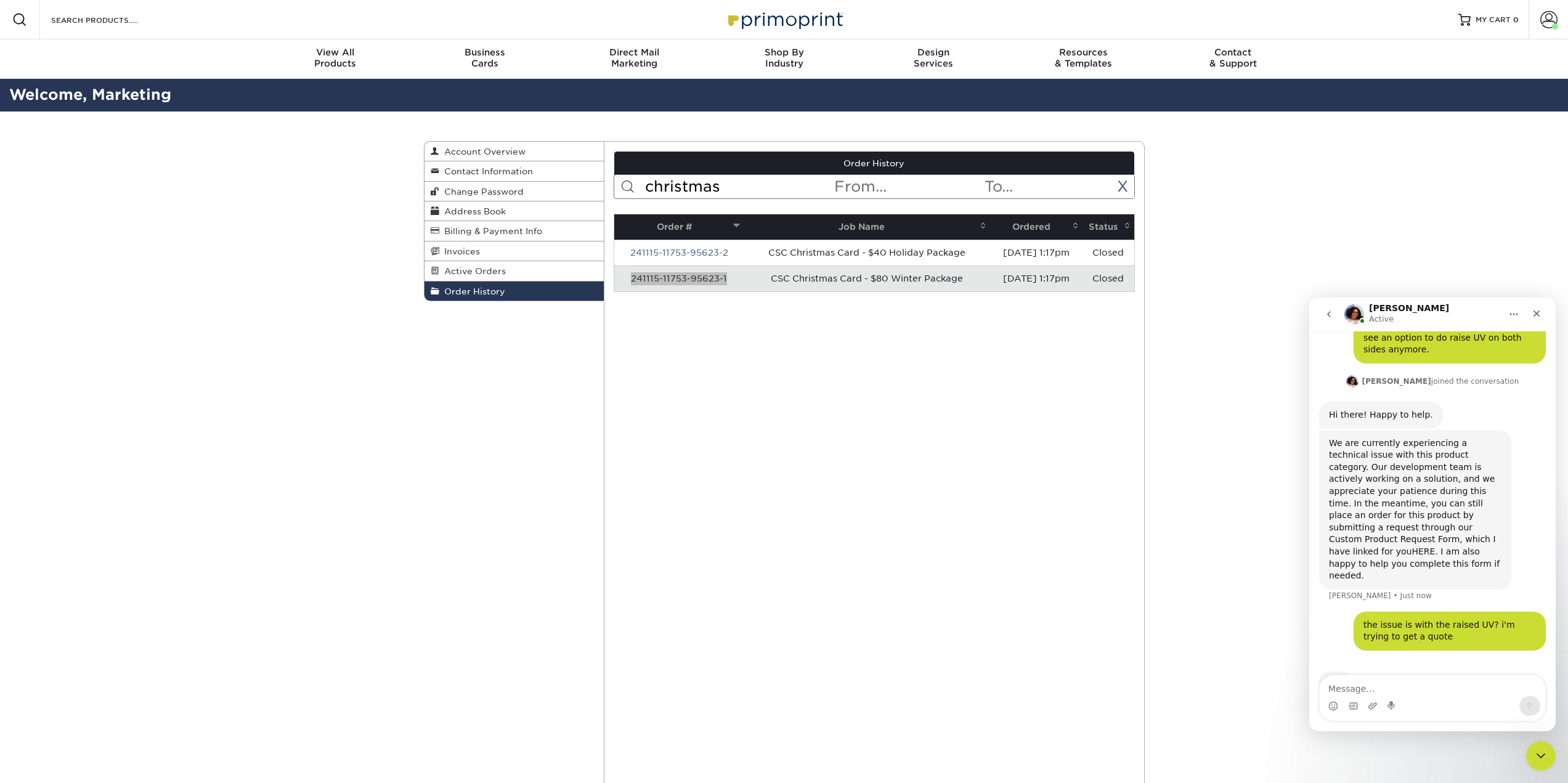
click at [1412, 546] on link "HERE" at bounding box center [1423, 551] width 23 height 10
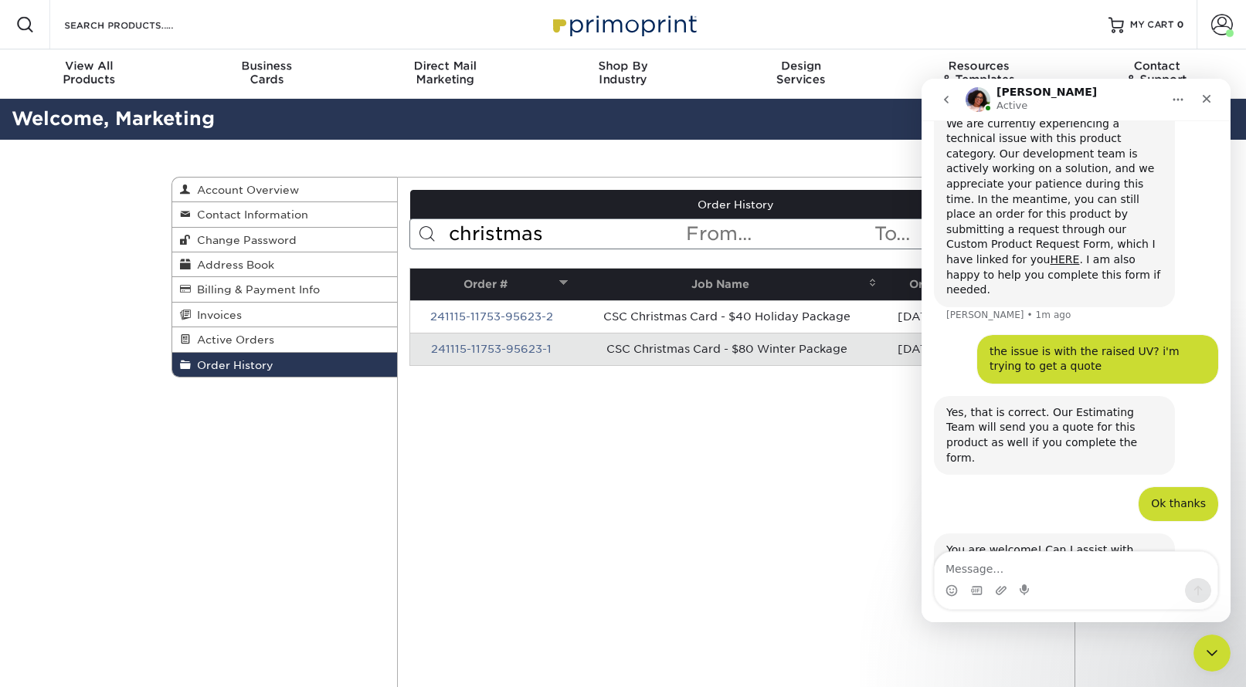
scroll to position [240, 0]
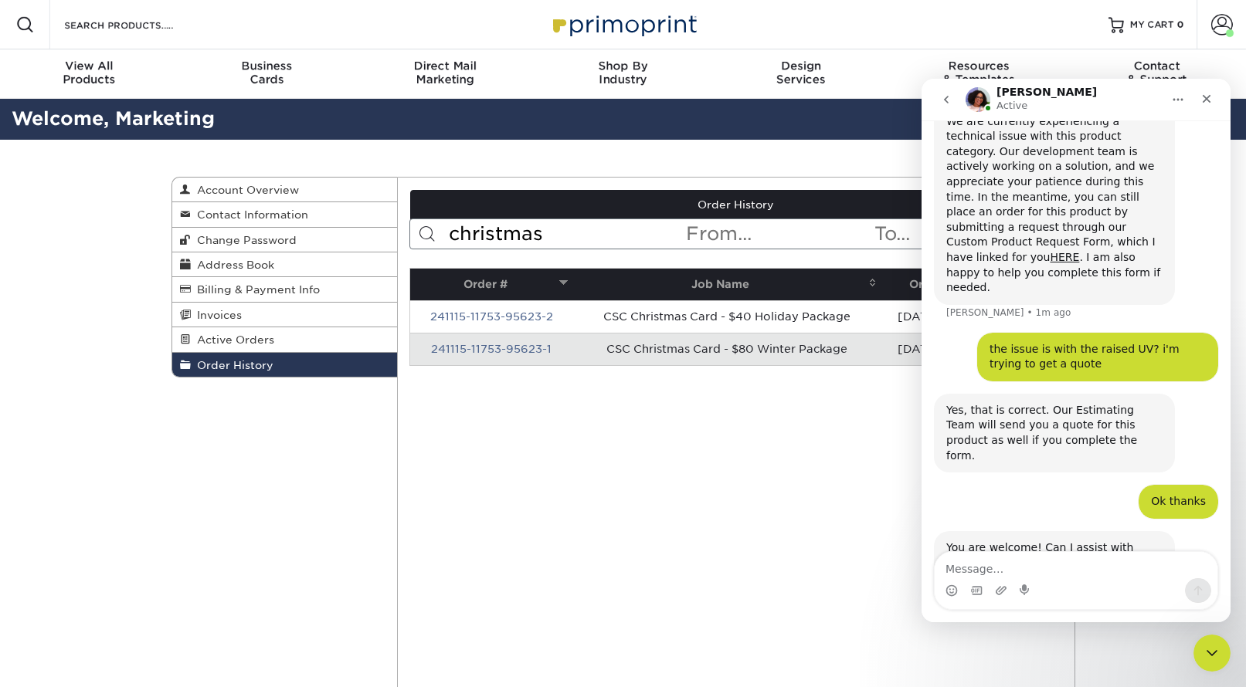
click at [642, 365] on td "CSC Christmas Card - $80 Winter Package" at bounding box center [726, 349] width 308 height 32
click at [1210, 100] on icon "Close" at bounding box center [1206, 99] width 12 height 12
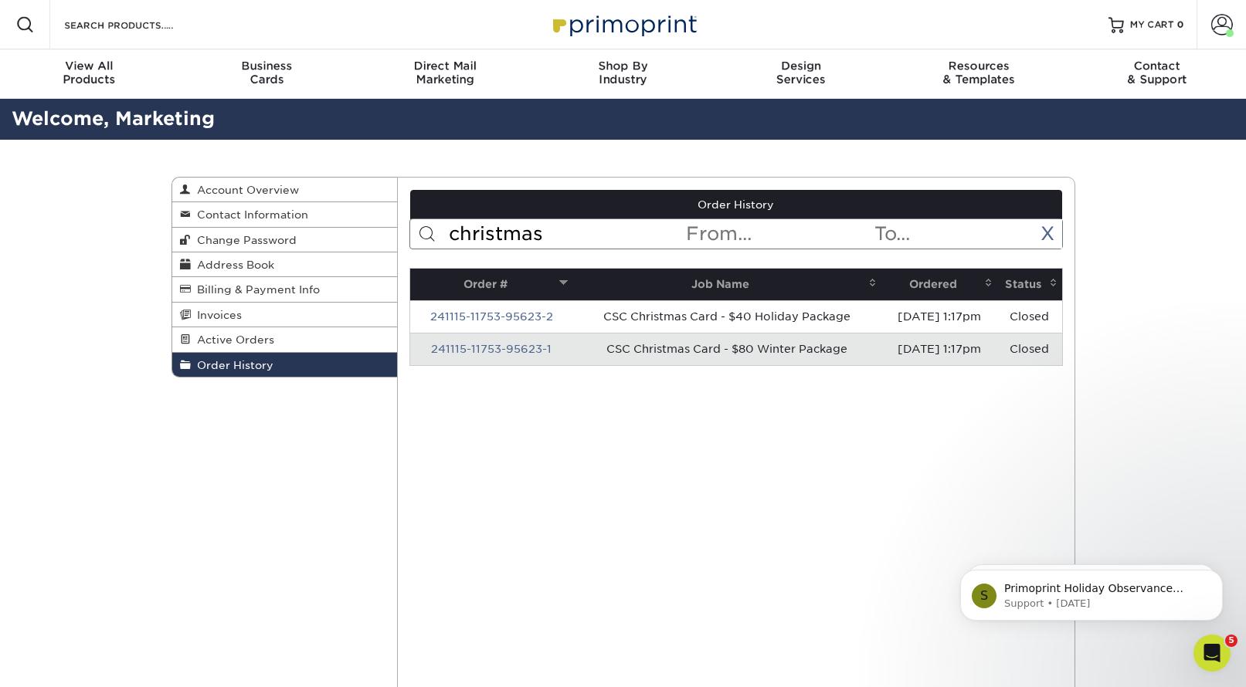
scroll to position [330, 0]
click at [522, 355] on link "241115-11753-95623-1" at bounding box center [491, 349] width 121 height 12
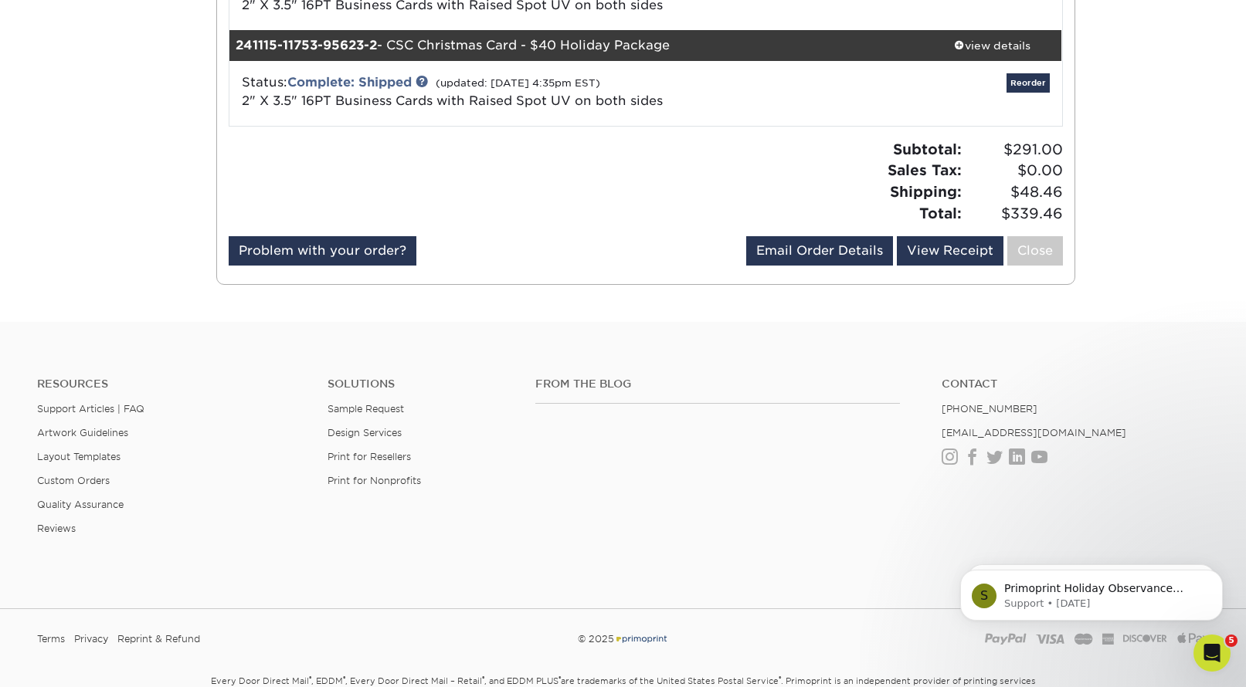
scroll to position [481, 0]
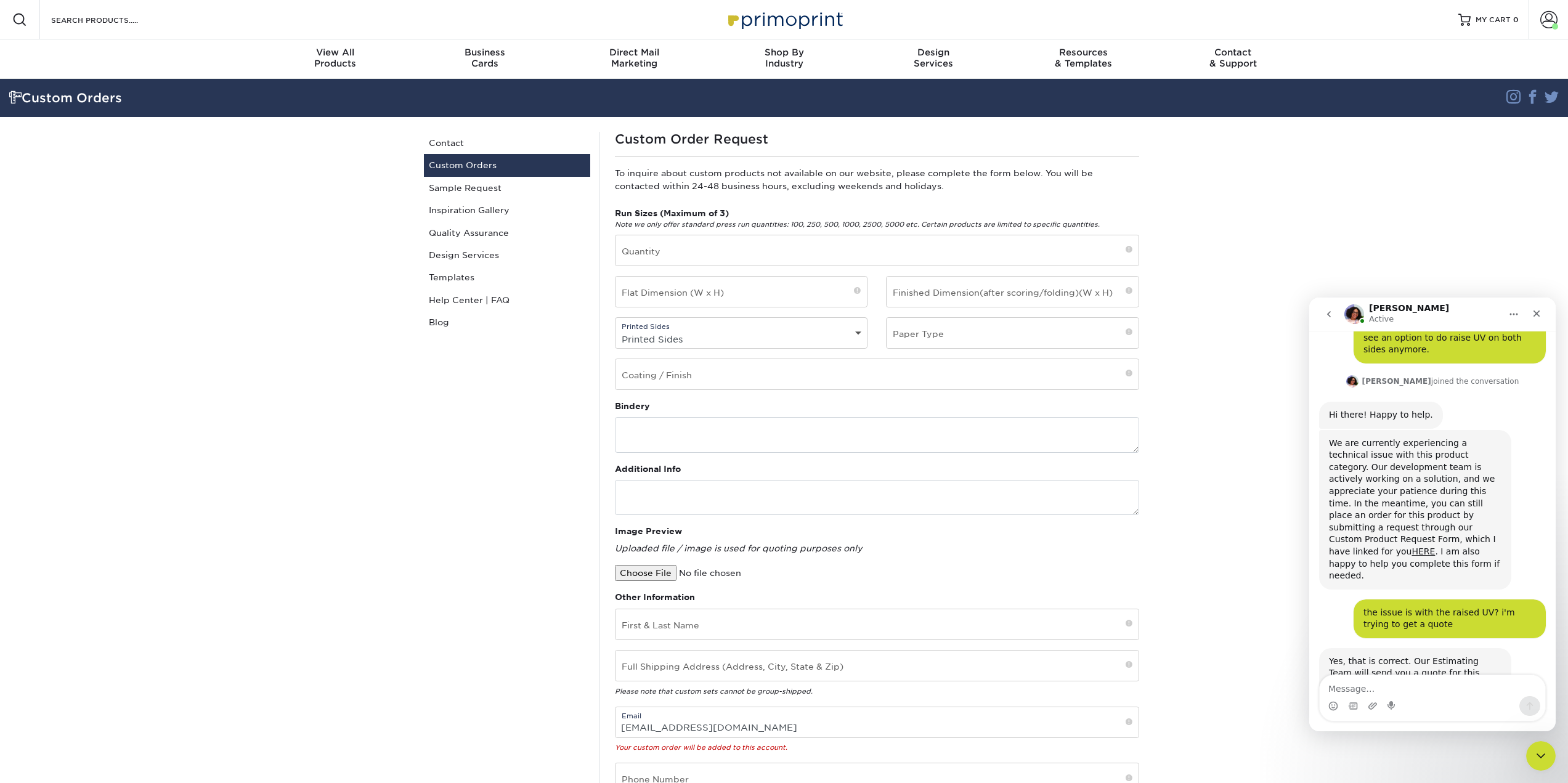
scroll to position [93, 0]
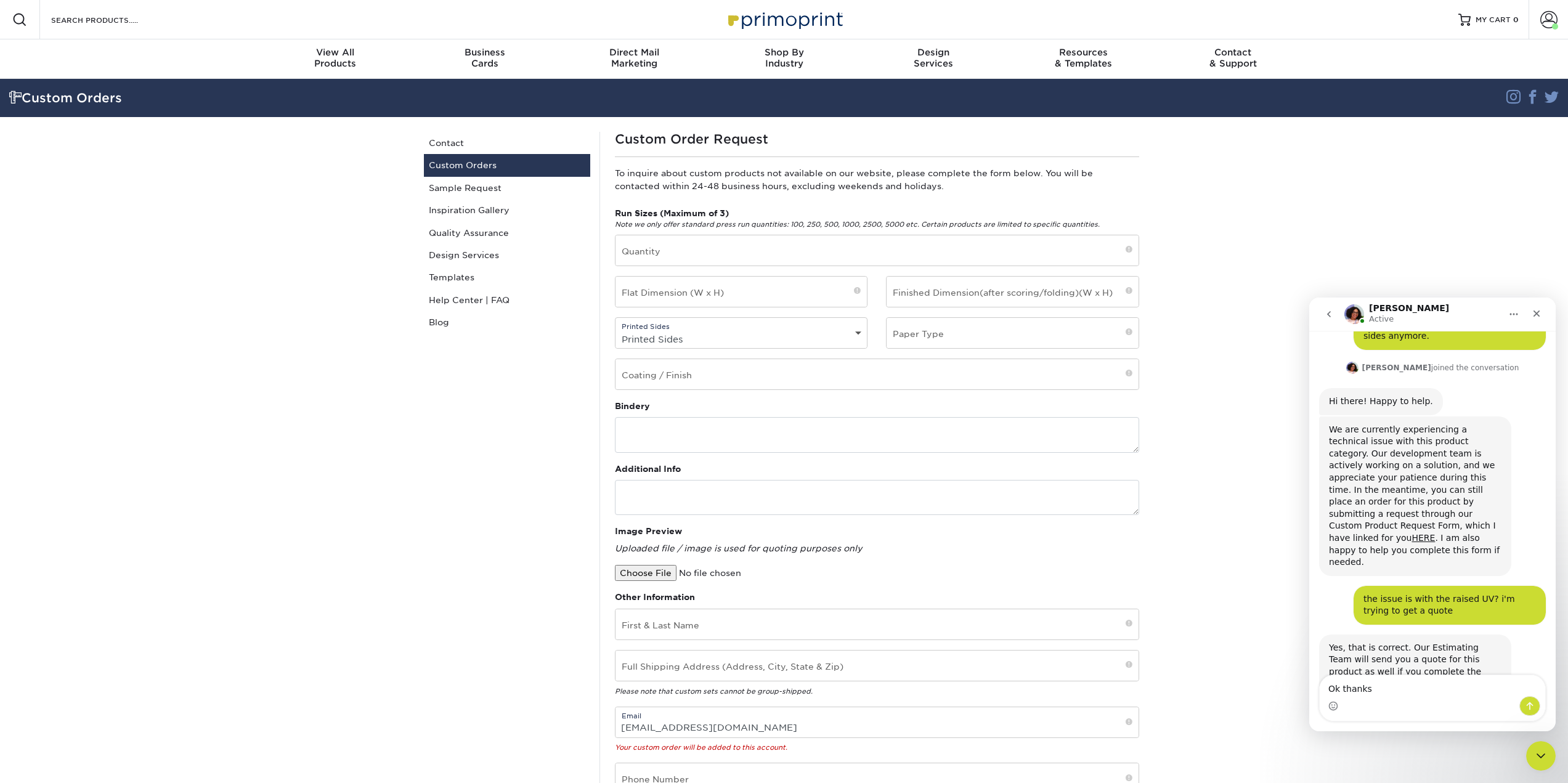
type textarea "Ok thanks"
click at [1530, 706] on icon "Send a message…" at bounding box center [1530, 706] width 6 height 8
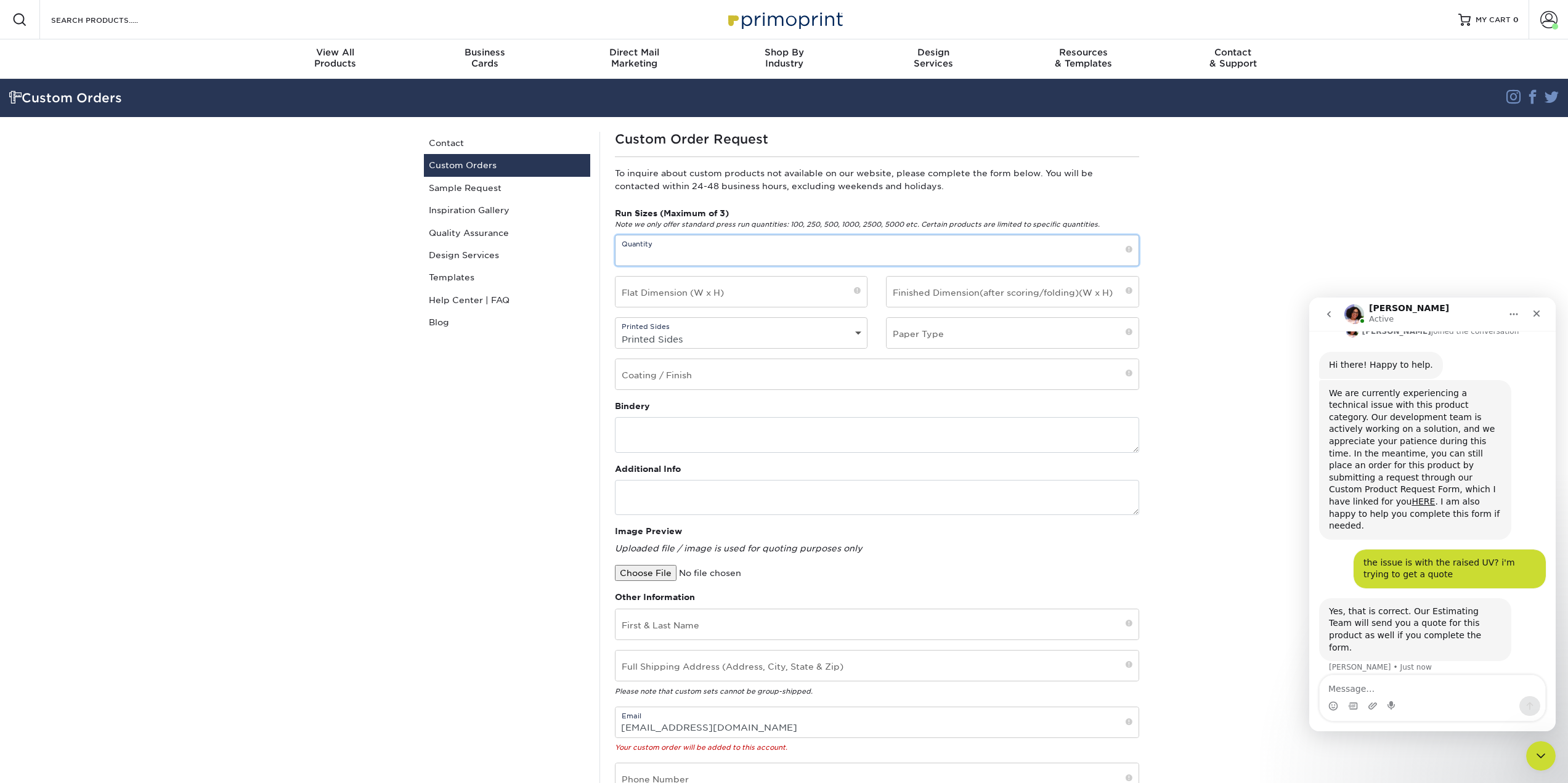
click at [732, 266] on input "text" at bounding box center [877, 250] width 523 height 30
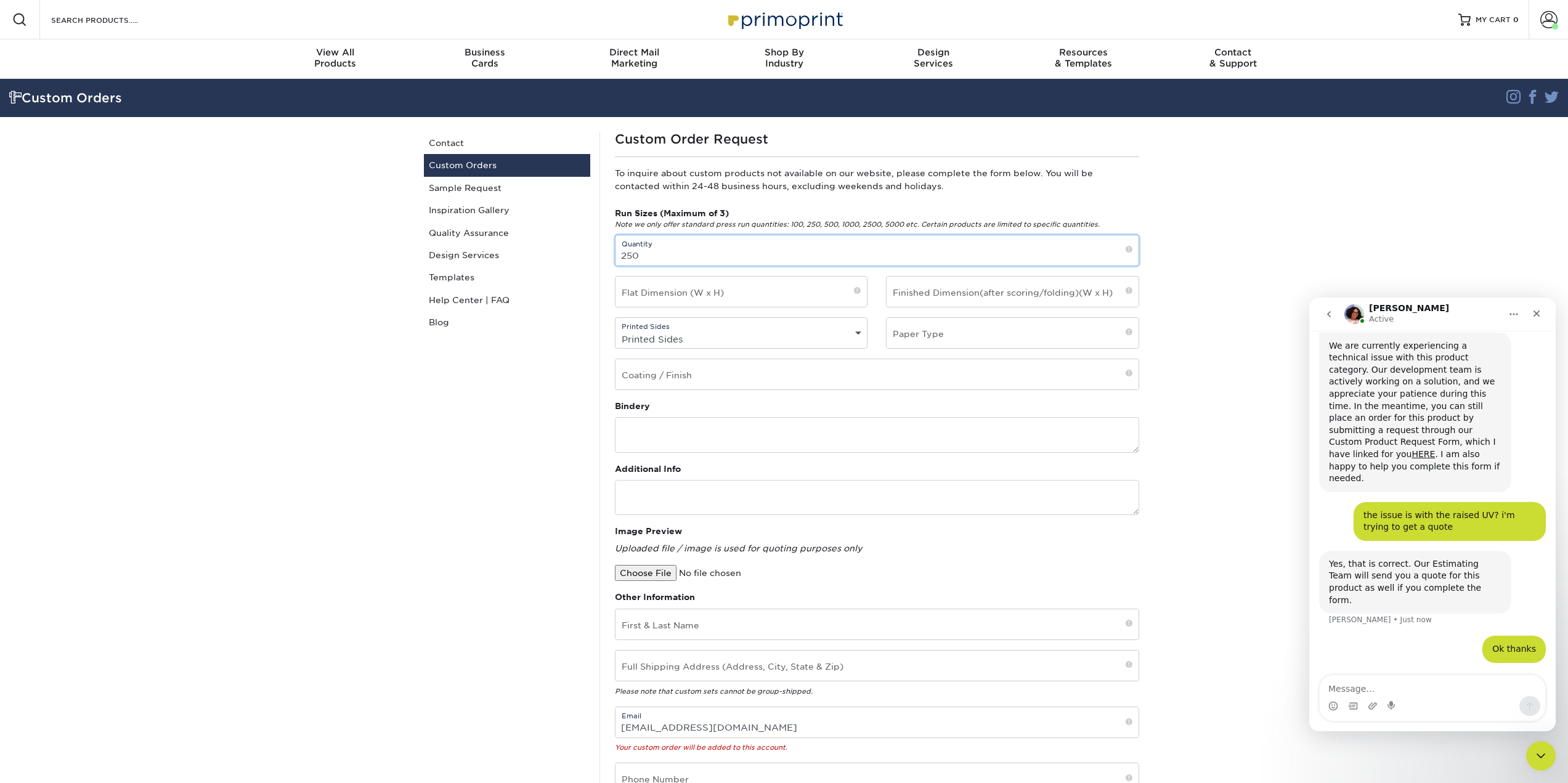
type input "250"
click at [825, 307] on input "text" at bounding box center [742, 292] width 252 height 30
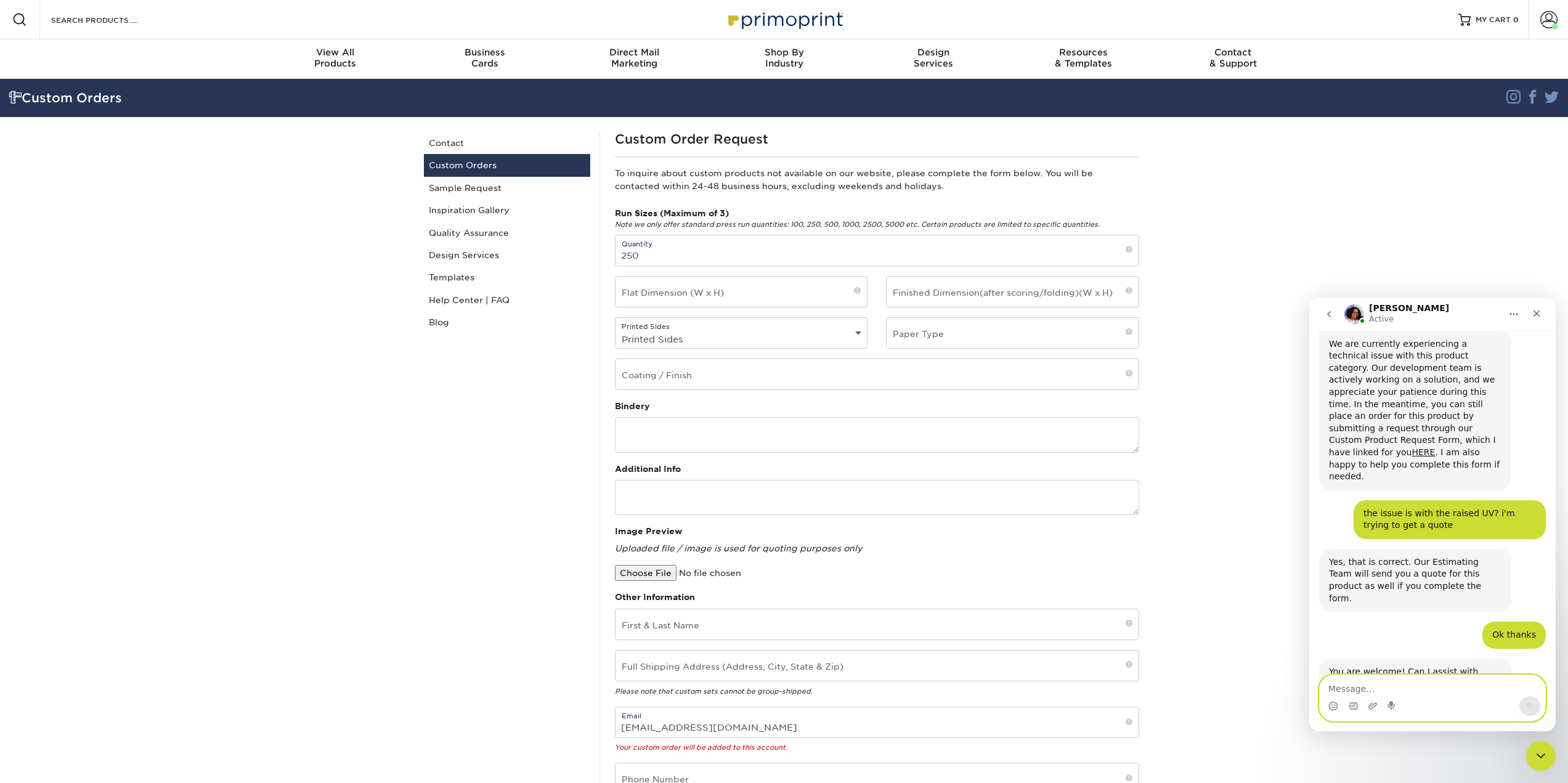
click at [1380, 687] on textarea "Message…" at bounding box center [1432, 686] width 226 height 21
type textarea "thats all"
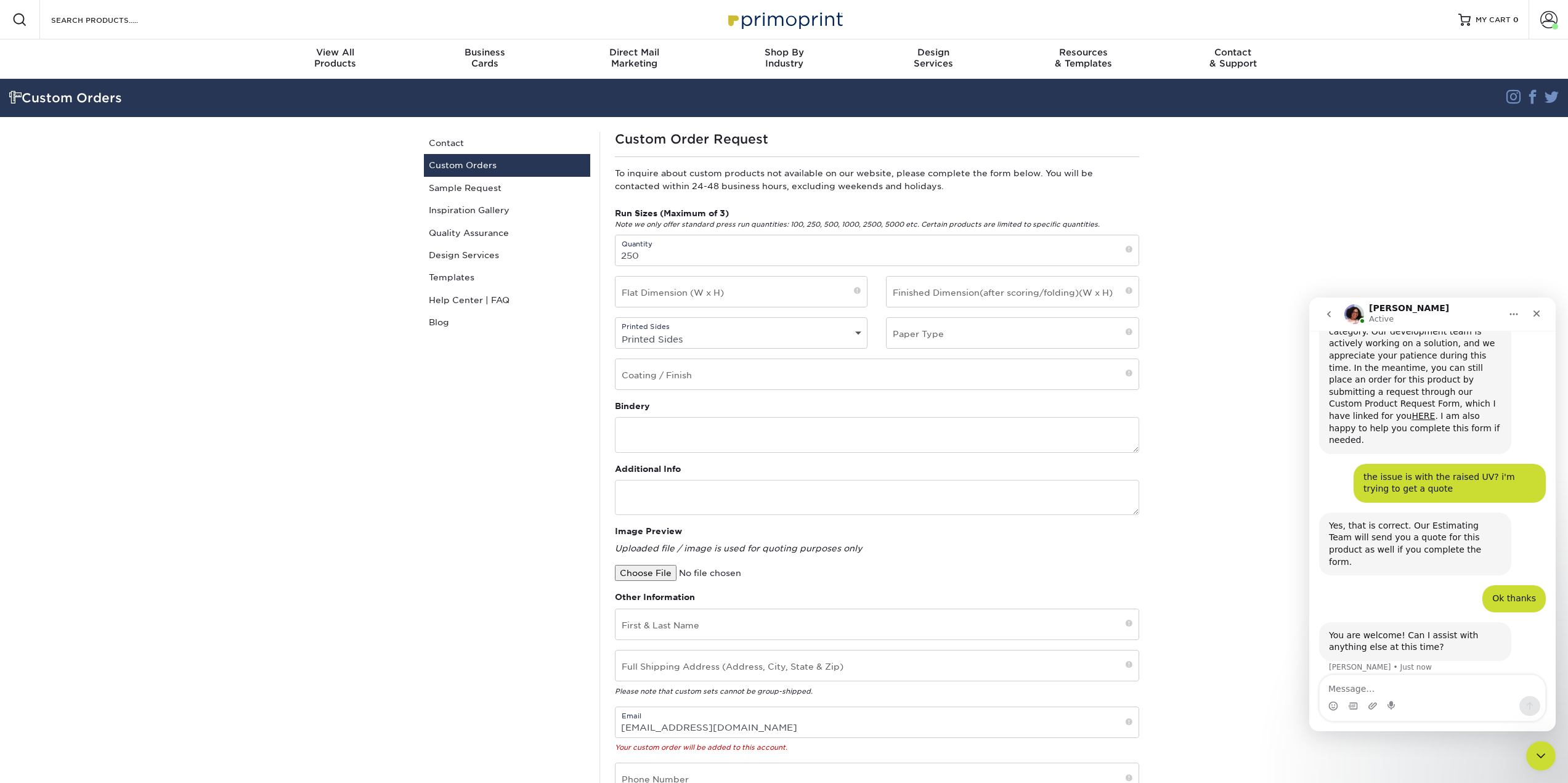
scroll to position [263, 0]
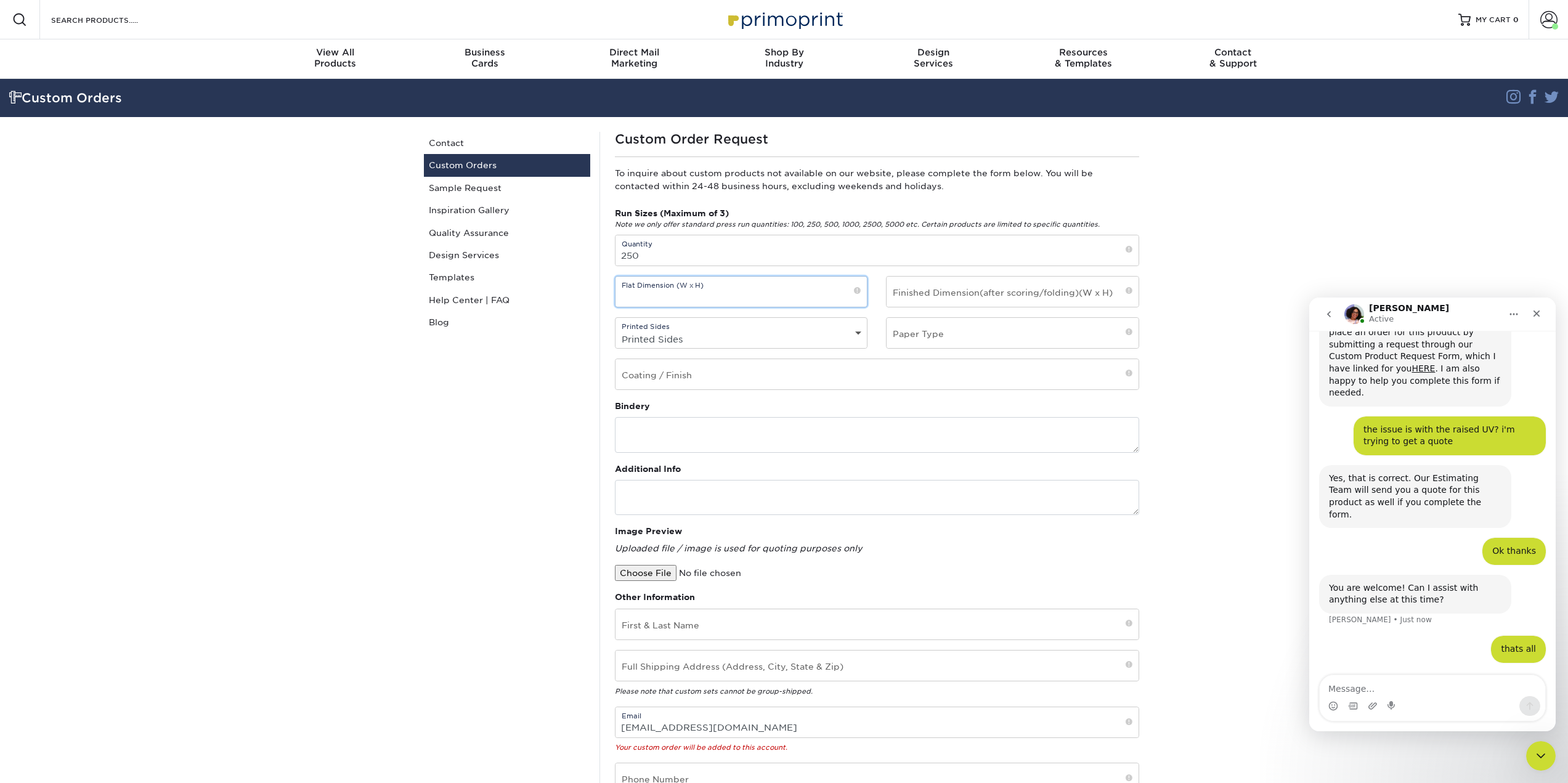
click at [741, 307] on input "text" at bounding box center [742, 292] width 252 height 30
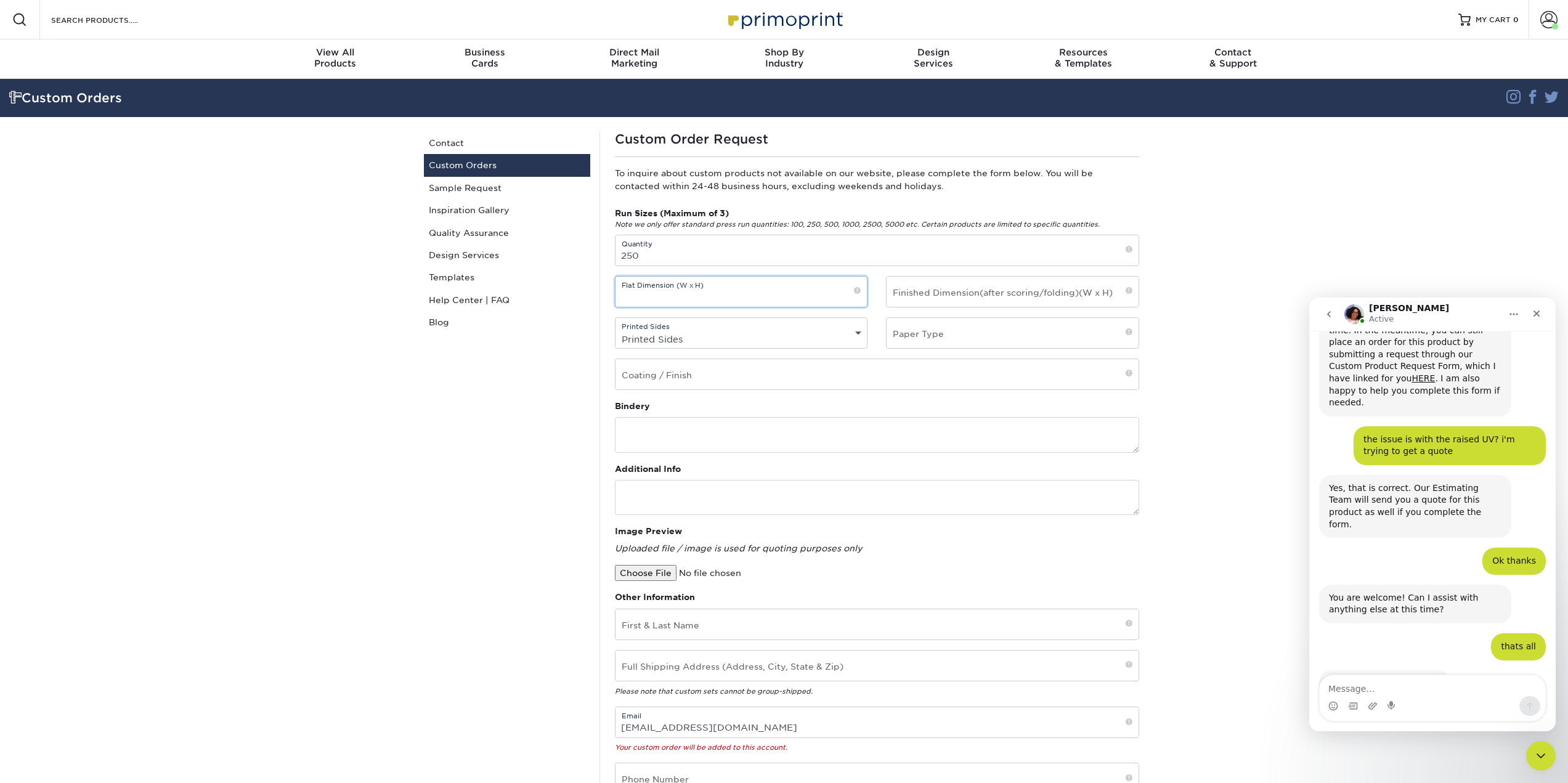
scroll to position [253, 0]
type input "2x3.5"
click at [840, 348] on div "Printed Sides Printed Sides 4/0 - Single Sided 4/4 - Double Sided" at bounding box center [741, 332] width 253 height 31
click at [862, 348] on div "Printed Sides Printed Sides 4/0 - Single Sided 4/4 - Double Sided" at bounding box center [741, 332] width 253 height 31
click at [849, 348] on select "Printed Sides 4/0 - Single Sided 4/4 - Double Sided" at bounding box center [742, 339] width 252 height 18
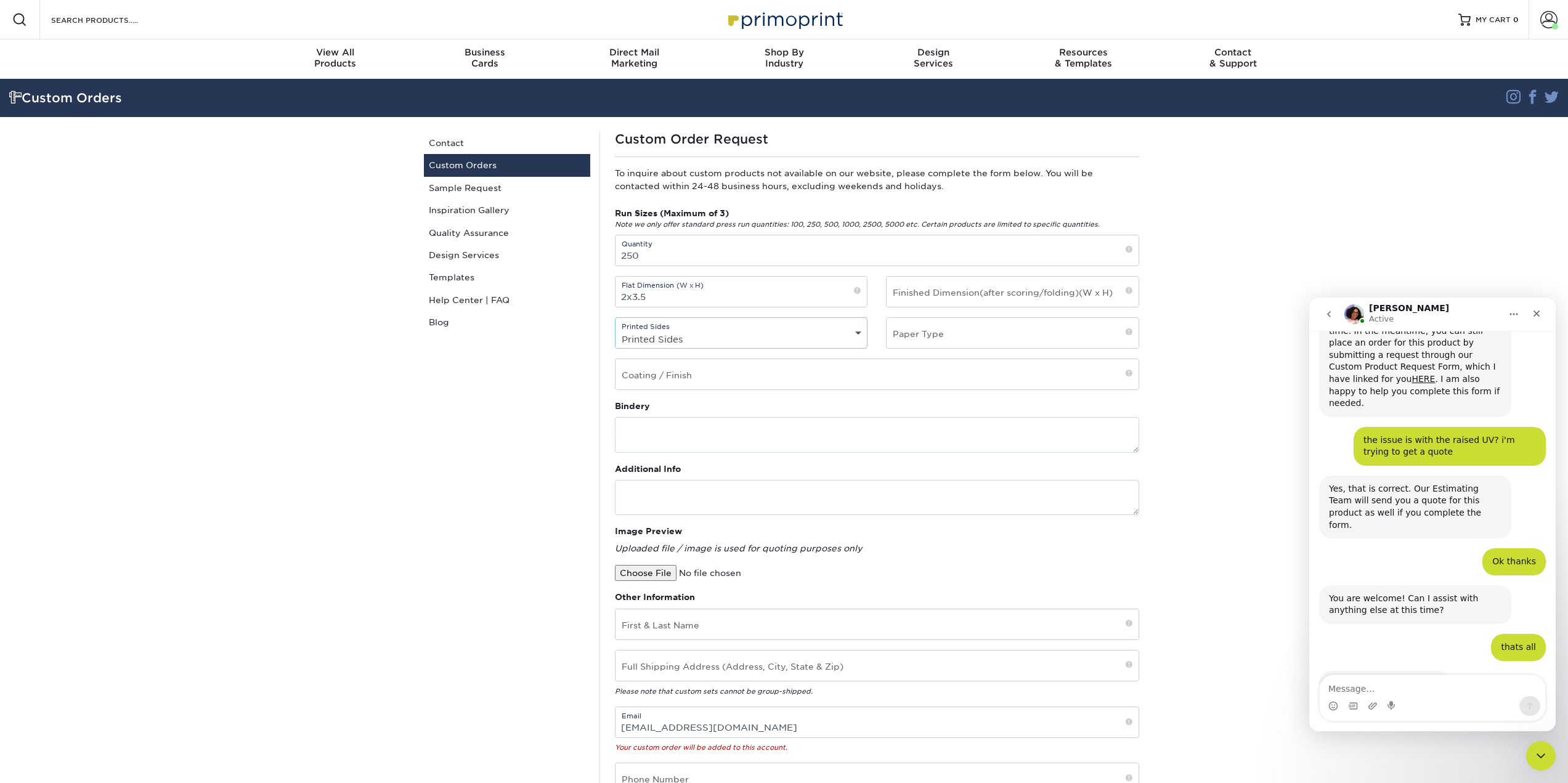
select select "4/4 - Double Sided"
click at [617, 348] on select "Printed Sides 4/0 - Single Sided 4/4 - Double Sided" at bounding box center [742, 339] width 252 height 18
click at [1125, 348] on input "text" at bounding box center [1013, 333] width 252 height 30
click at [1112, 348] on input "text" at bounding box center [1013, 333] width 252 height 30
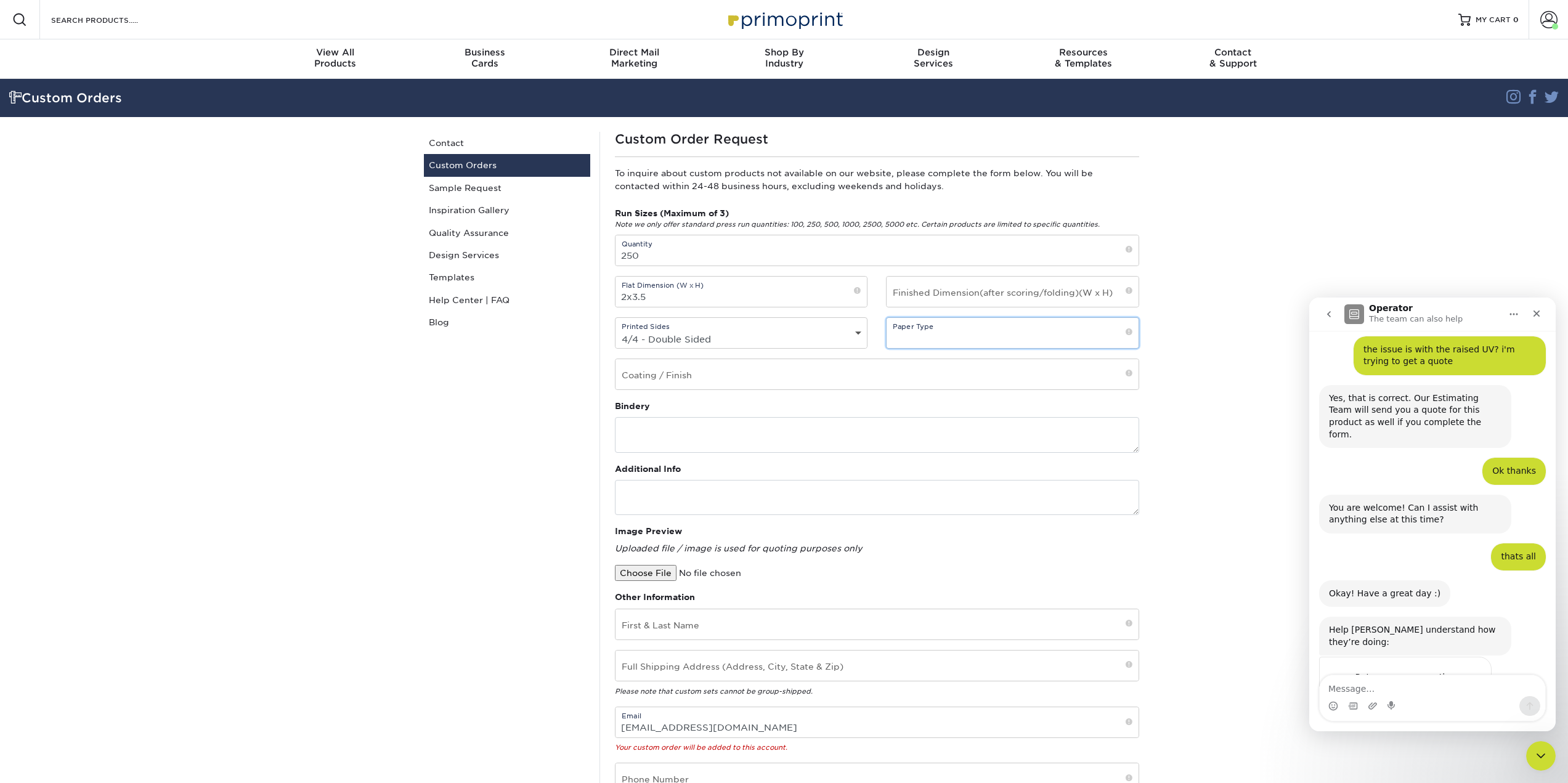
scroll to position [351, 0]
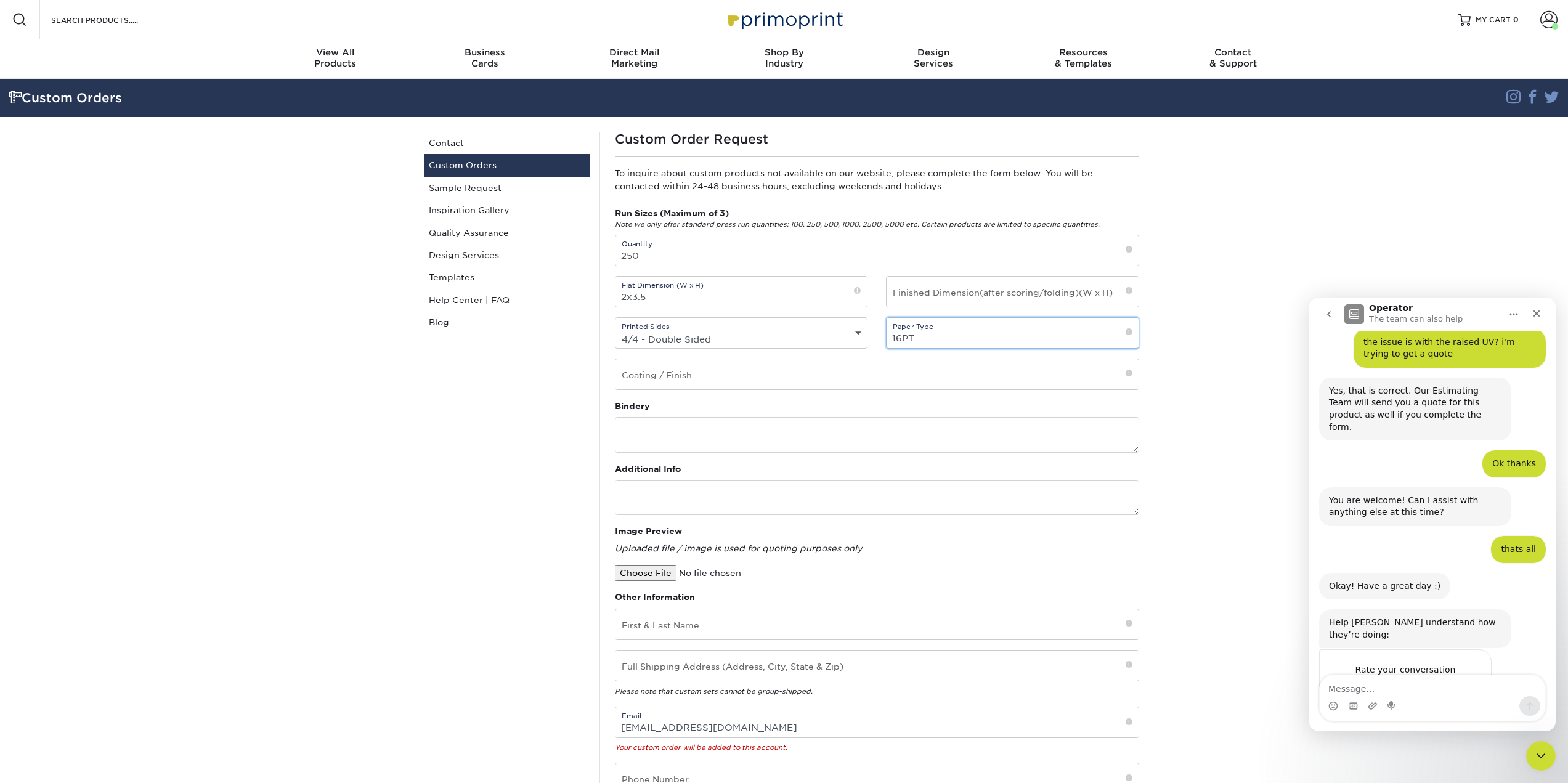
type input "16PT"
click at [757, 389] on input "text" at bounding box center [877, 374] width 523 height 30
type input "Velvet"
click at [660, 515] on textarea at bounding box center [877, 498] width 524 height 35
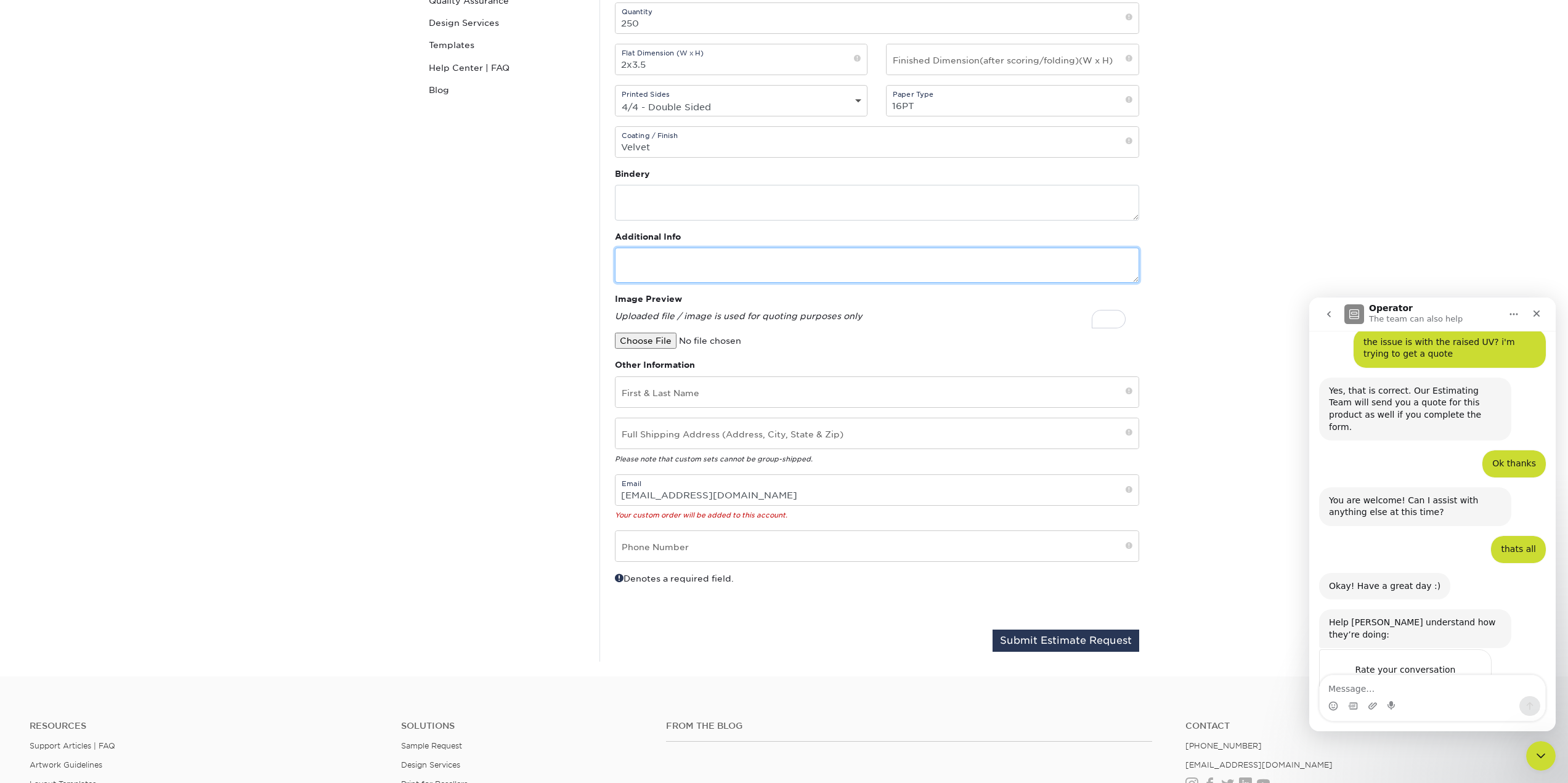
scroll to position [246, 0]
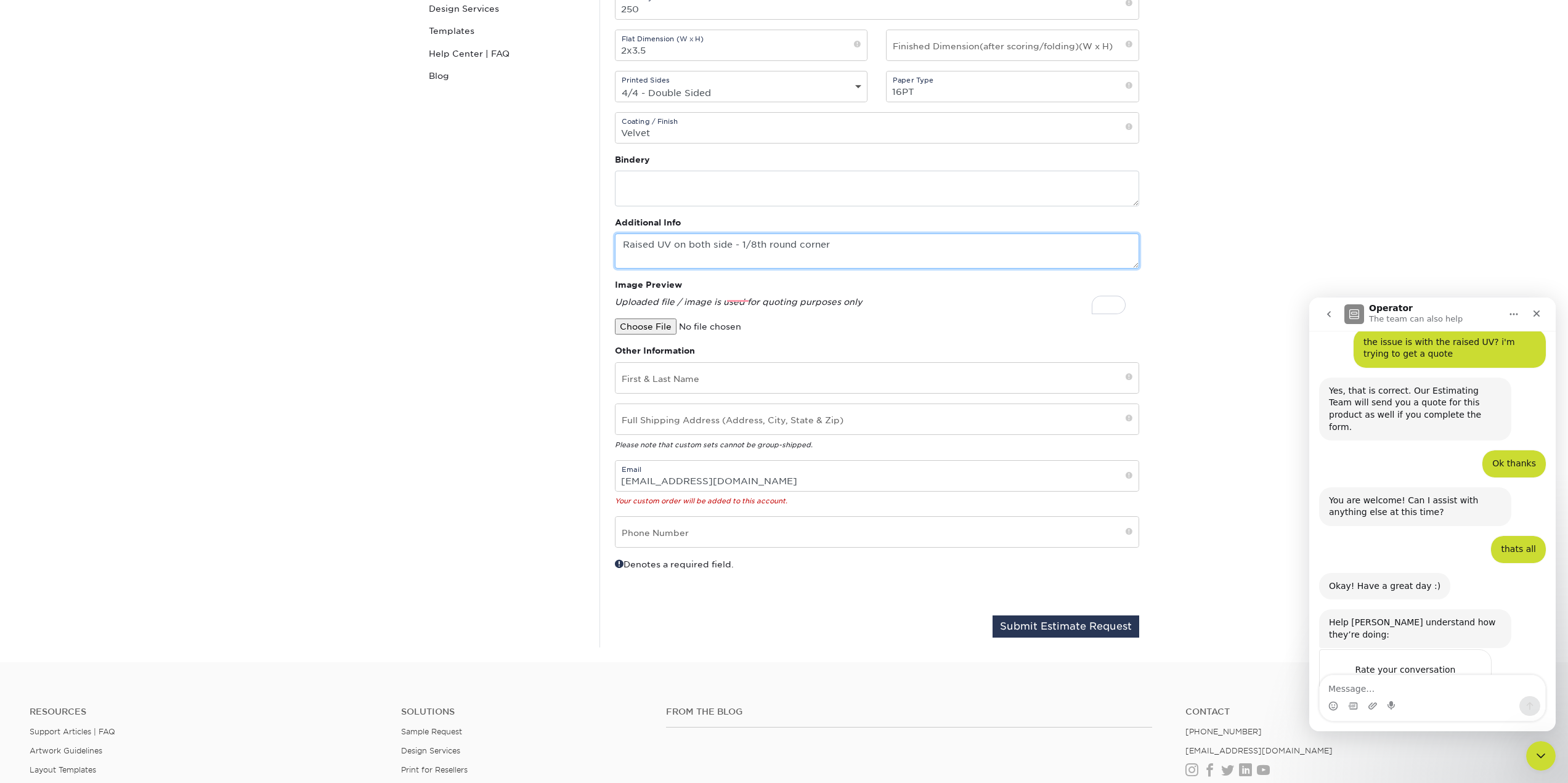
type textarea "Raised UV on both side - 1/8th round corner"
click at [661, 334] on input "file" at bounding box center [719, 326] width 210 height 16
click at [643, 334] on input "file" at bounding box center [719, 326] width 210 height 16
click at [657, 334] on input "file" at bounding box center [719, 326] width 210 height 16
type input "C:\fakepath\[PERSON_NAME] Christmas Cards 2025_Front.png"
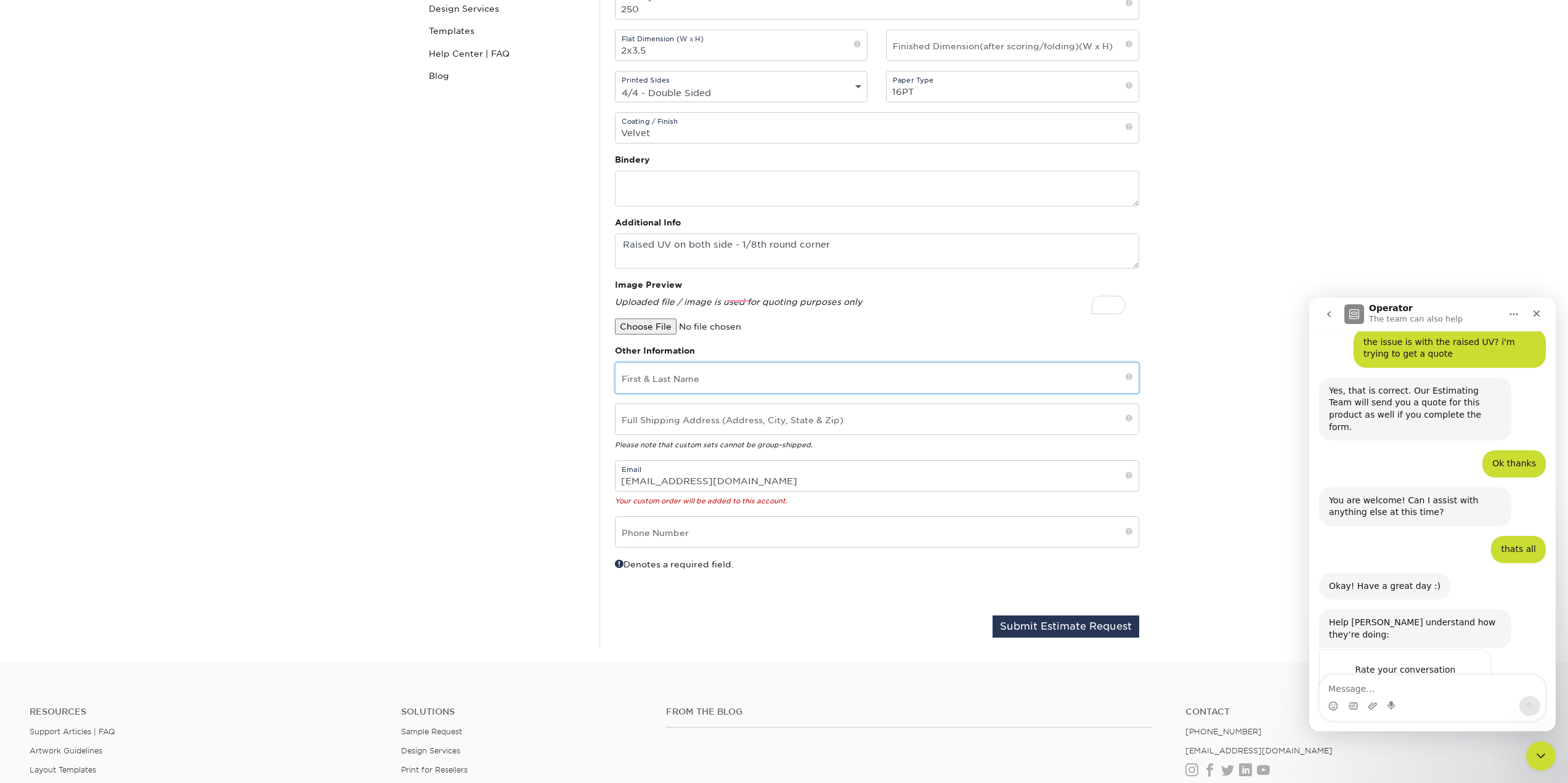
click at [721, 393] on input "text" at bounding box center [877, 378] width 523 height 30
type input "[PERSON_NAME]"
click at [892, 435] on input "text" at bounding box center [877, 419] width 523 height 30
type input "[STREET_ADDRESS]"
type input "9188957543"
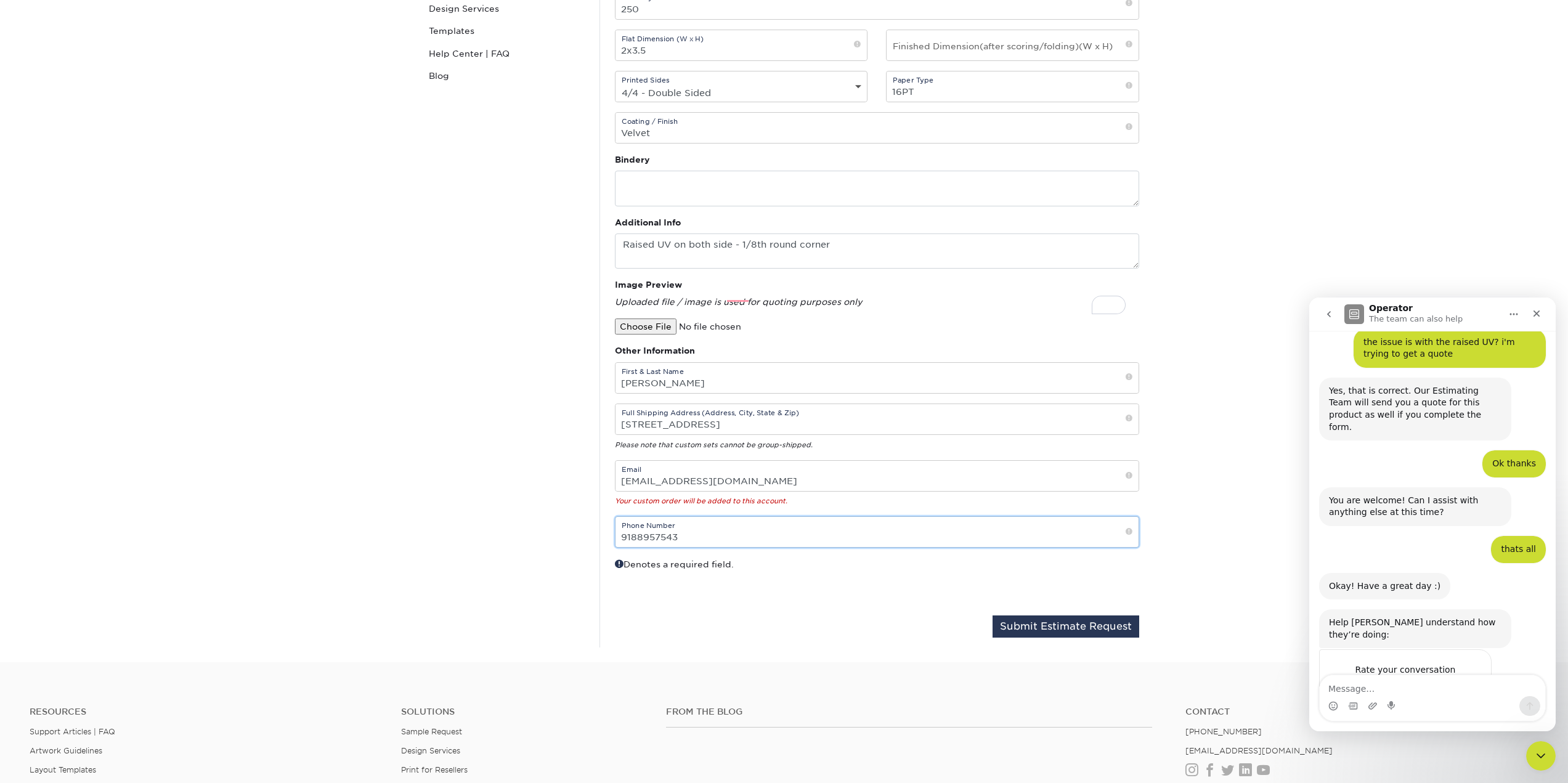
click at [716, 547] on input "9188957543" at bounding box center [877, 532] width 523 height 30
click at [857, 491] on input "[EMAIL_ADDRESS][DOMAIN_NAME]" at bounding box center [877, 476] width 523 height 30
paste input "DDaylee"
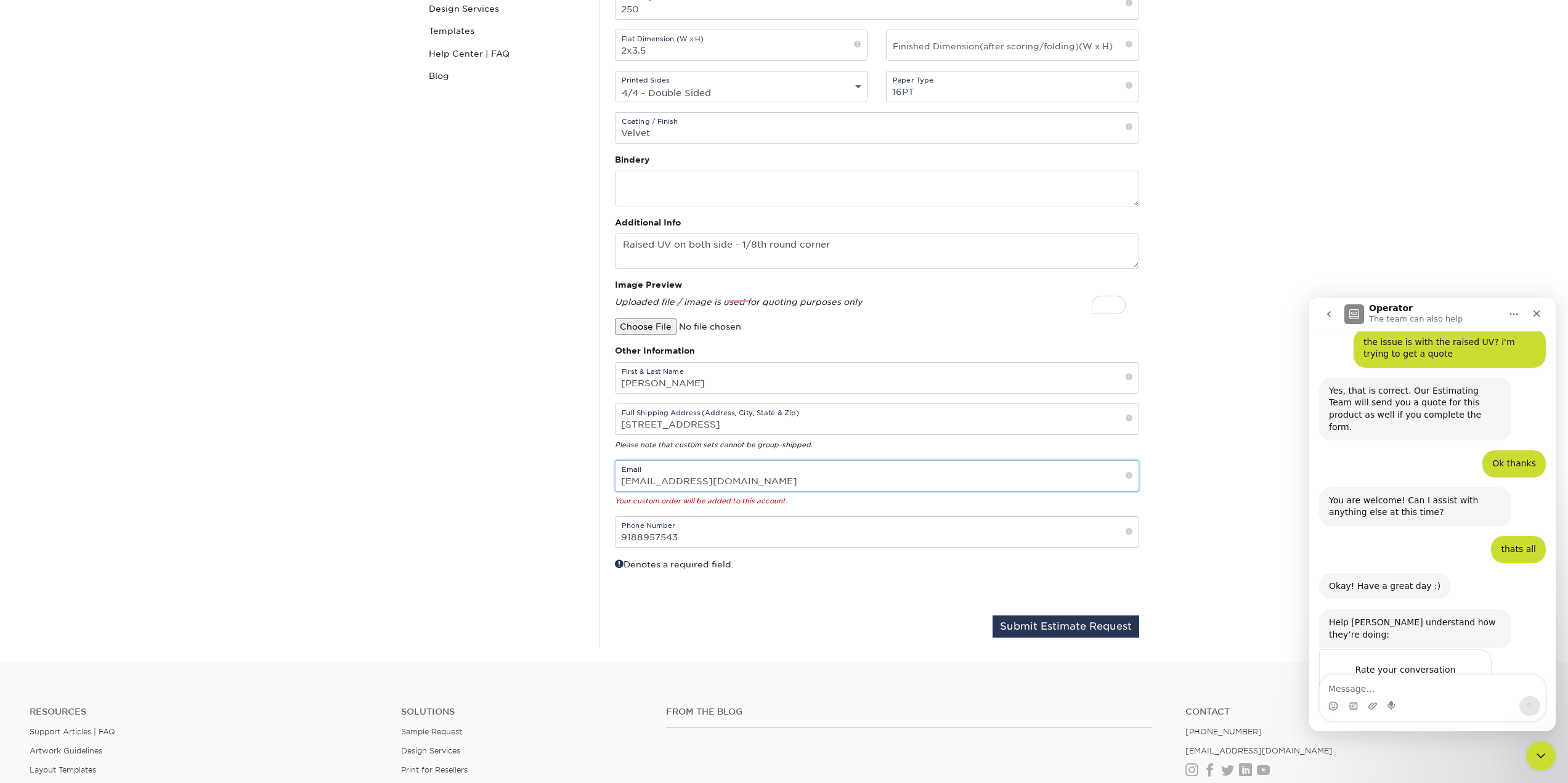
type input "[EMAIL_ADDRESS][DOMAIN_NAME]"
click at [835, 605] on div "Denotes a required field." at bounding box center [741, 581] width 272 height 48
click at [714, 547] on input "9188957543" at bounding box center [877, 532] width 523 height 30
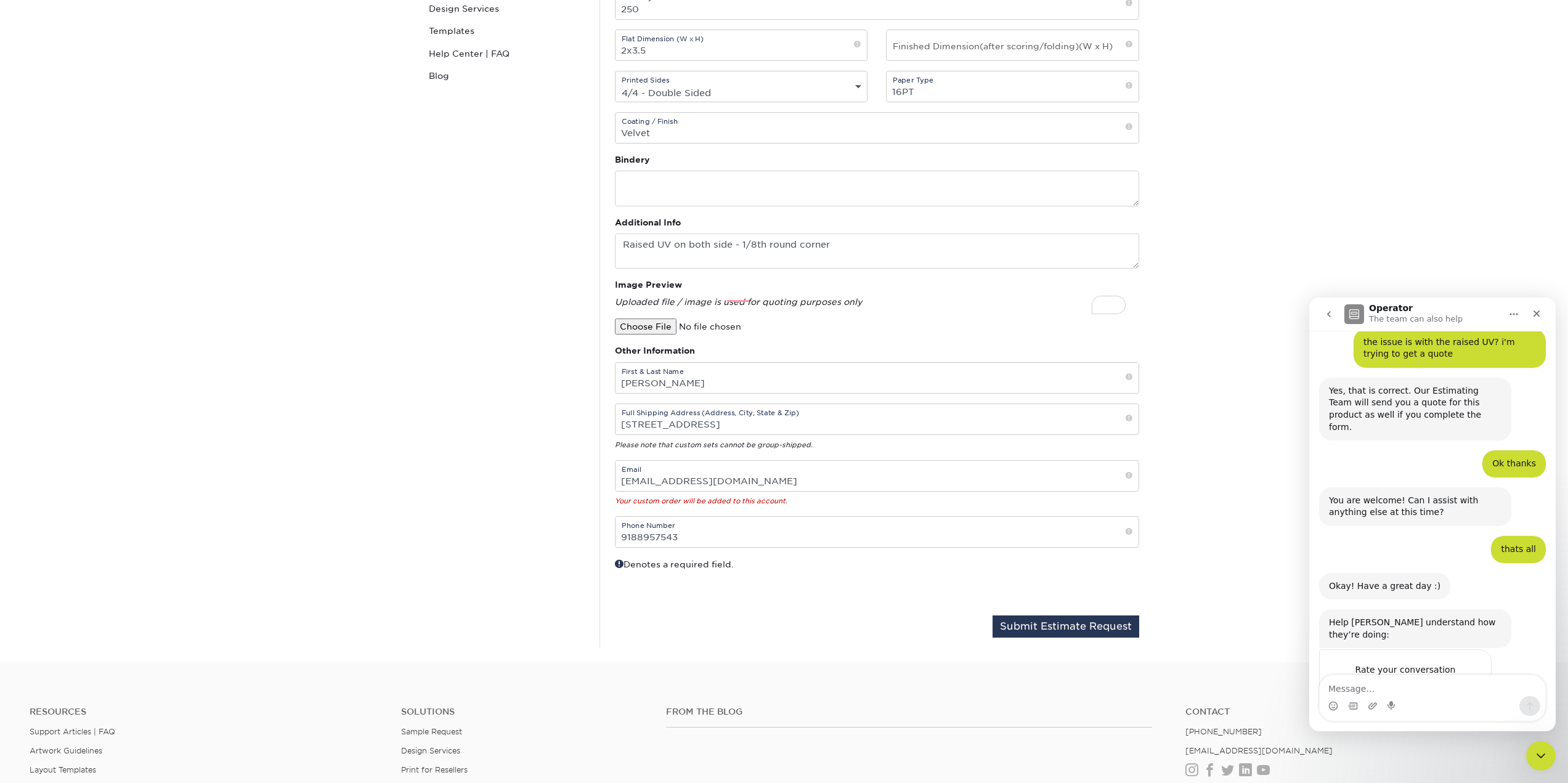
click at [898, 638] on div "Submit Estimate Request" at bounding box center [877, 627] width 543 height 22
type textarea "Raised UV on both sides - 1/8th round corner"
click at [1408, 683] on span "OK" at bounding box center [1405, 694] width 22 height 22
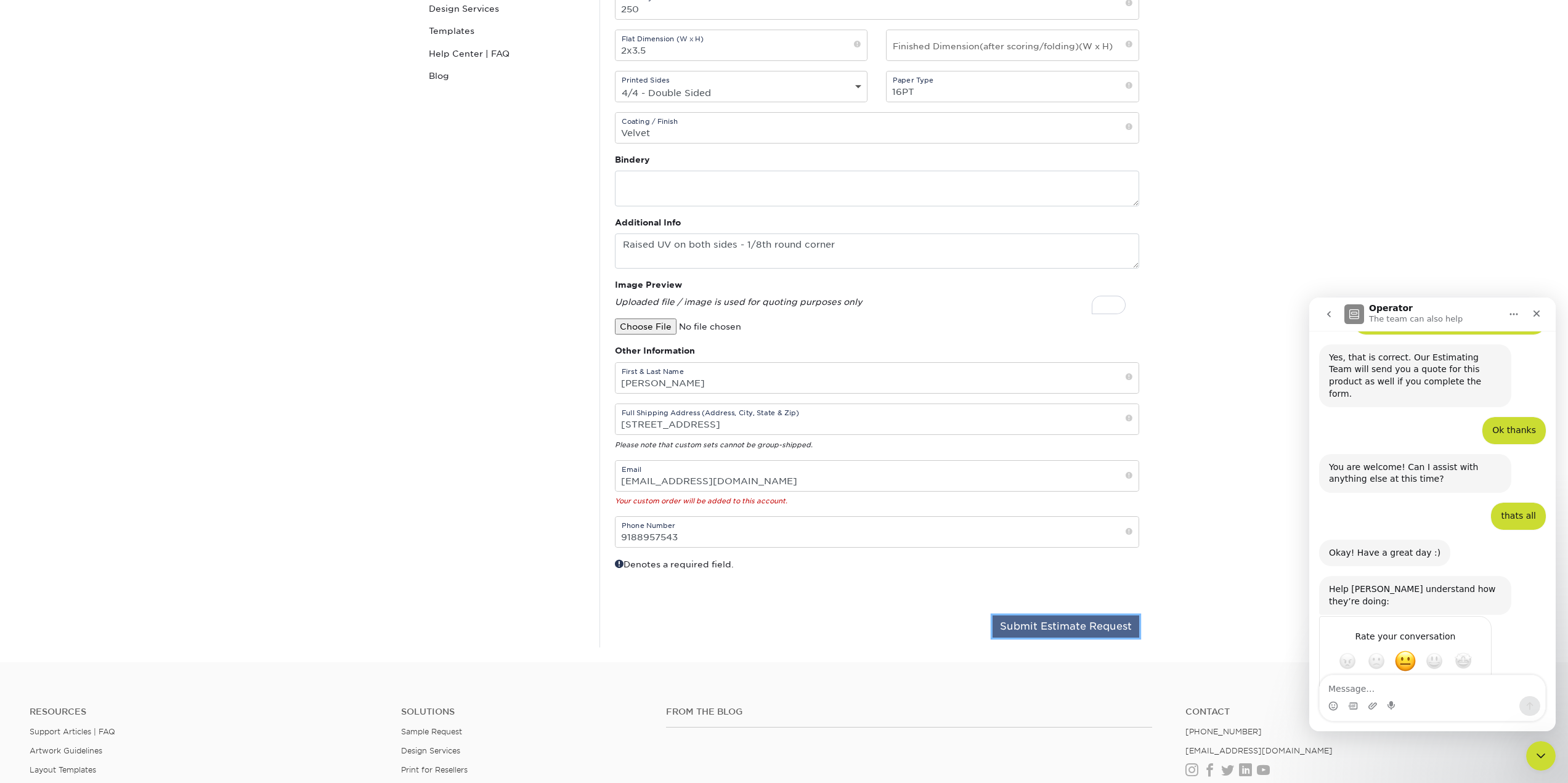
click at [1101, 638] on button "Submit Estimate Request" at bounding box center [1066, 627] width 147 height 22
click at [1081, 61] on input "text" at bounding box center [1013, 45] width 252 height 30
click at [1093, 61] on input "text" at bounding box center [1013, 45] width 252 height 30
type input "2x3.5"
click at [1074, 638] on button "Submit Estimate Request" at bounding box center [1066, 627] width 147 height 22
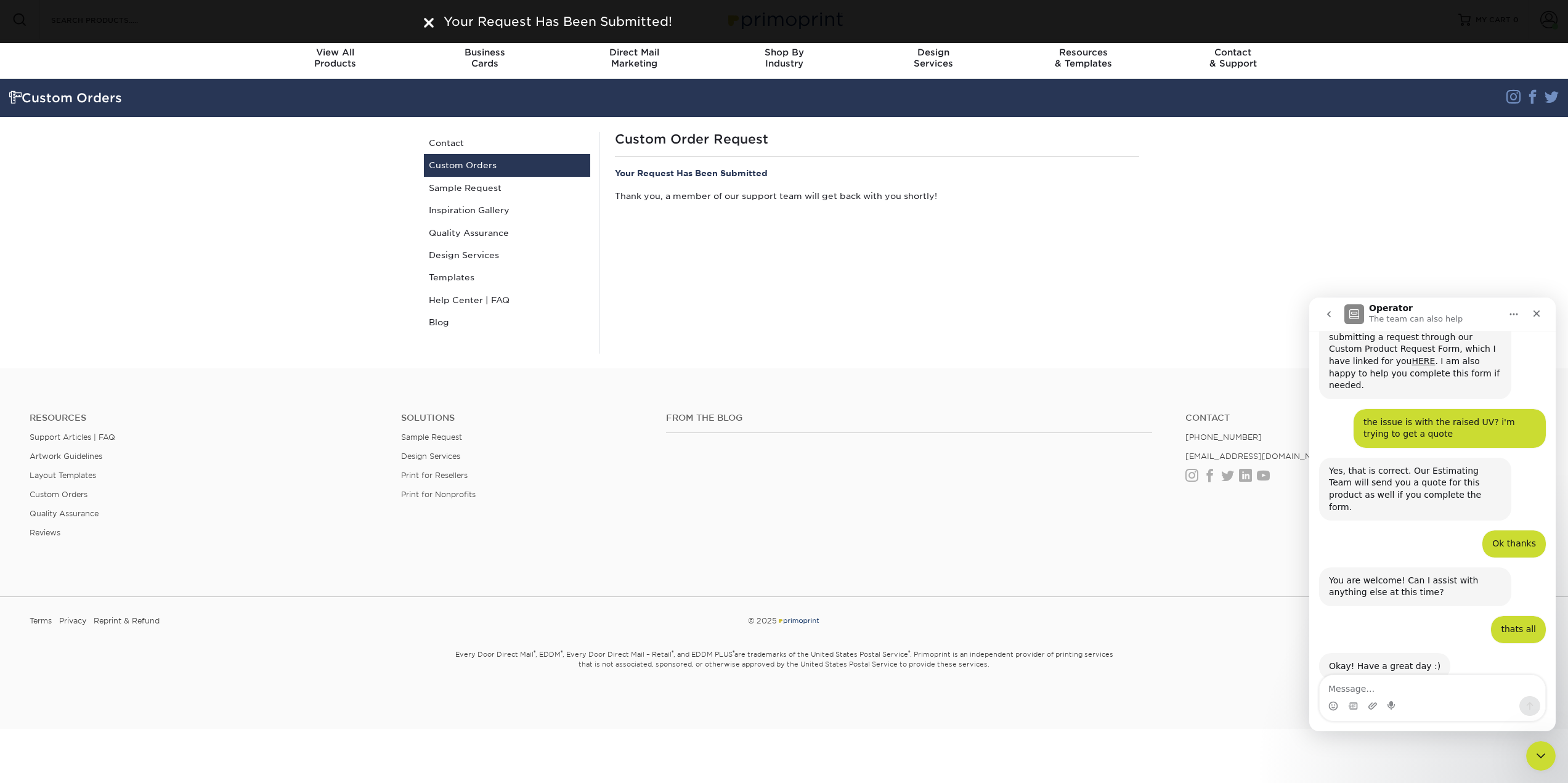
scroll to position [384, 0]
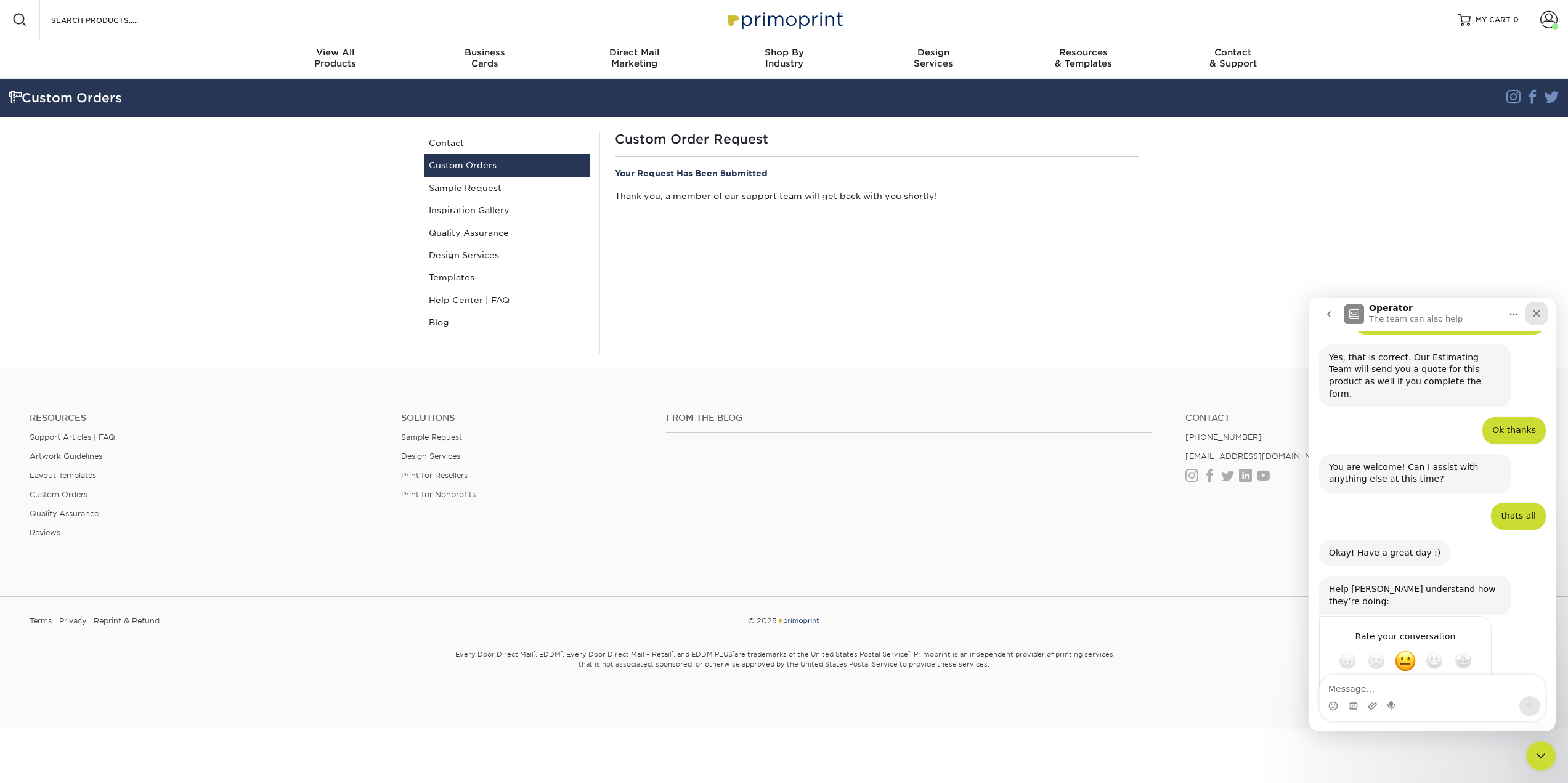
click at [1537, 317] on icon "Close" at bounding box center [1536, 313] width 10 height 10
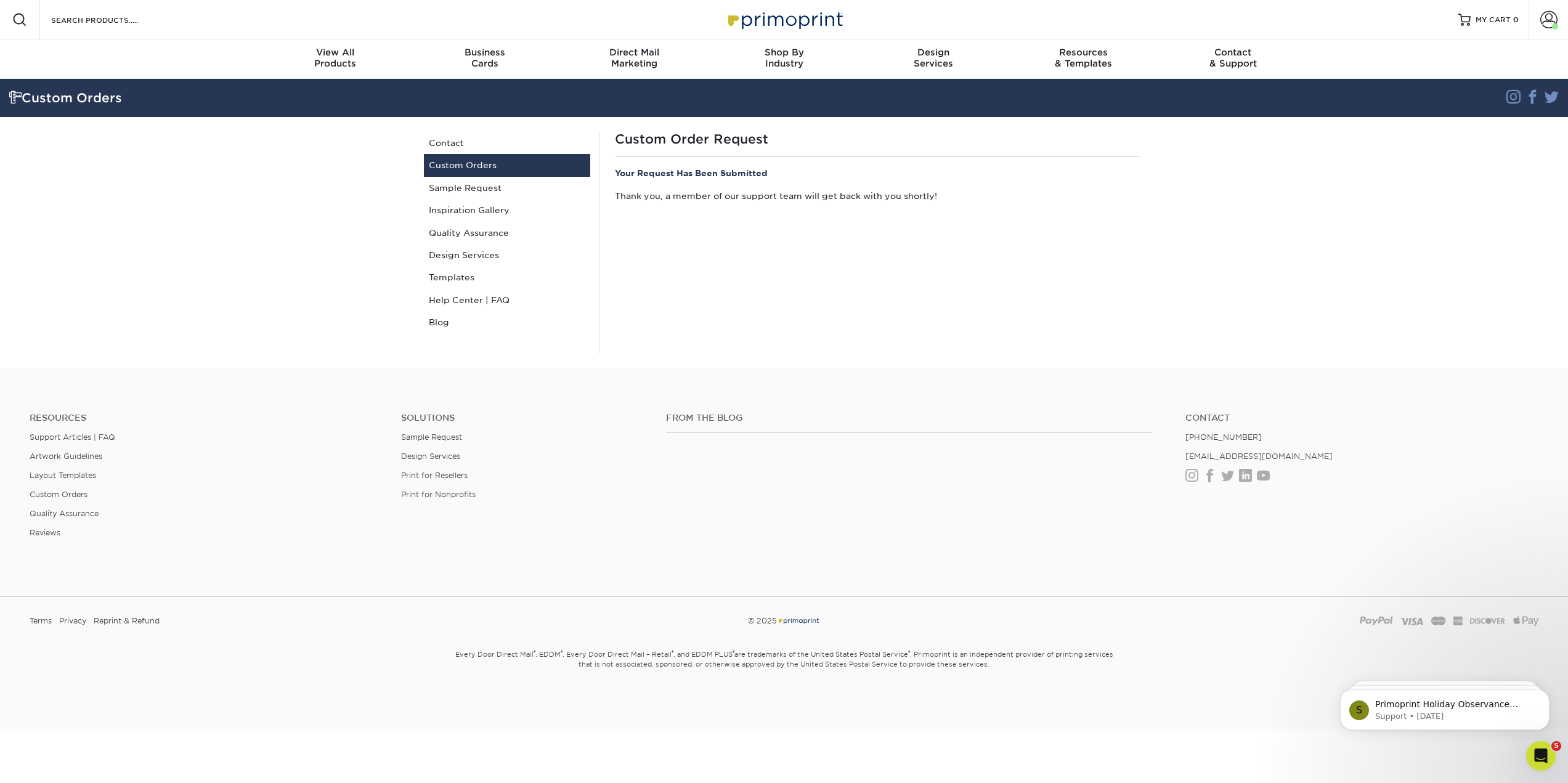
scroll to position [0, 0]
